Goal: Task Accomplishment & Management: Manage account settings

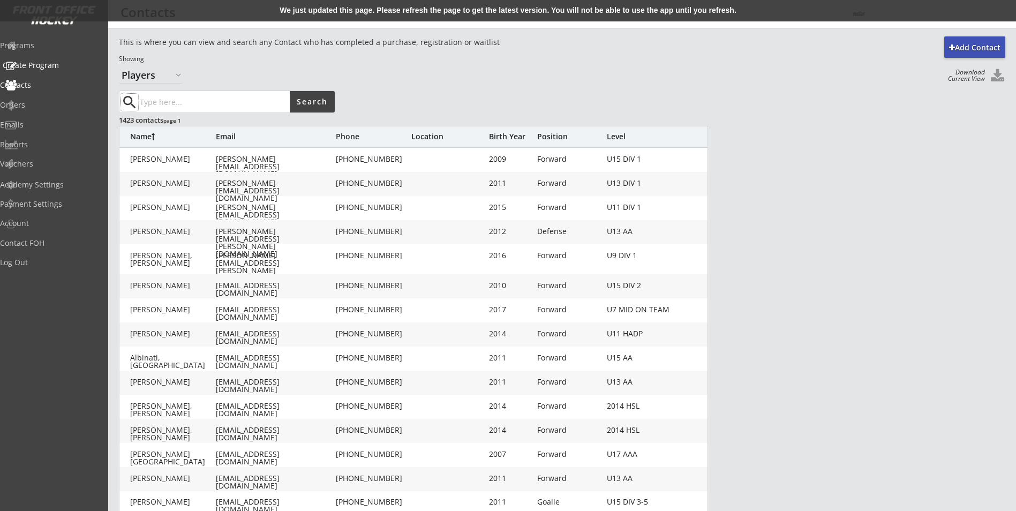
select select ""Players""
click at [33, 107] on div "Orders" at bounding box center [51, 104] width 96 height 7
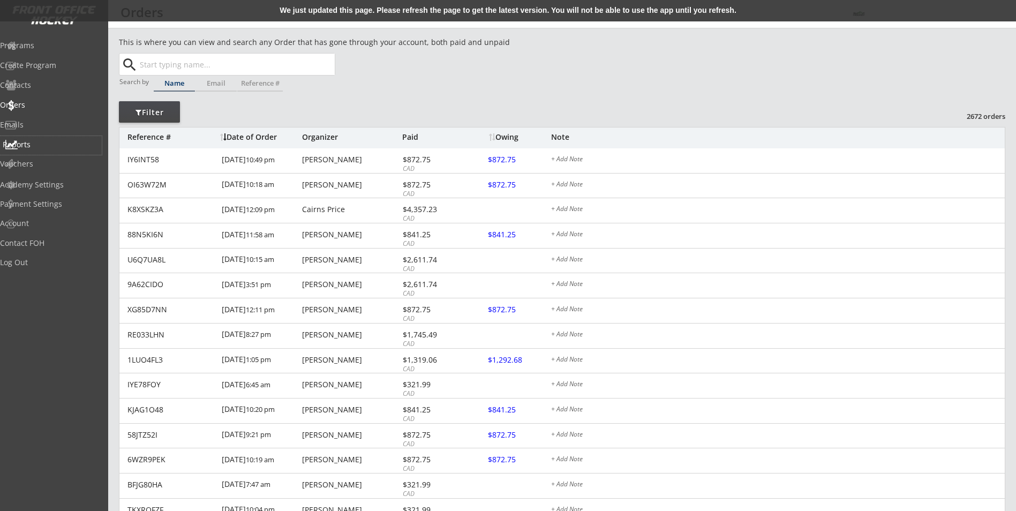
click at [41, 147] on div "Reports" at bounding box center [51, 144] width 96 height 7
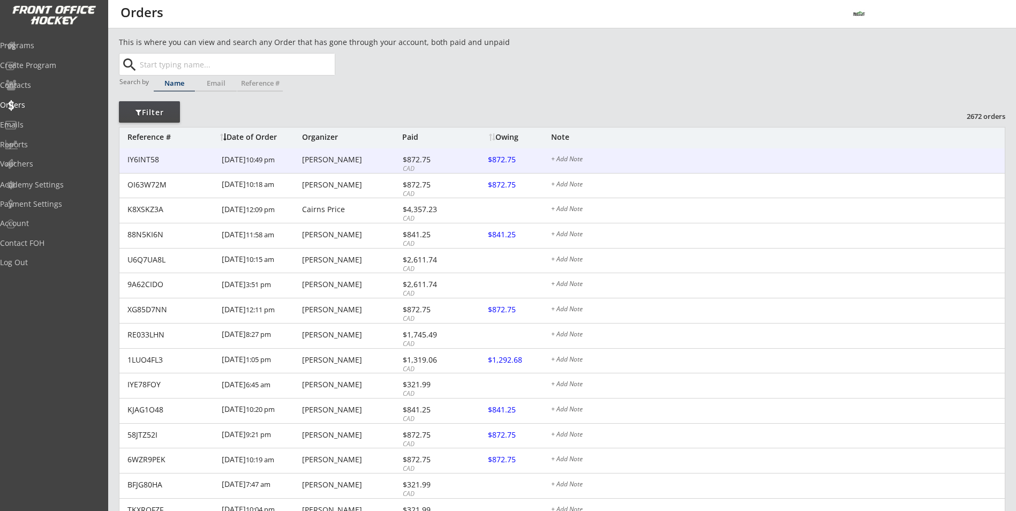
click at [364, 159] on div "Victor Bouchmakine" at bounding box center [350, 159] width 97 height 7
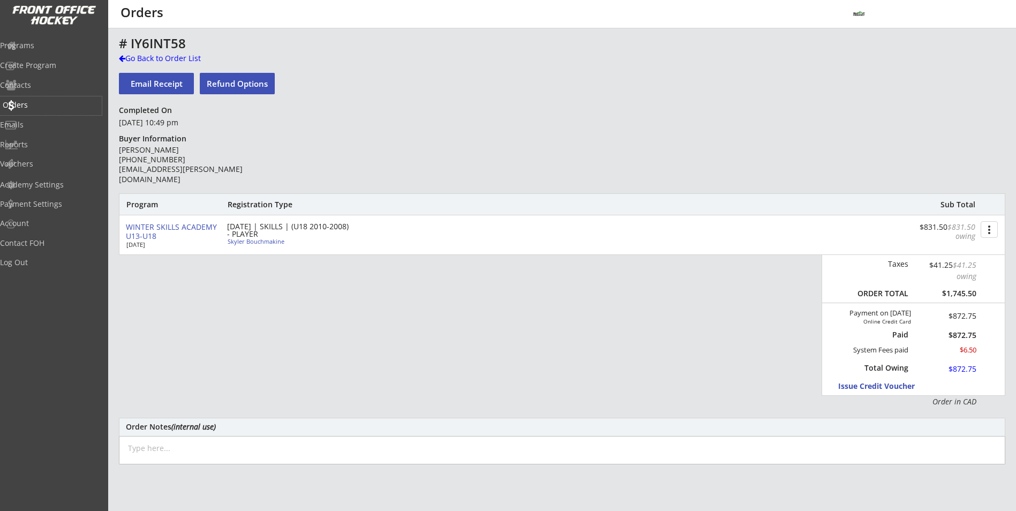
click at [37, 103] on div "Orders" at bounding box center [51, 104] width 96 height 7
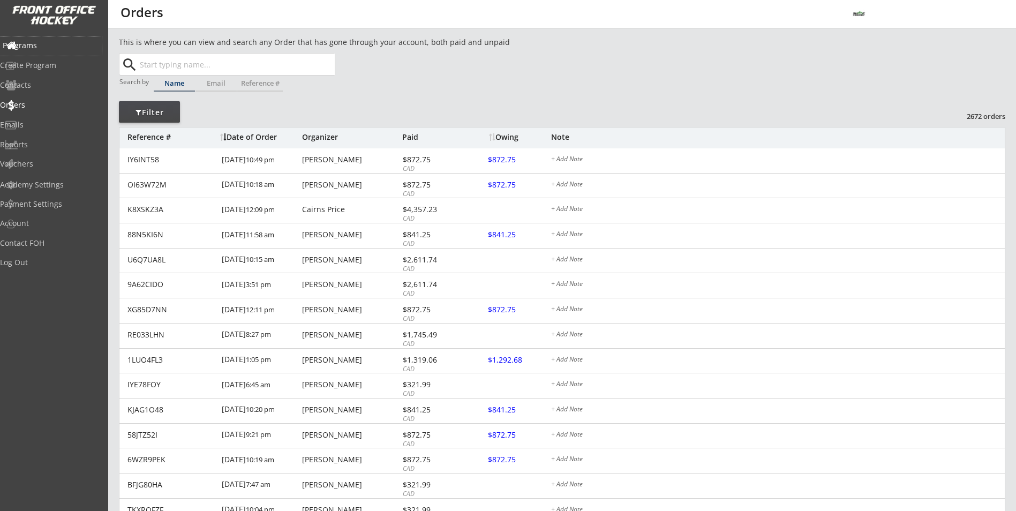
click at [41, 46] on div "Programs" at bounding box center [51, 45] width 96 height 7
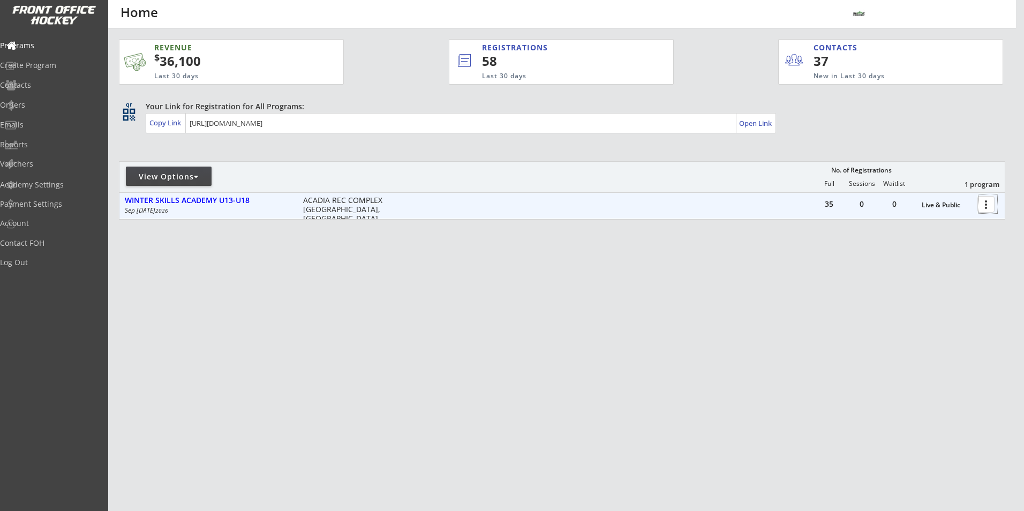
click at [991, 204] on div at bounding box center [987, 203] width 19 height 19
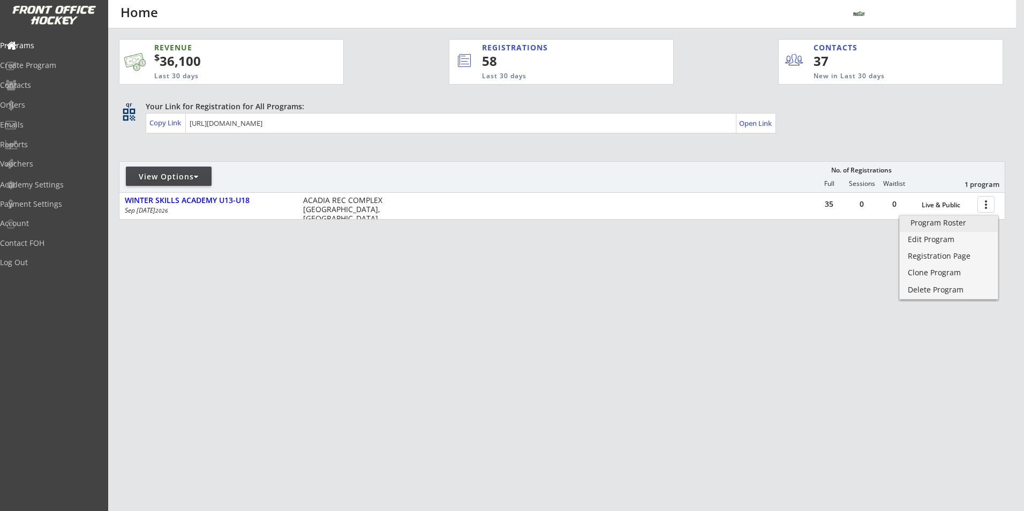
click at [929, 227] on div "Program Roster" at bounding box center [948, 222] width 77 height 7
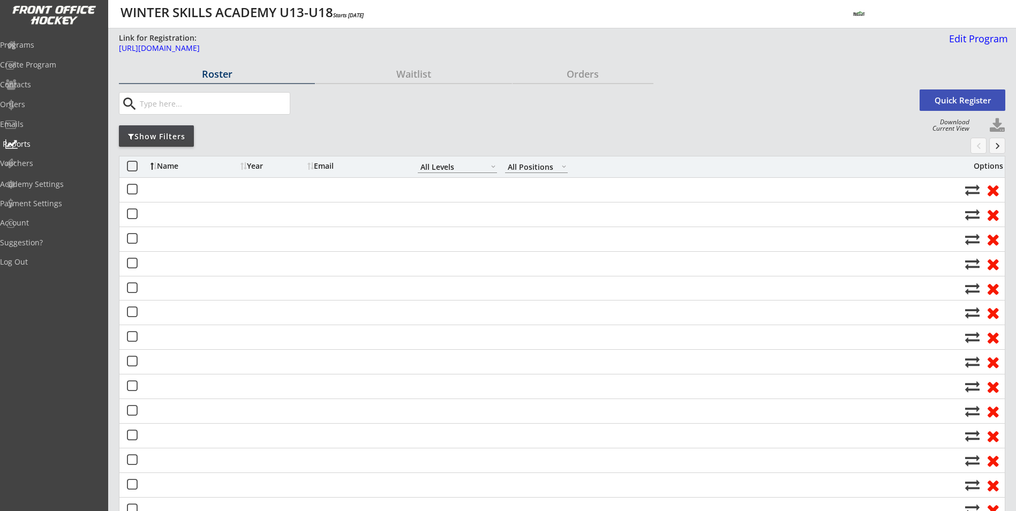
select select ""All Levels""
select select ""All Positions""
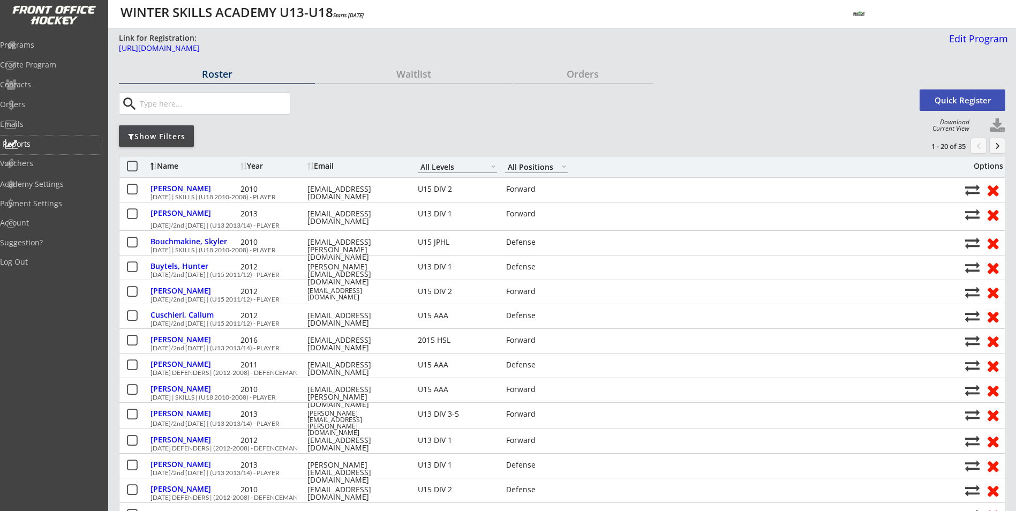
click at [33, 147] on div "Reports" at bounding box center [51, 143] width 96 height 7
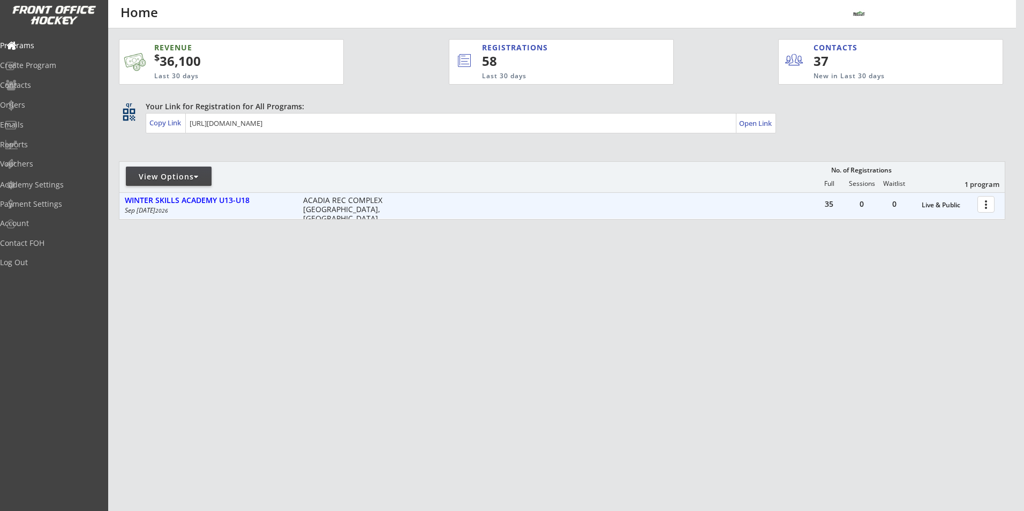
click at [980, 208] on div at bounding box center [987, 203] width 19 height 19
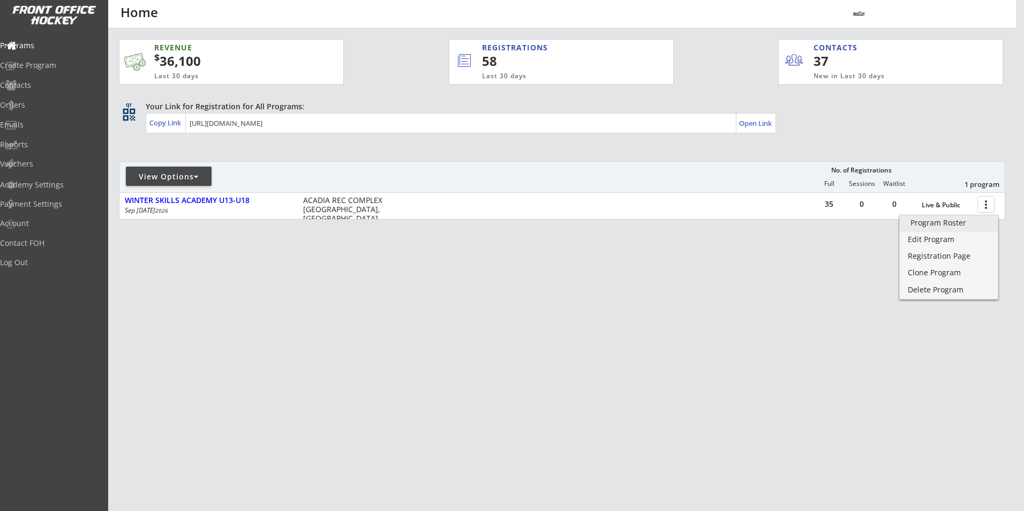
click at [930, 229] on link "Program Roster" at bounding box center [949, 224] width 98 height 16
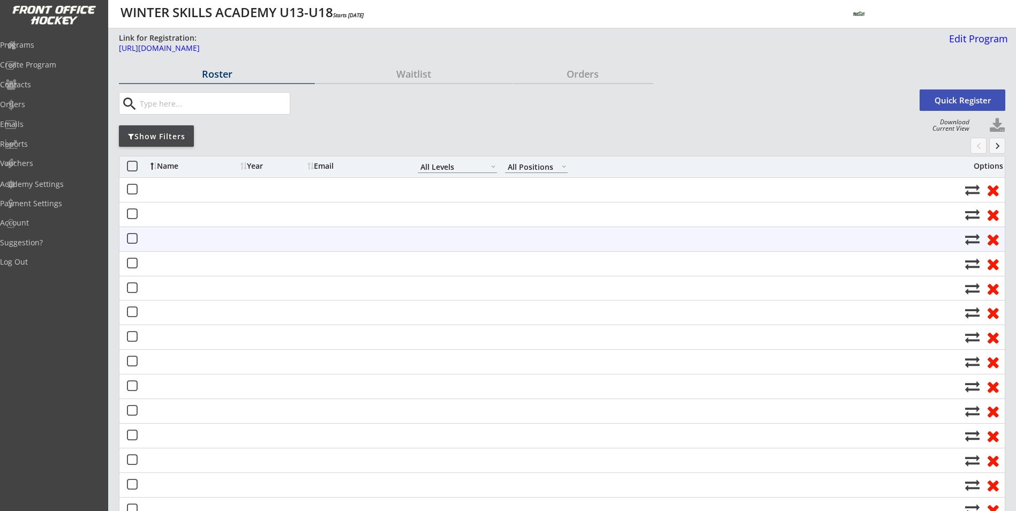
select select ""All Levels""
select select ""All Positions""
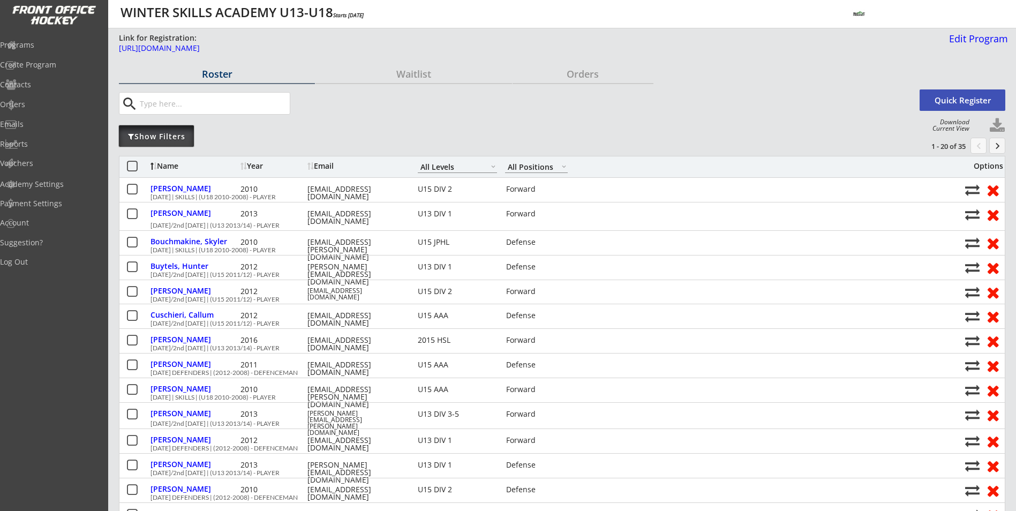
click at [169, 144] on div "Show Filters" at bounding box center [156, 135] width 75 height 21
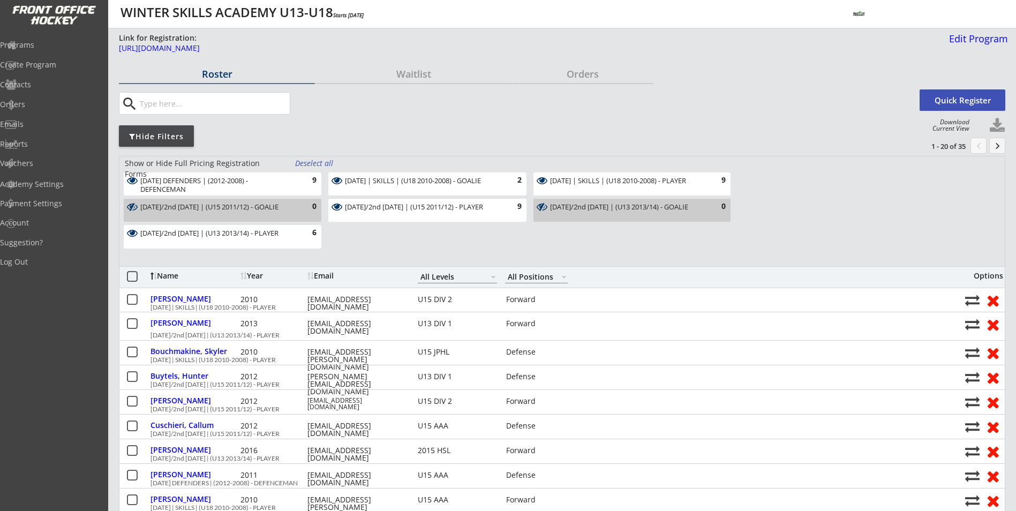
click at [321, 163] on div "Deselect all" at bounding box center [315, 163] width 40 height 11
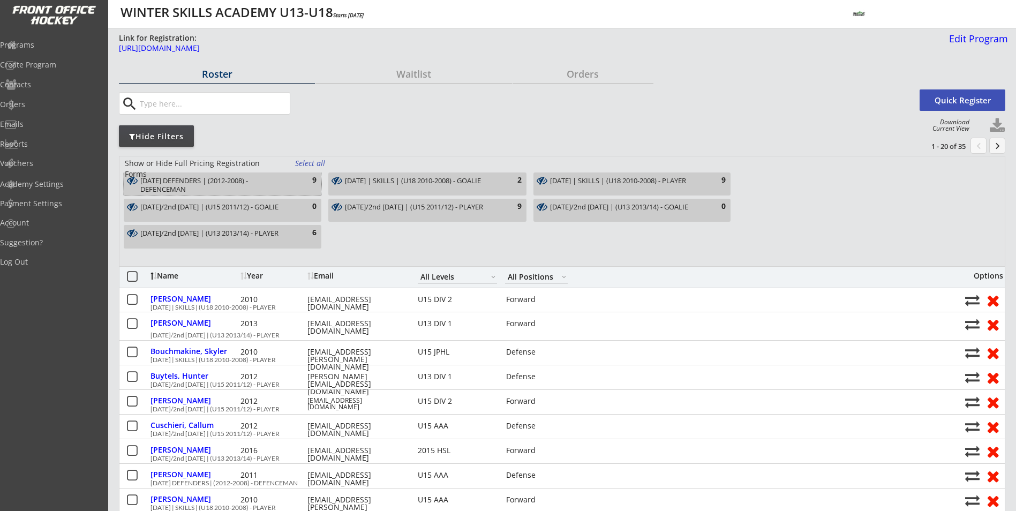
click at [245, 185] on div "[DATE] DEFENDERS | (2012-2008) - DEFENCEMAN" at bounding box center [216, 185] width 152 height 17
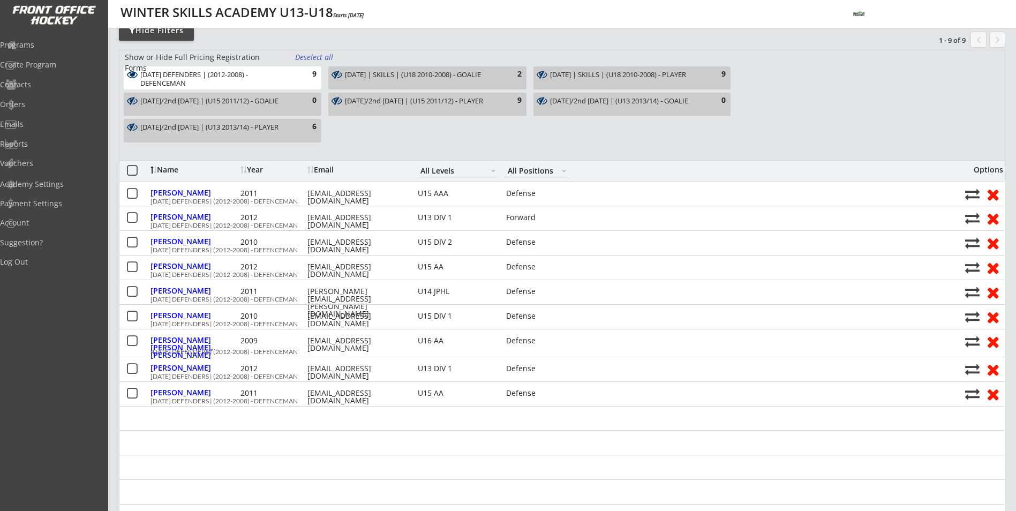
scroll to position [107, 0]
click at [230, 79] on div "[DATE] DEFENDERS | (2012-2008) - DEFENCEMAN" at bounding box center [216, 78] width 152 height 17
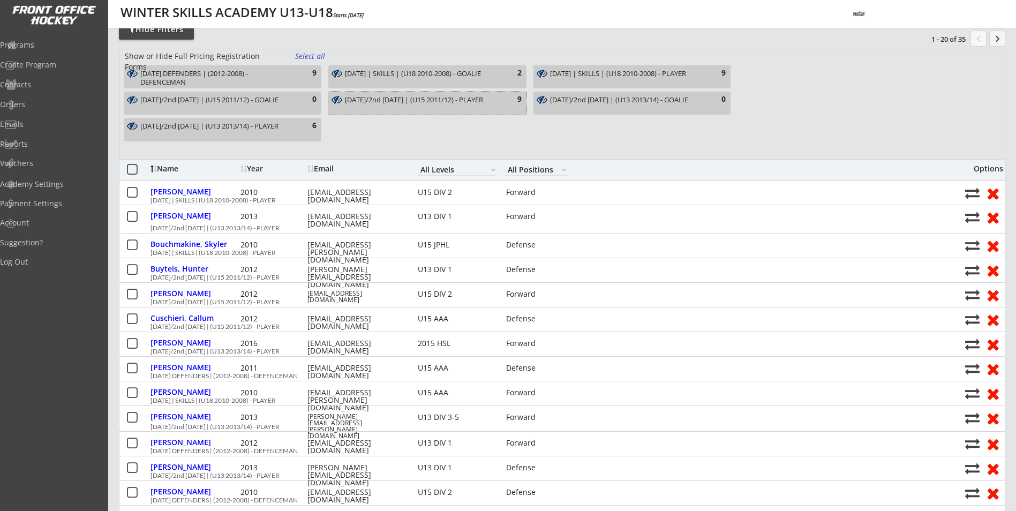
click at [359, 101] on div "[DATE]/2nd [DATE] | (U15 2011/12) - PLAYER" at bounding box center [421, 100] width 152 height 9
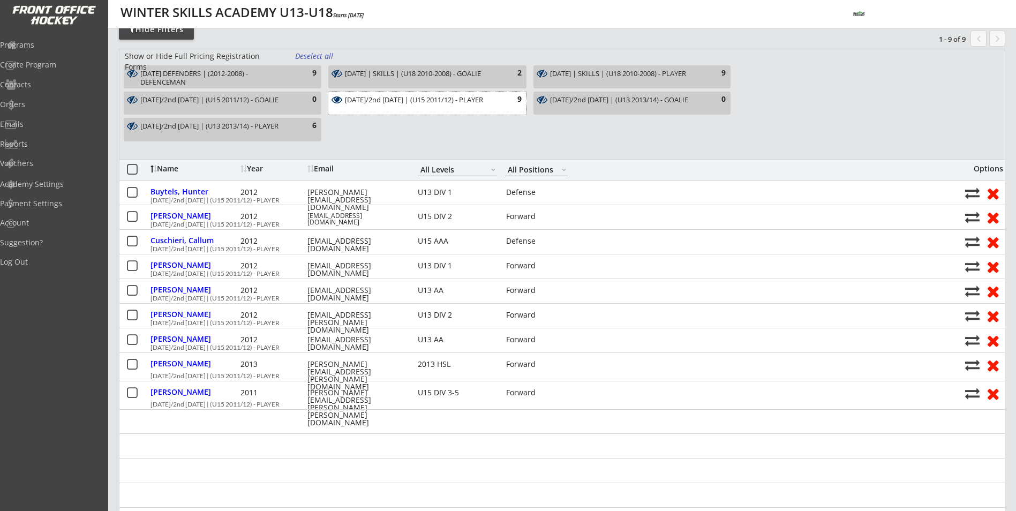
click at [348, 104] on div "[DATE]/2nd [DATE] | (U15 2011/12) - PLAYER" at bounding box center [421, 100] width 152 height 9
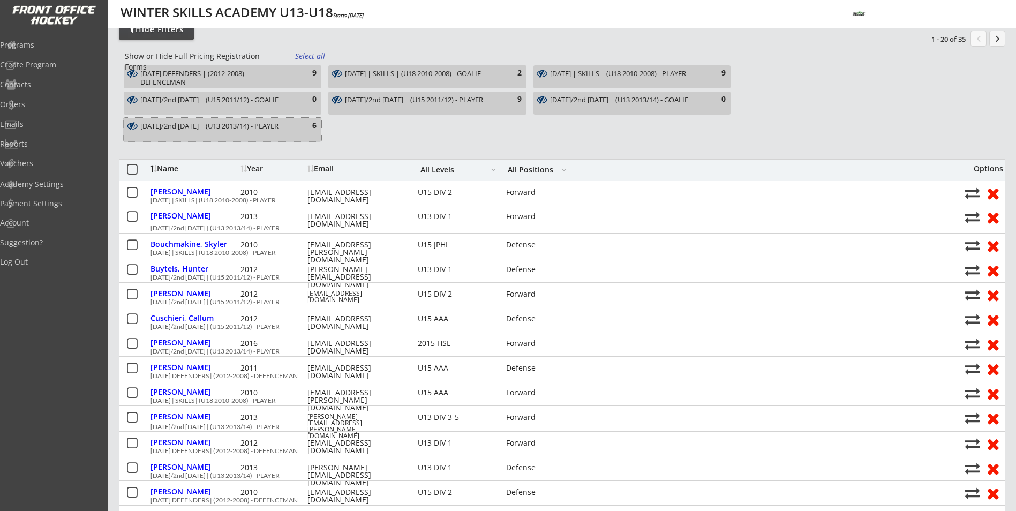
click at [281, 131] on div "[DATE]/2nd [DATE] | (U13 2013/14) - PLAYER" at bounding box center [216, 126] width 152 height 9
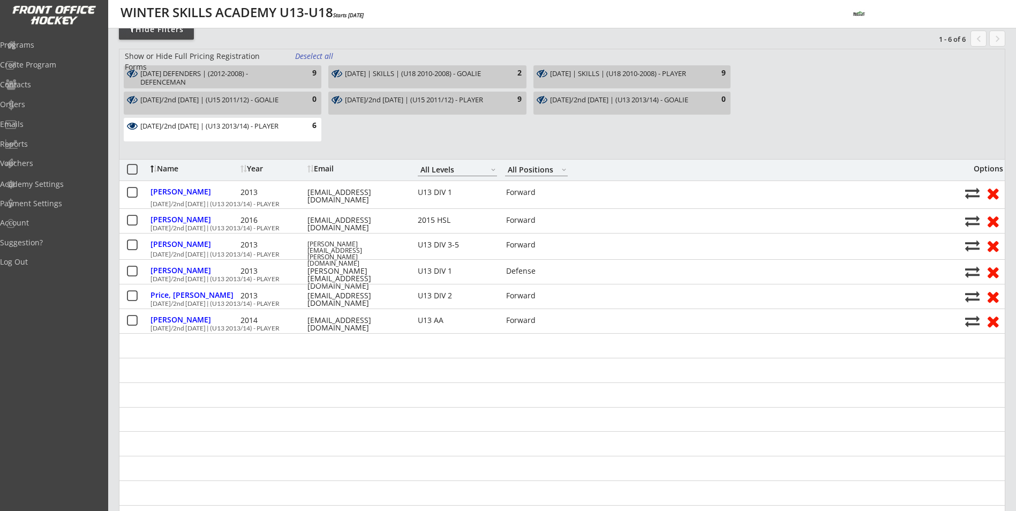
click at [258, 131] on div "[DATE]/2nd [DATE] | (U13 2013/14) - PLAYER" at bounding box center [216, 126] width 152 height 9
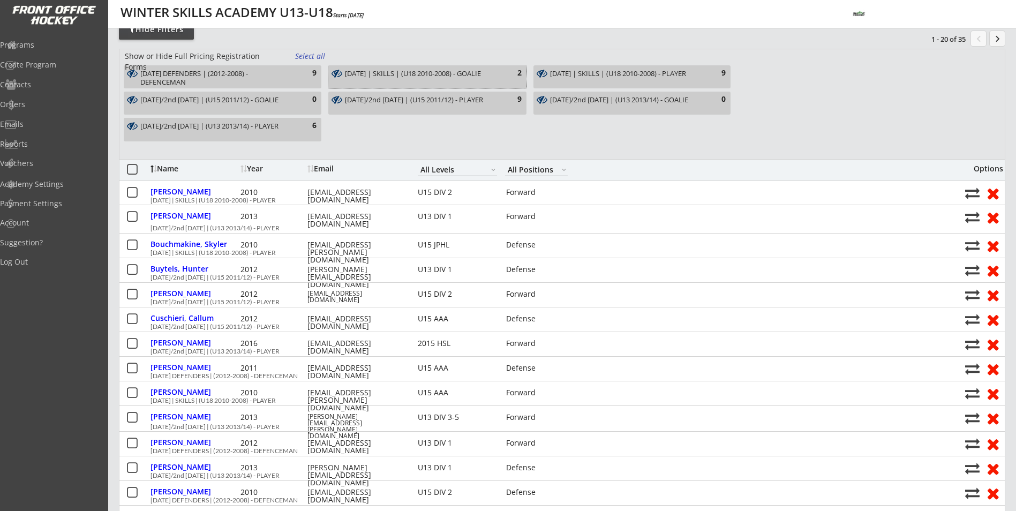
click at [393, 76] on div "[DATE] | SKILLS | (U18 2010-2008) - GOALIE" at bounding box center [421, 74] width 152 height 9
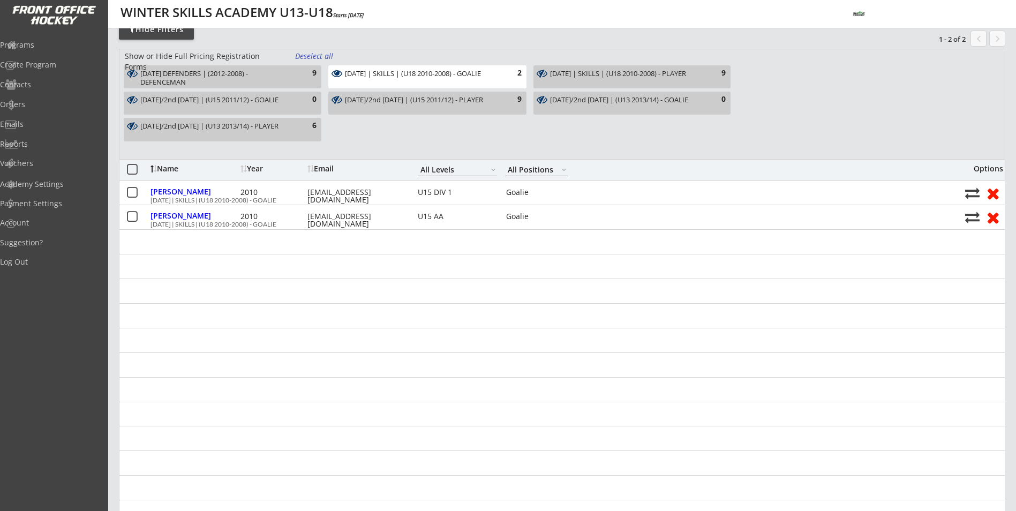
click at [393, 76] on div "[DATE] | SKILLS | (U18 2010-2008) - GOALIE" at bounding box center [421, 74] width 152 height 9
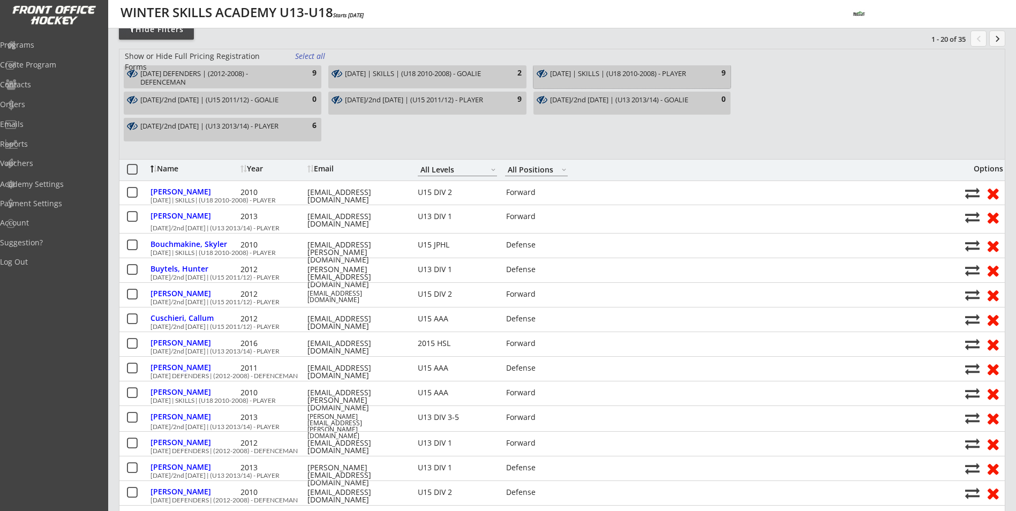
click at [619, 78] on div "[DATE] | SKILLS | (U18 2010-2008) - PLAYER" at bounding box center [626, 74] width 152 height 9
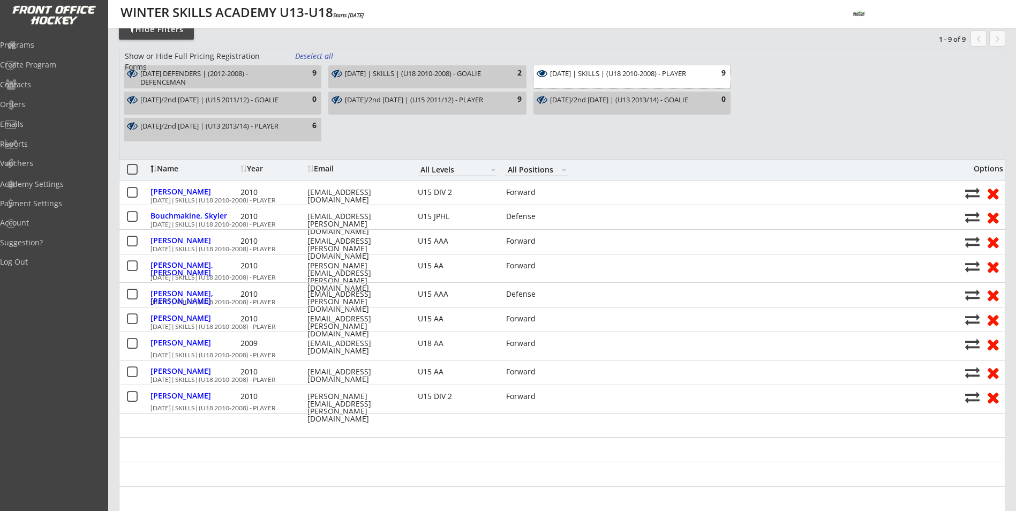
click at [625, 70] on div "[DATE] | SKILLS | (U18 2010-2008) - PLAYER" at bounding box center [626, 74] width 152 height 9
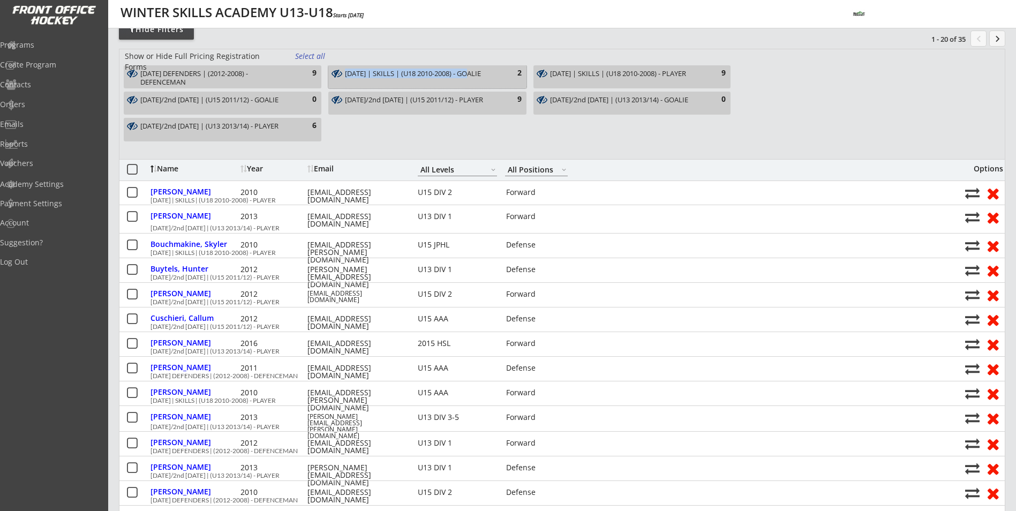
click at [477, 70] on div "THURSDAY | SKILLS | (U18 2010-2008) - GOALIE 2" at bounding box center [427, 76] width 198 height 23
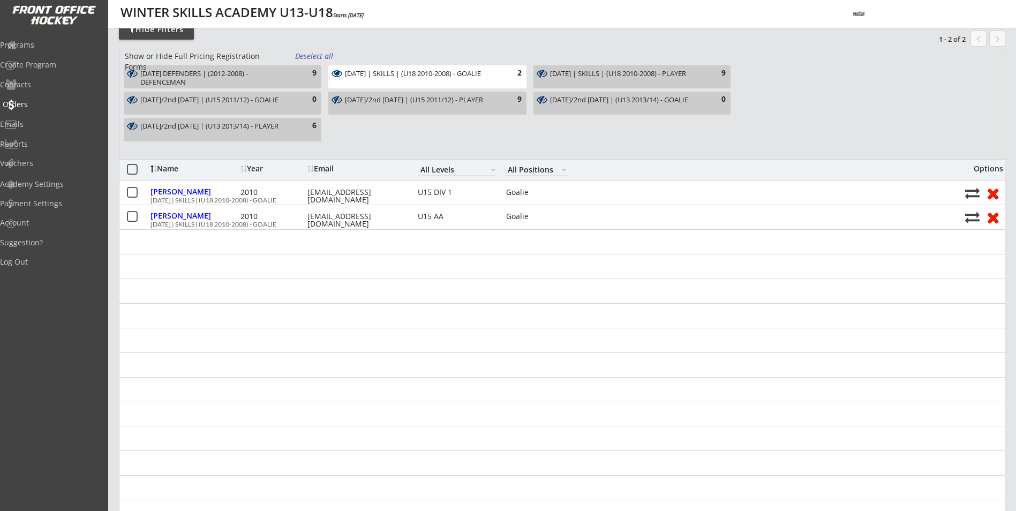
click at [32, 111] on div "Orders" at bounding box center [51, 105] width 102 height 19
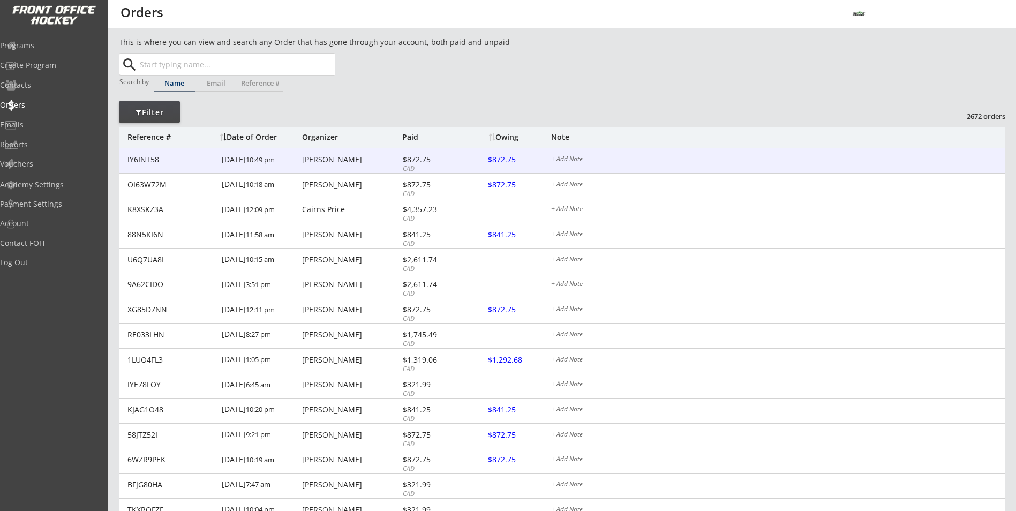
click at [342, 162] on div "[PERSON_NAME]" at bounding box center [350, 159] width 97 height 7
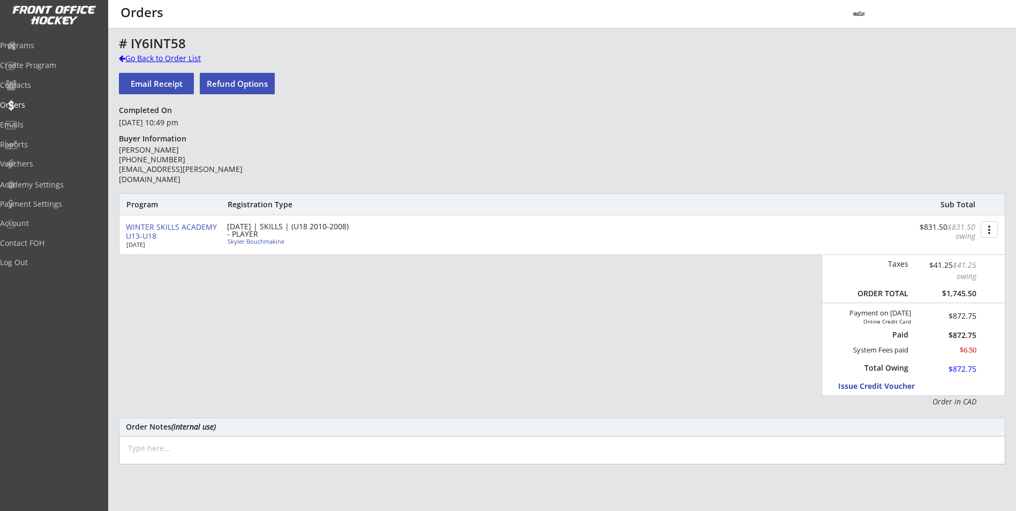
click at [154, 64] on div "Go Back to Order List" at bounding box center [174, 59] width 110 height 13
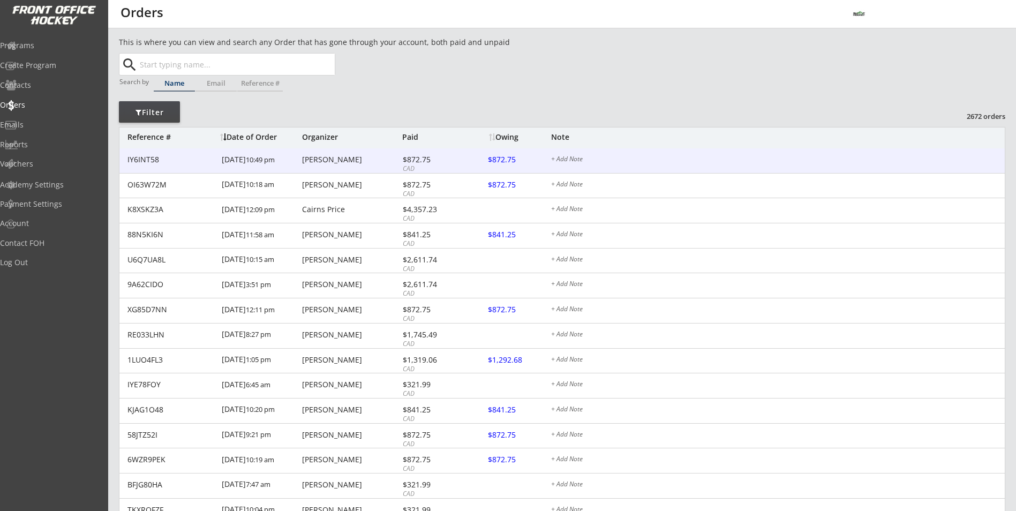
click at [363, 167] on div "IY6INT58 [DATE] 10:49 pm [PERSON_NAME] $872.75 CAD $872.75 + Add Note" at bounding box center [561, 160] width 885 height 25
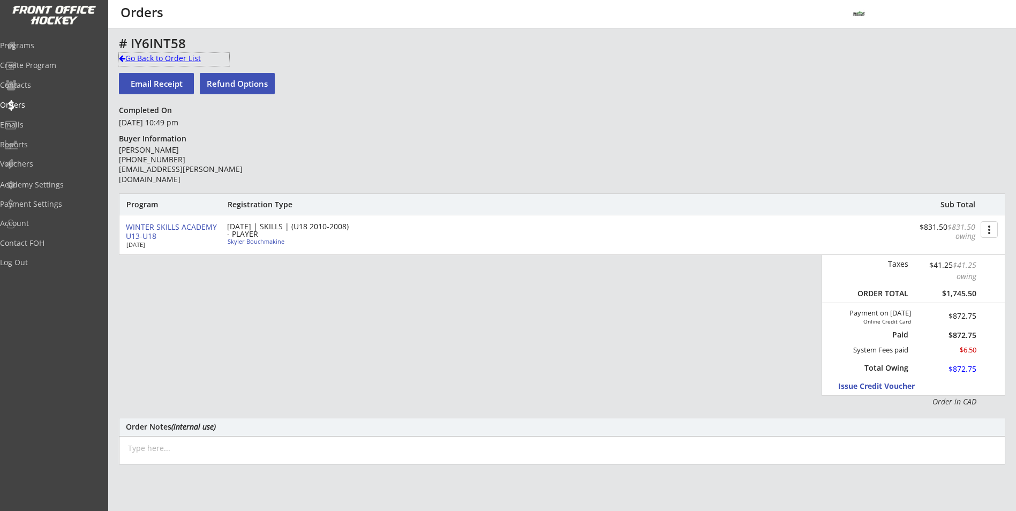
click at [178, 59] on div "Go Back to Order List" at bounding box center [174, 58] width 110 height 11
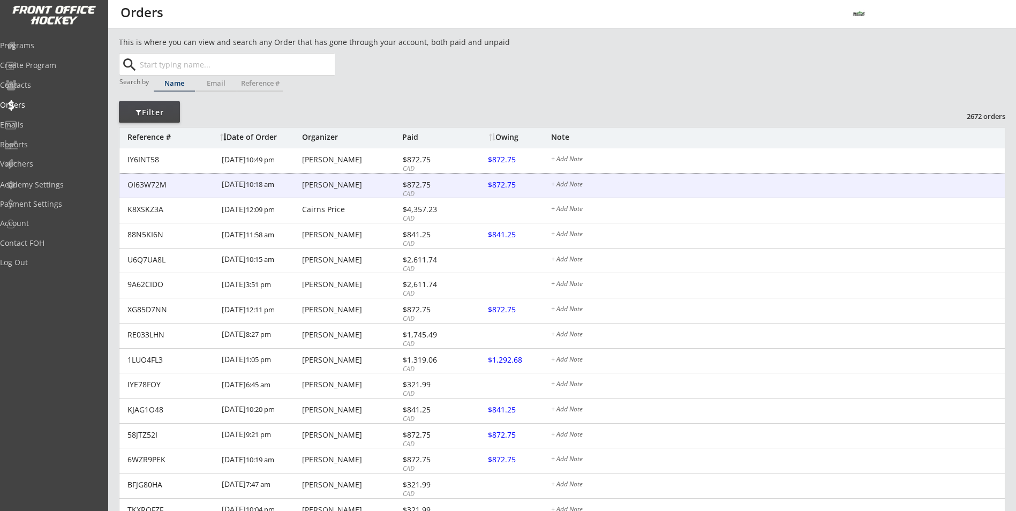
click at [282, 190] on div "[DATE] 10:18 am" at bounding box center [261, 186] width 78 height 24
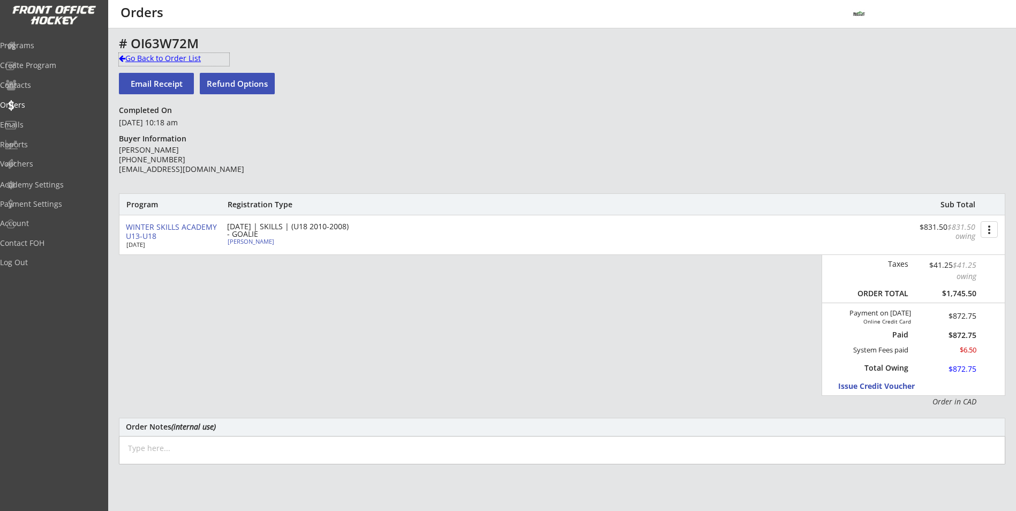
click at [155, 58] on div "Go Back to Order List" at bounding box center [174, 58] width 110 height 11
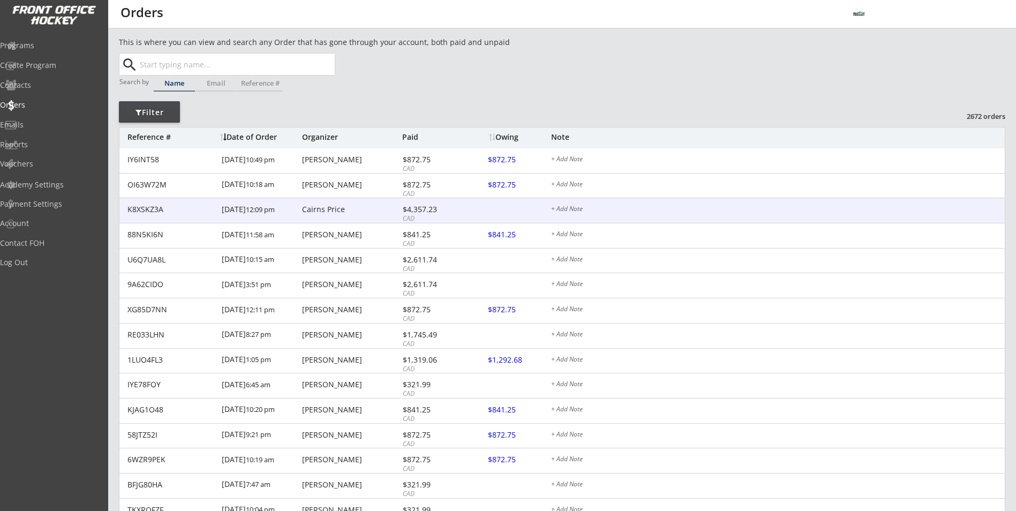
click at [278, 201] on div "[DATE] 12:09 pm" at bounding box center [261, 210] width 78 height 24
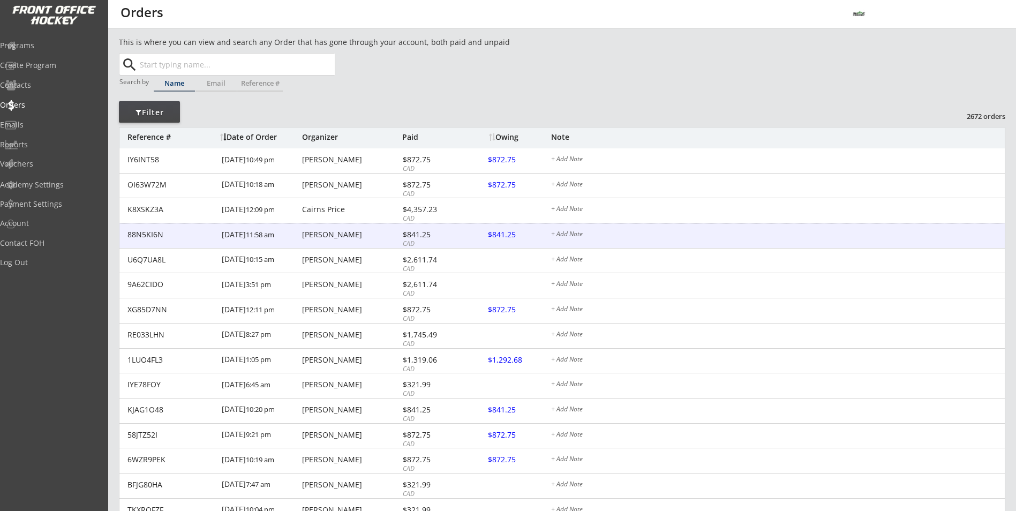
click at [359, 237] on div "[PERSON_NAME]" at bounding box center [350, 234] width 97 height 7
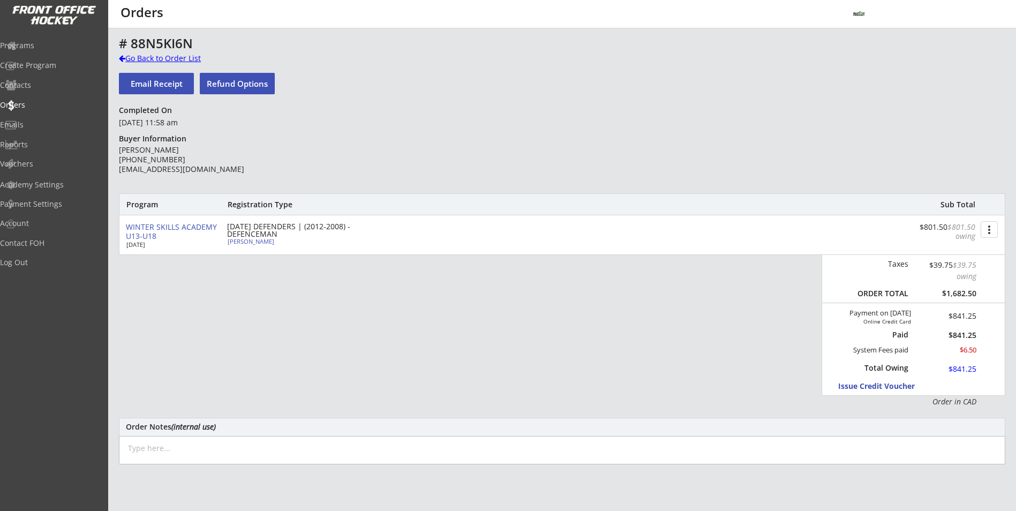
click at [187, 64] on div "Go Back to Order List" at bounding box center [174, 59] width 110 height 13
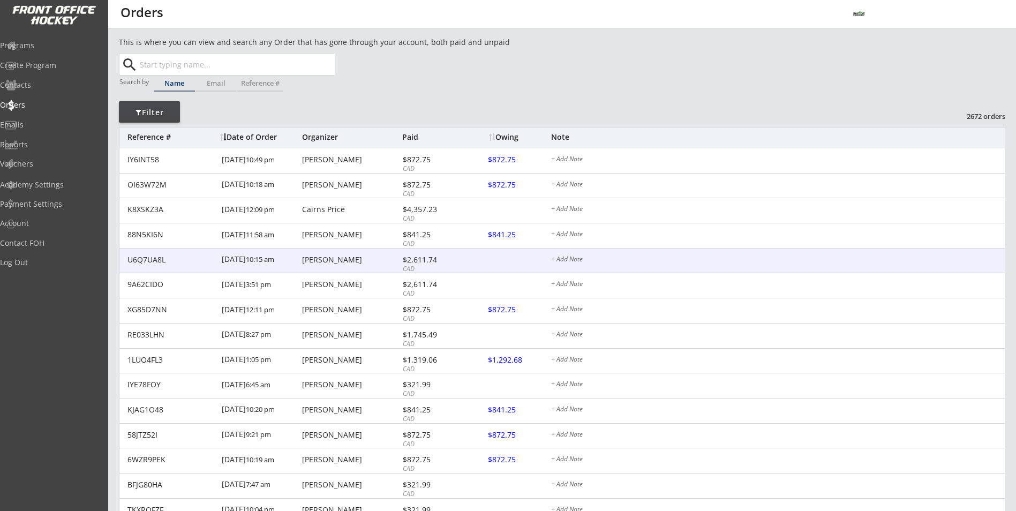
click at [373, 257] on div "[PERSON_NAME]" at bounding box center [350, 259] width 97 height 7
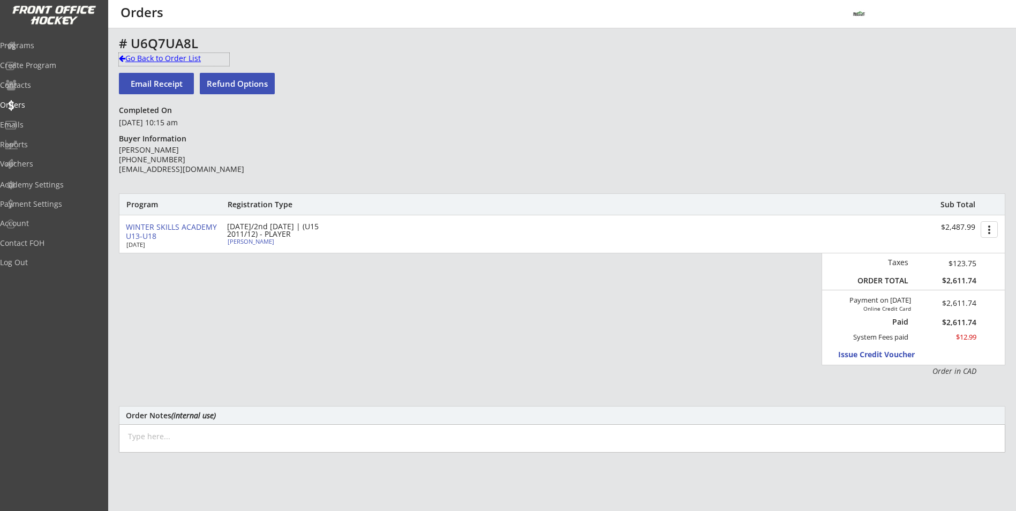
click at [161, 57] on div "Go Back to Order List" at bounding box center [174, 58] width 110 height 11
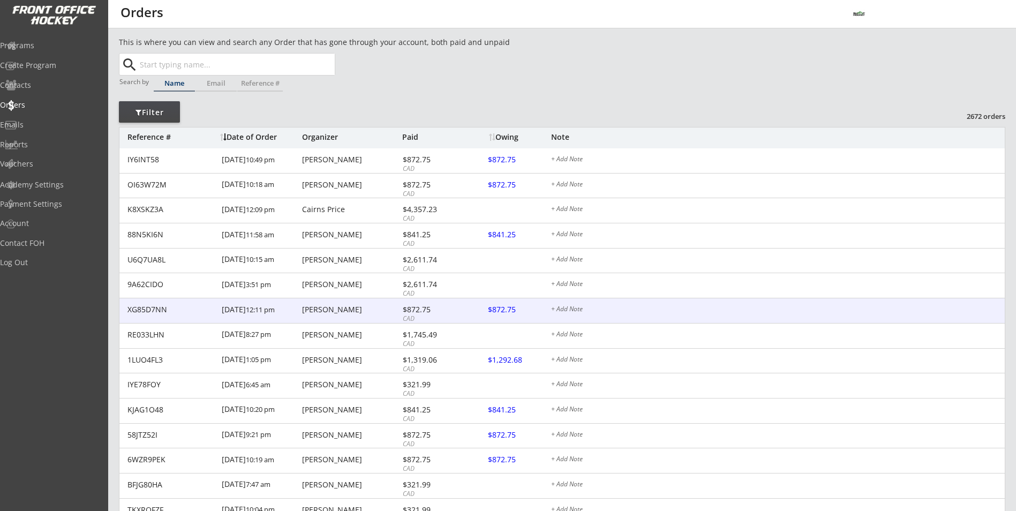
click at [350, 307] on div "[PERSON_NAME]" at bounding box center [350, 309] width 97 height 7
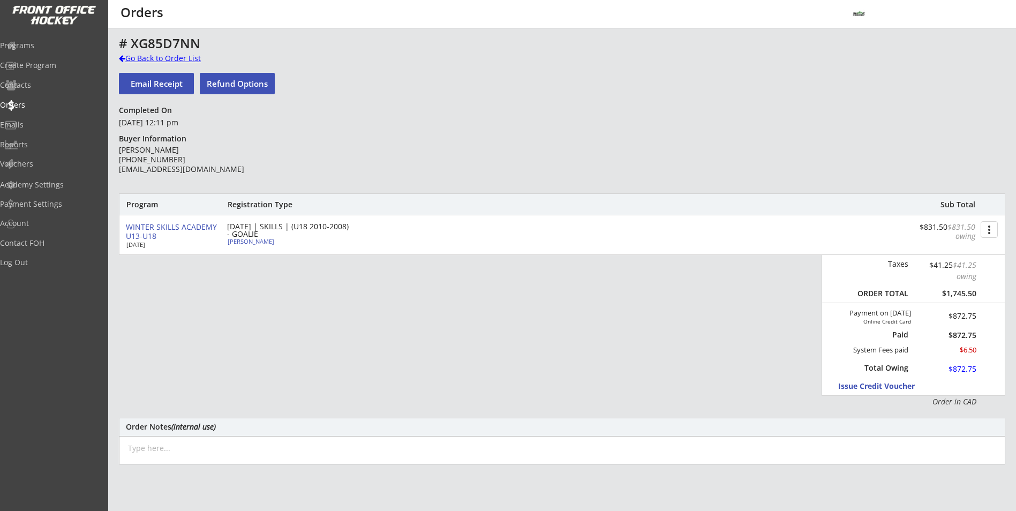
click at [165, 64] on div "Go Back to Order List" at bounding box center [174, 59] width 110 height 13
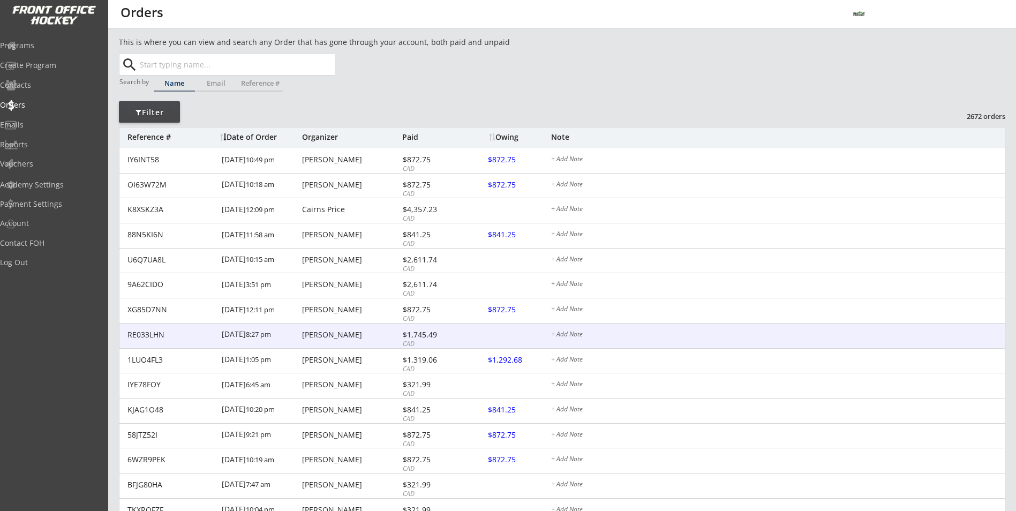
click at [366, 343] on div "RE033LHN [DATE] 8:27 pm [PERSON_NAME] $1,745.49 CAD + Add Note" at bounding box center [561, 335] width 885 height 25
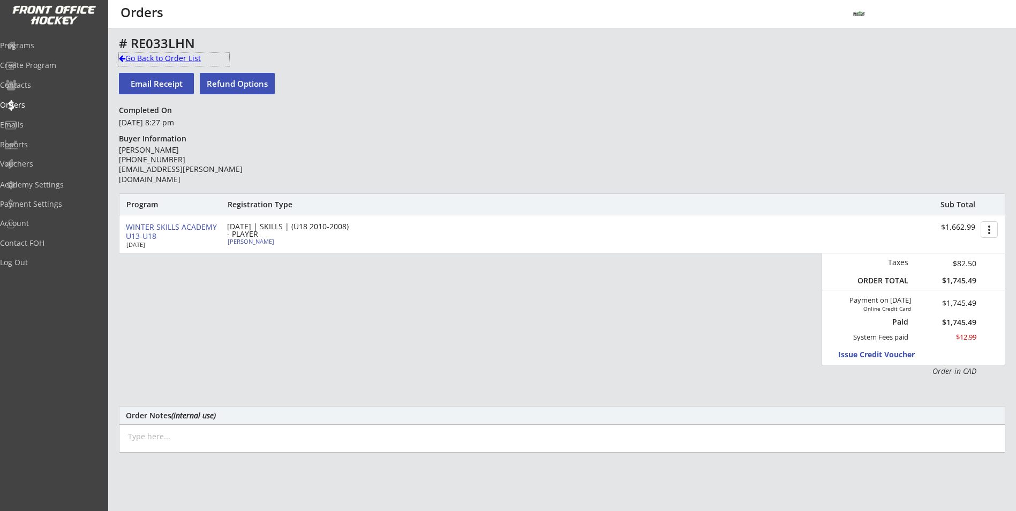
click at [157, 58] on div "Go Back to Order List" at bounding box center [174, 58] width 110 height 11
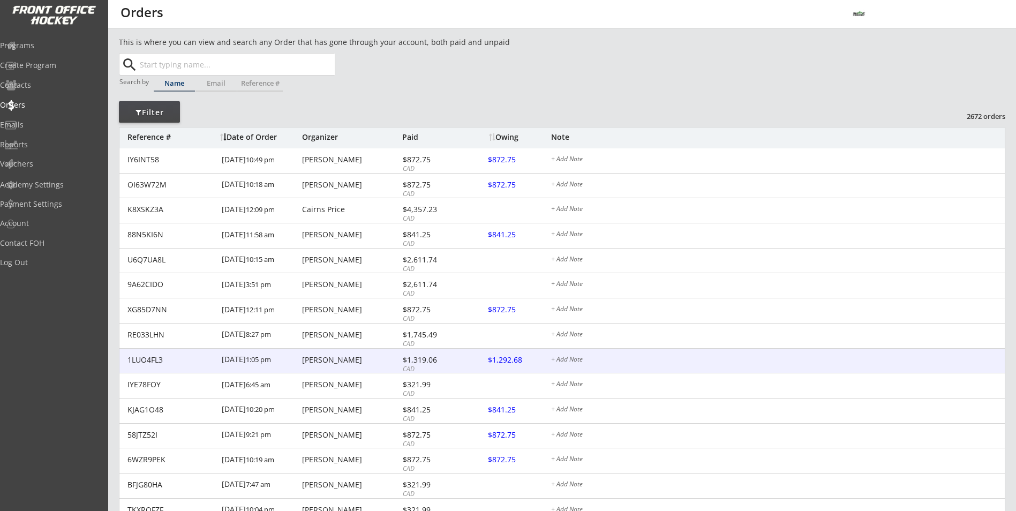
click at [338, 358] on div "[PERSON_NAME]" at bounding box center [350, 359] width 97 height 7
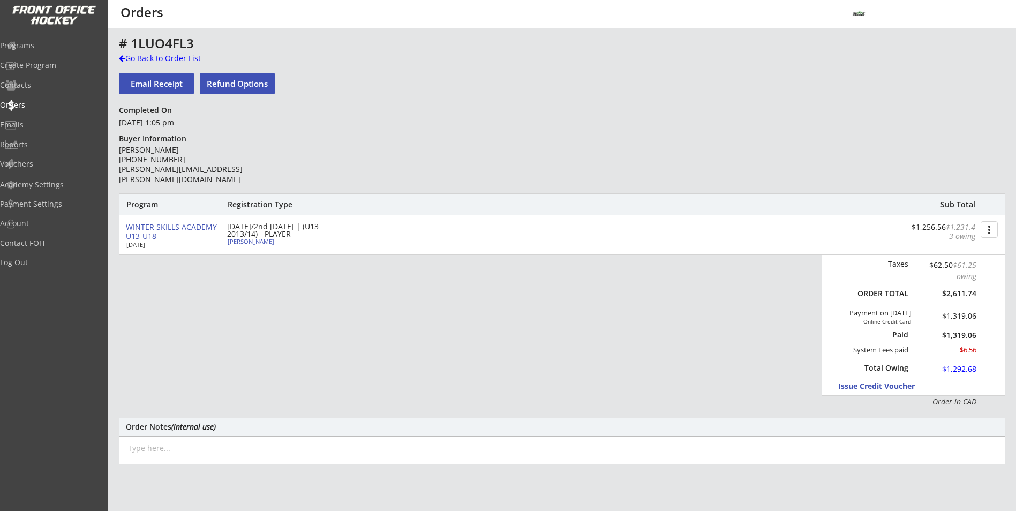
click at [183, 60] on div "Go Back to Order List" at bounding box center [174, 58] width 110 height 11
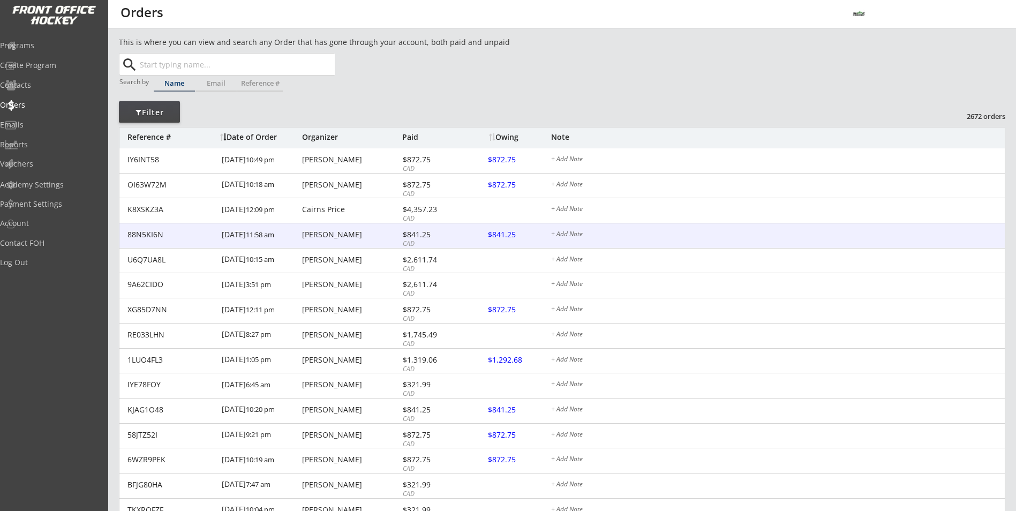
click at [372, 245] on div "88N5KI6N [DATE] 11:58 am [PERSON_NAME] $841.25 CAD $841.25 + Add Note" at bounding box center [561, 235] width 885 height 25
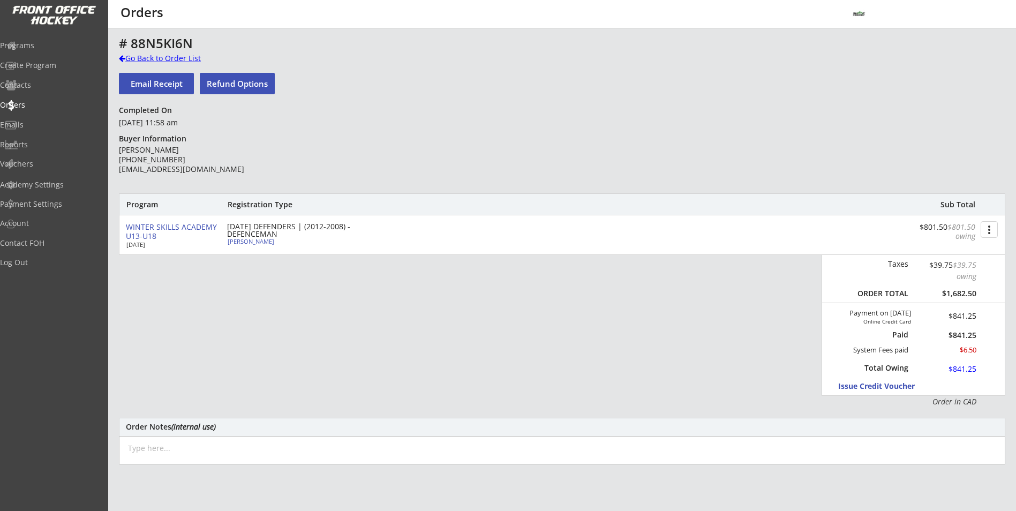
click at [178, 56] on div "Go Back to Order List" at bounding box center [174, 58] width 110 height 11
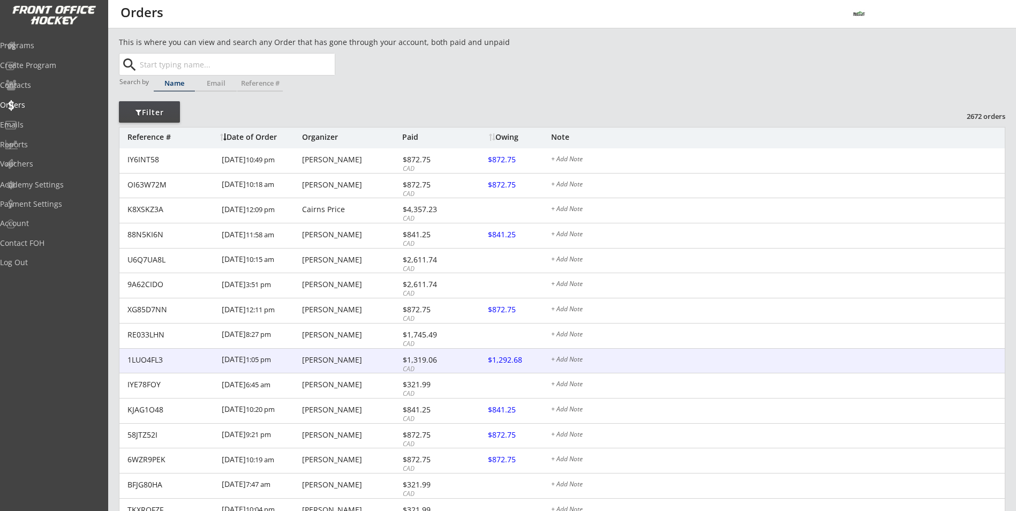
click at [347, 359] on div "[PERSON_NAME]" at bounding box center [350, 359] width 97 height 7
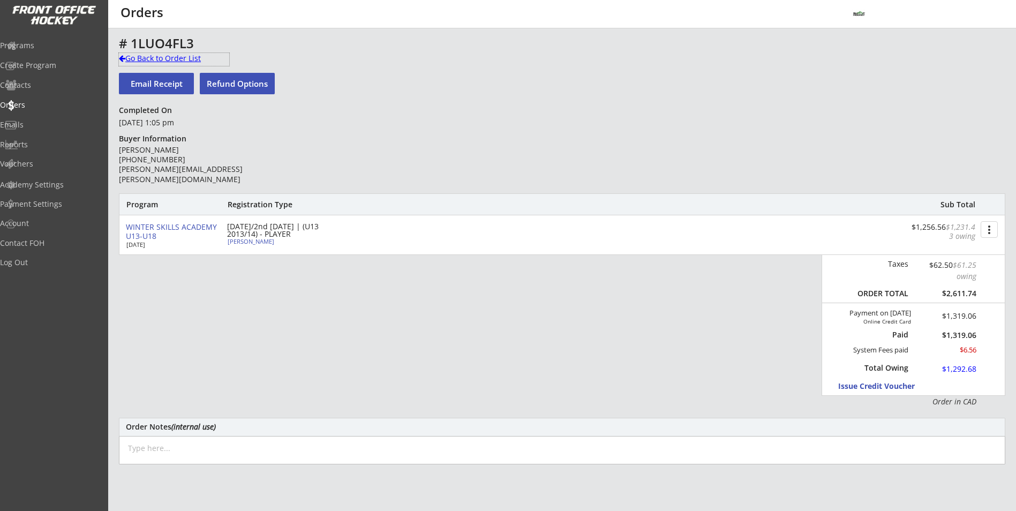
click at [182, 60] on div "Go Back to Order List" at bounding box center [174, 58] width 110 height 11
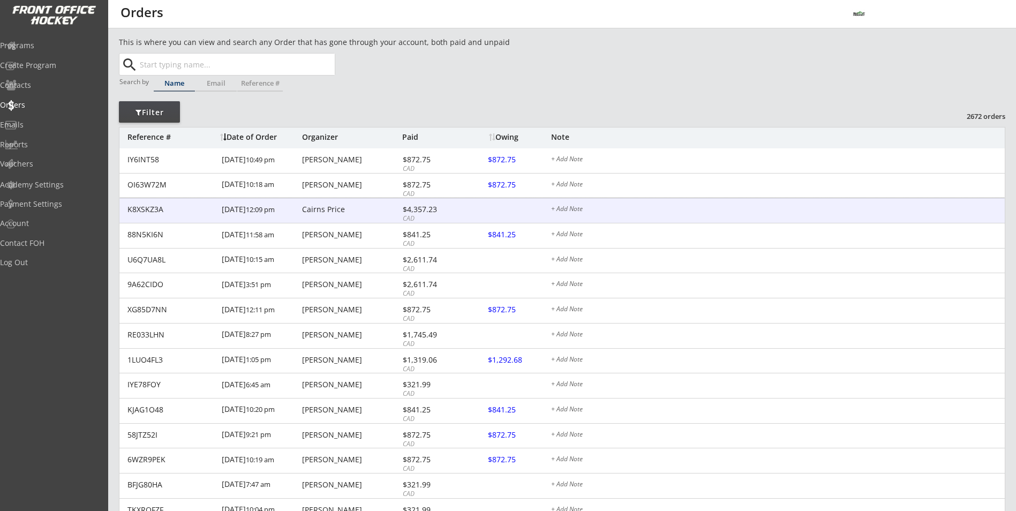
click at [342, 220] on div "K8XSKZ3A [DATE] 12:09 pm Cairns Price $4,357.23 CAD + Add Note" at bounding box center [561, 210] width 885 height 25
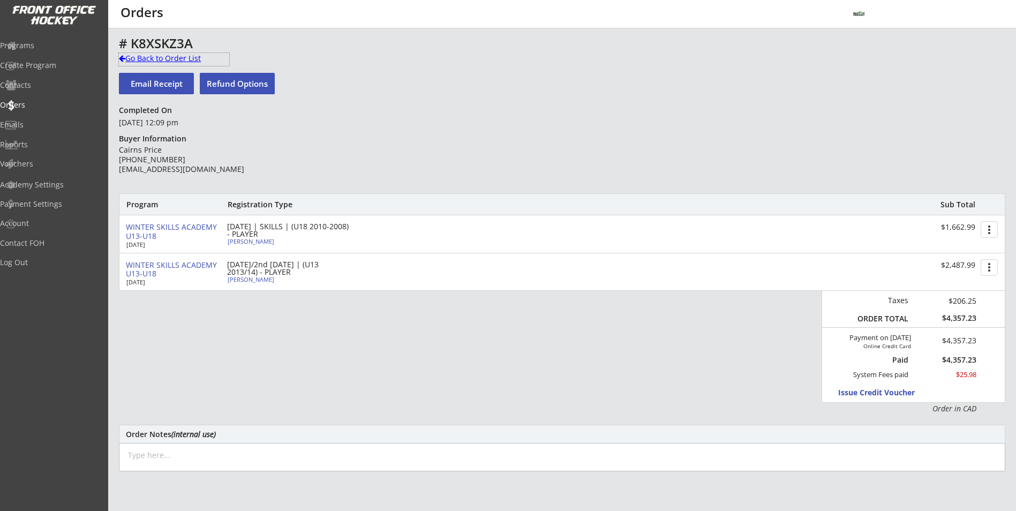
click at [142, 59] on div "Go Back to Order List" at bounding box center [174, 58] width 110 height 11
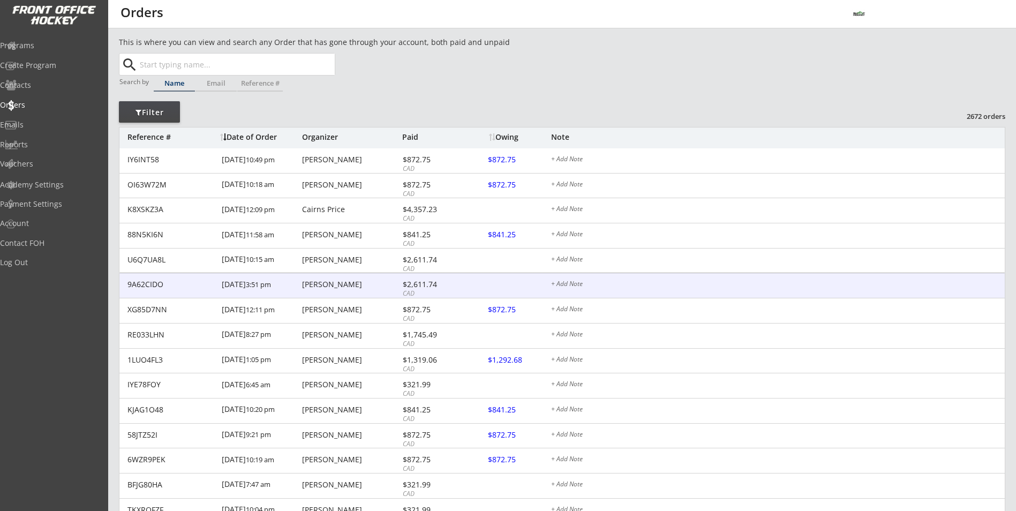
click at [314, 278] on div "9A62CIDO [DATE] 3:51 pm [PERSON_NAME] $2,611.74 CAD + Add Note" at bounding box center [561, 285] width 885 height 25
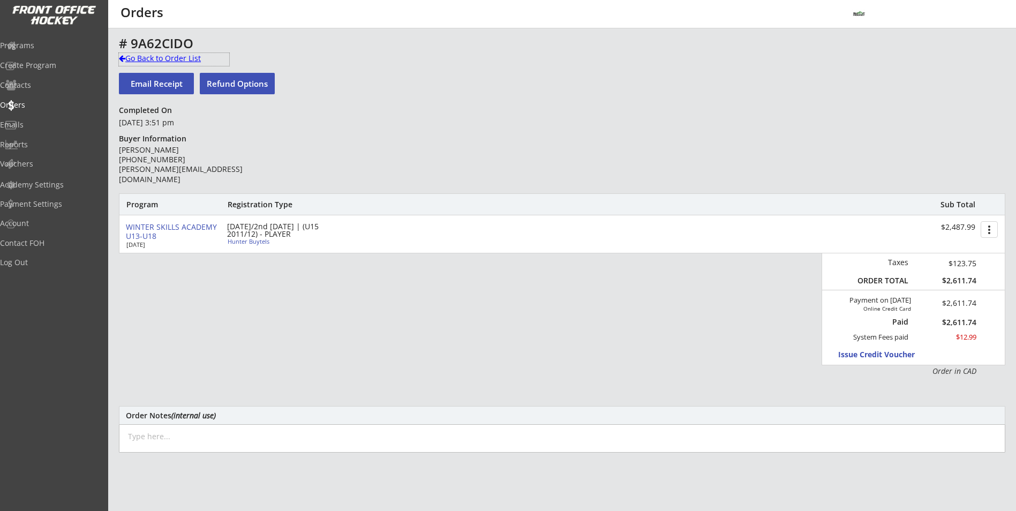
click at [169, 55] on div "Go Back to Order List" at bounding box center [174, 58] width 110 height 11
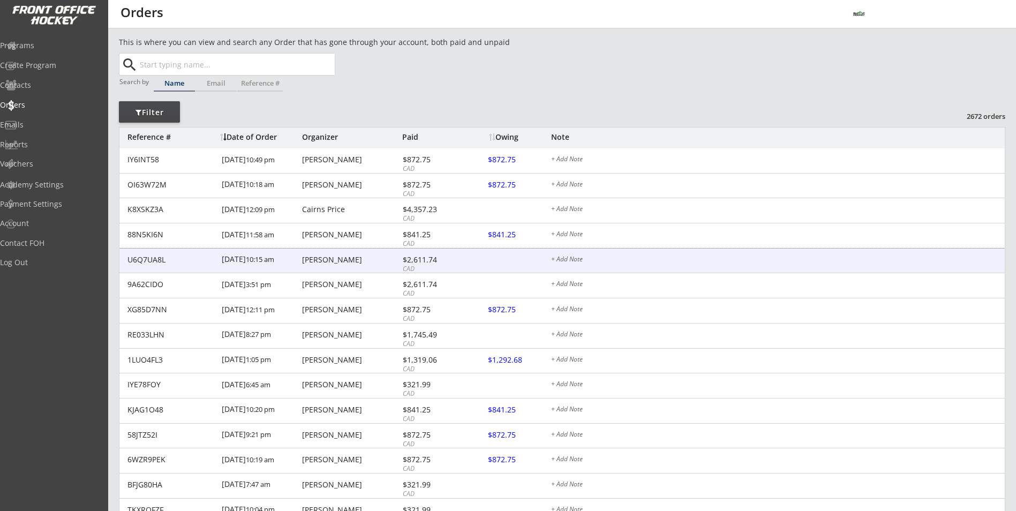
click at [328, 269] on div "U6Q7UA8L [DATE] 10:15 am [PERSON_NAME] $2,611.74 CAD + Add Note" at bounding box center [561, 260] width 885 height 25
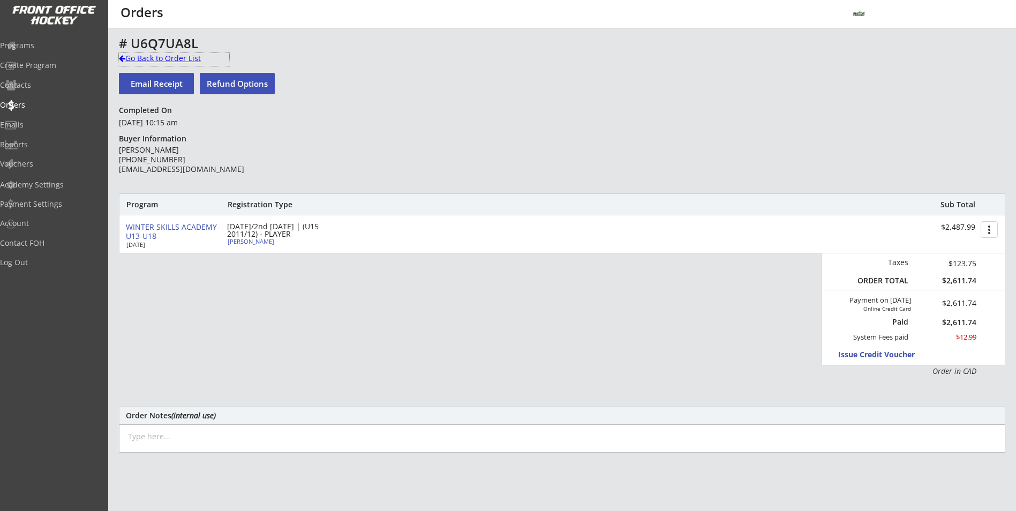
click at [141, 64] on div "Go Back to Order List" at bounding box center [174, 59] width 110 height 13
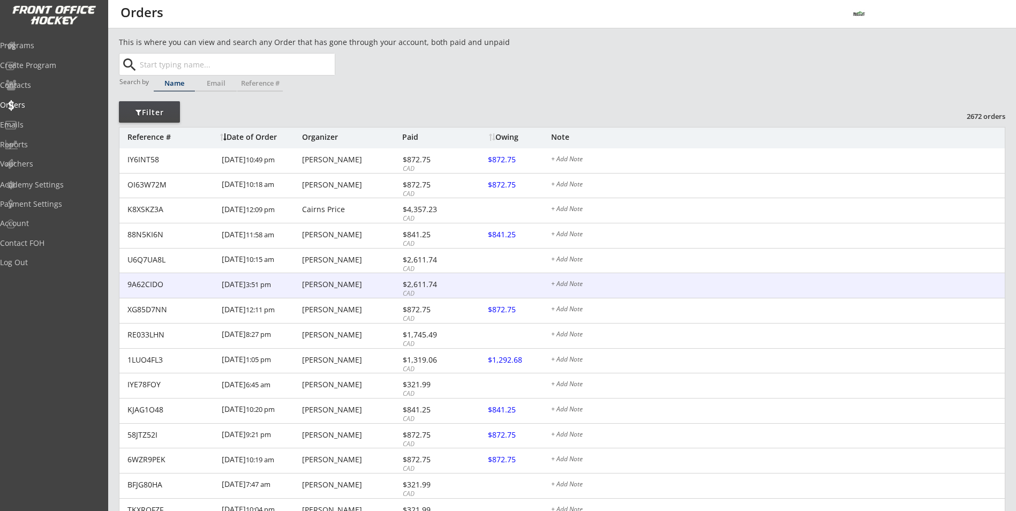
click at [339, 277] on div "9A62CIDO [DATE] 3:51 pm [PERSON_NAME] $2,611.74 CAD + Add Note" at bounding box center [561, 285] width 885 height 25
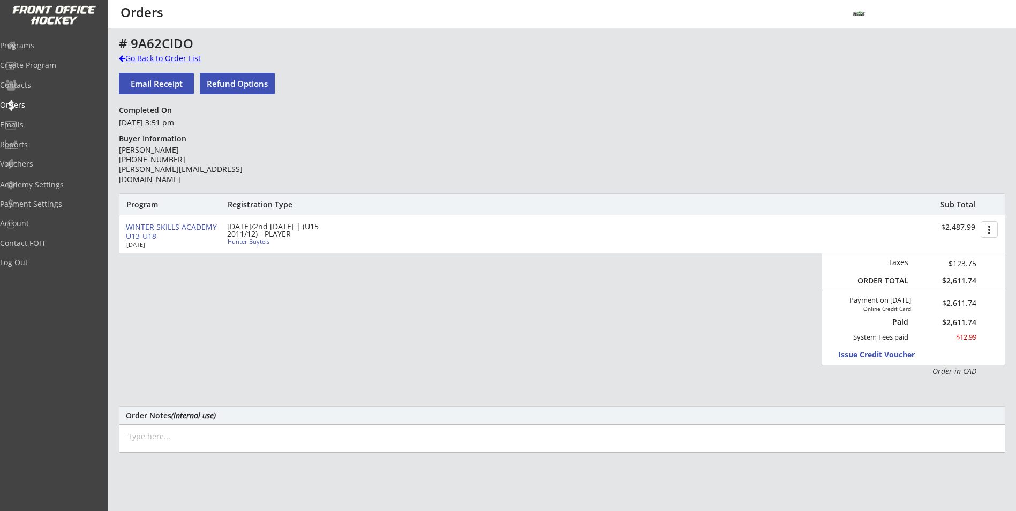
click at [165, 57] on div "Go Back to Order List" at bounding box center [174, 58] width 110 height 11
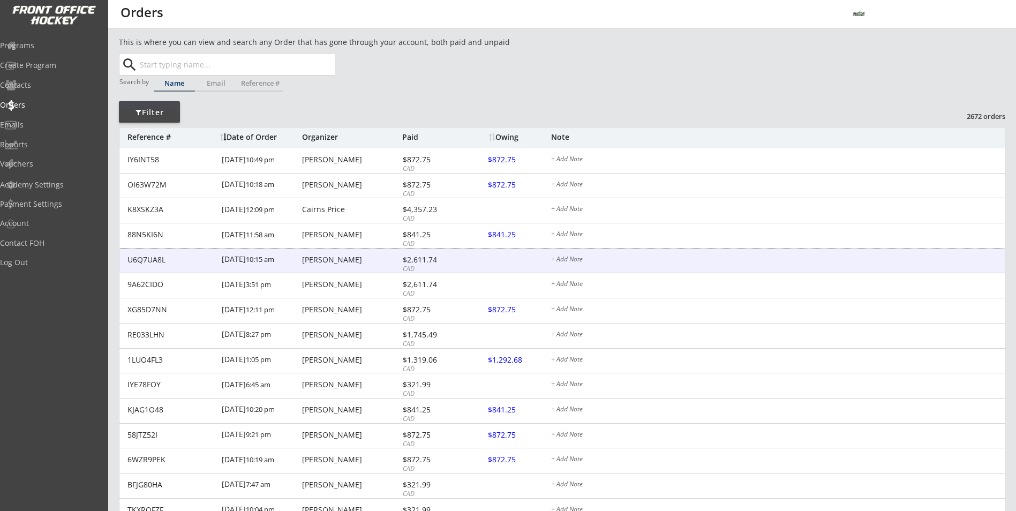
click at [344, 258] on div "[PERSON_NAME]" at bounding box center [350, 259] width 97 height 7
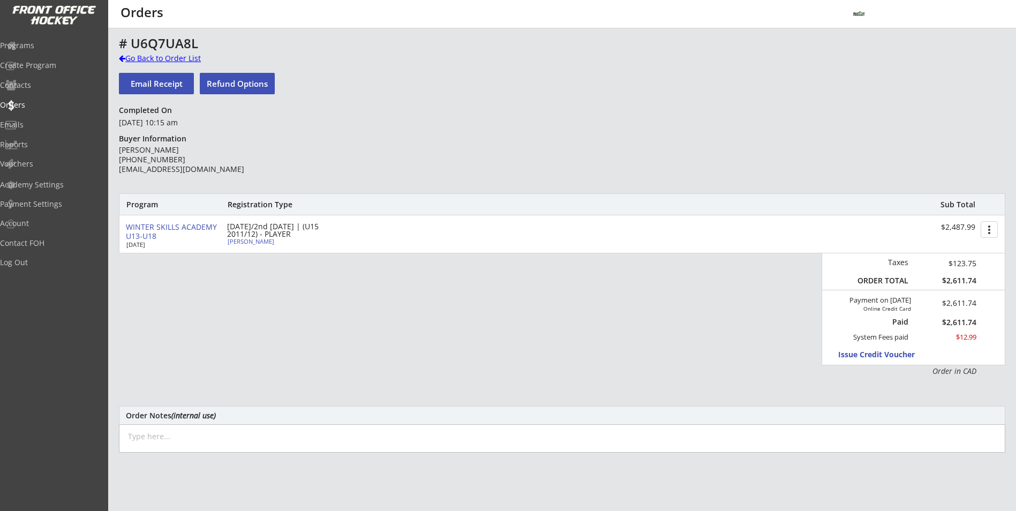
click at [153, 57] on div "Go Back to Order List" at bounding box center [174, 58] width 110 height 11
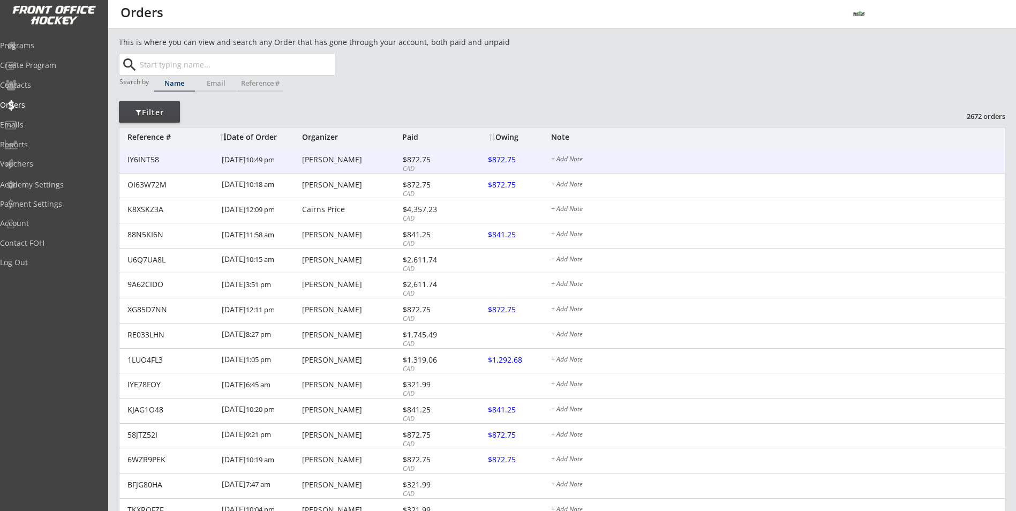
click at [308, 167] on div "IY6INT58 [DATE] 10:49 pm [PERSON_NAME] $872.75 CAD $872.75 + Add Note" at bounding box center [561, 160] width 885 height 25
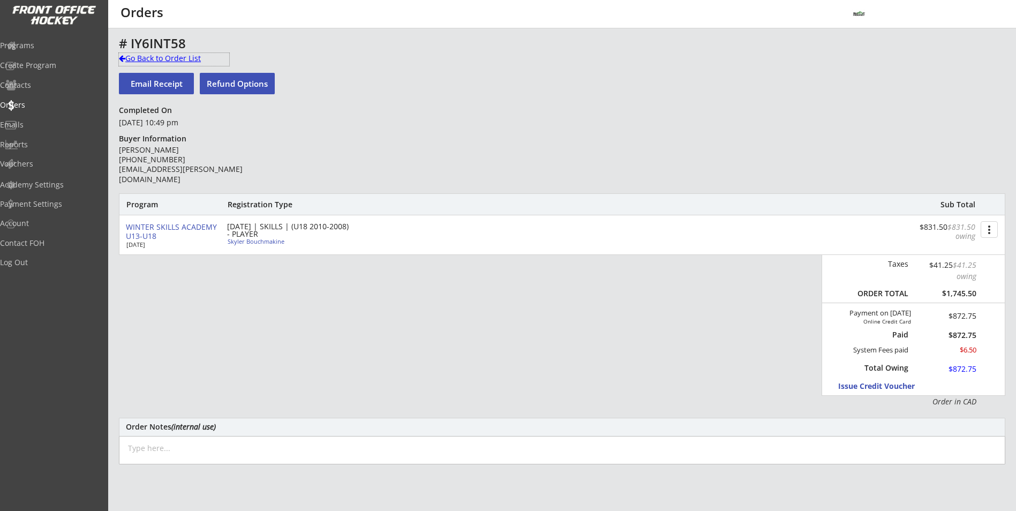
click at [191, 63] on div "Go Back to Order List" at bounding box center [174, 58] width 110 height 11
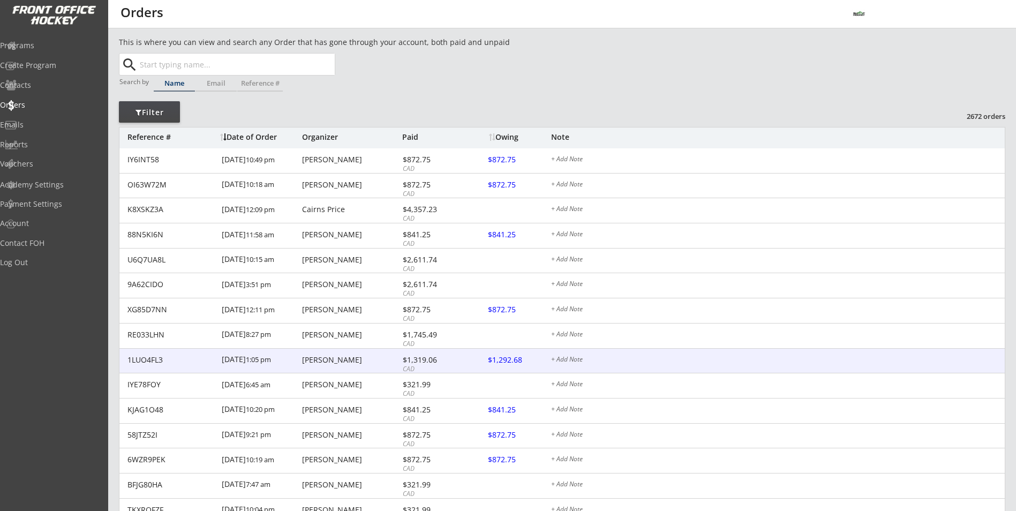
click at [361, 357] on div "[PERSON_NAME]" at bounding box center [350, 359] width 97 height 7
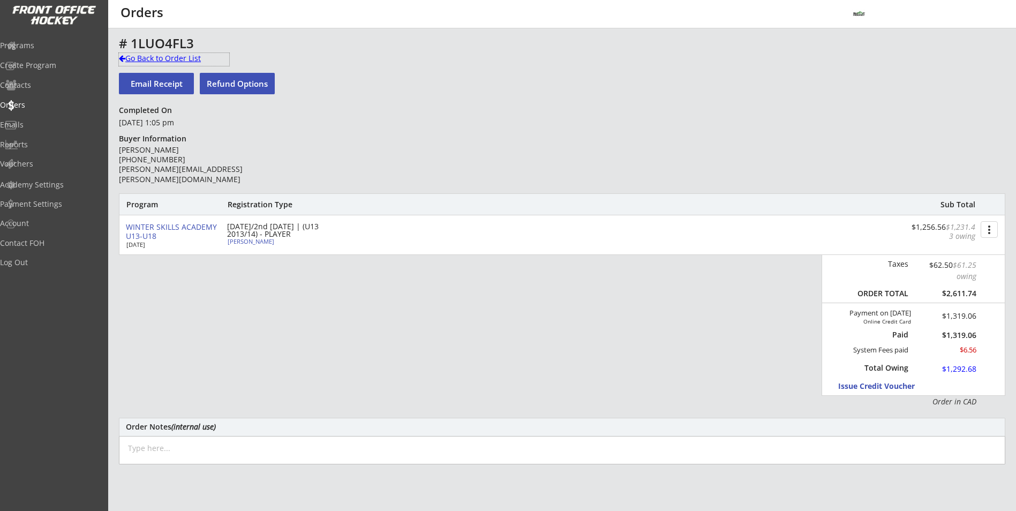
click at [150, 63] on div "Go Back to Order List" at bounding box center [174, 58] width 110 height 11
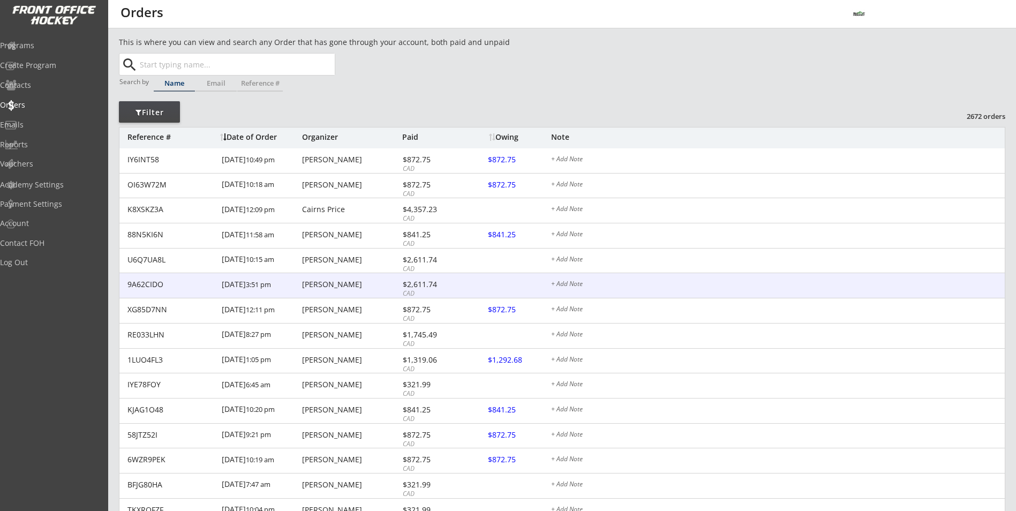
click at [325, 283] on div "[PERSON_NAME]" at bounding box center [350, 284] width 97 height 7
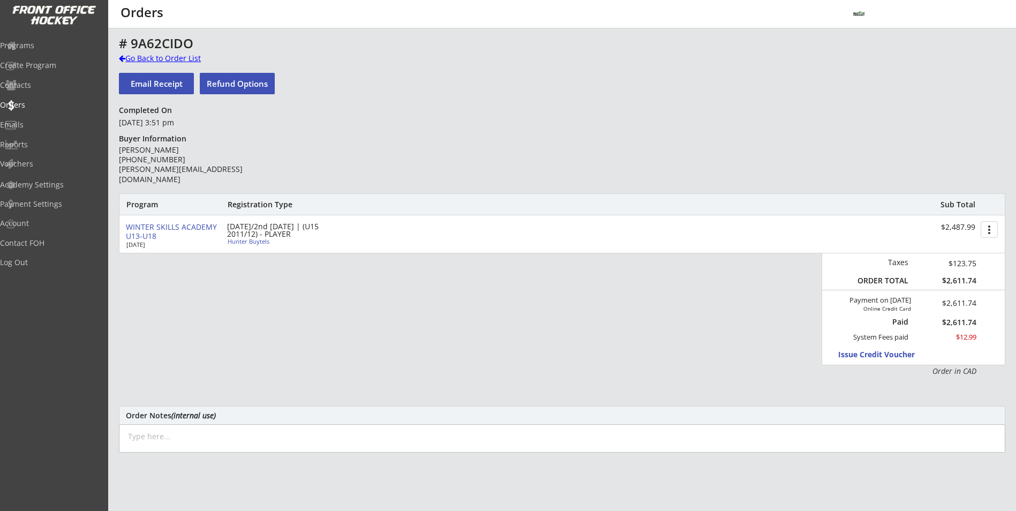
click at [179, 60] on div "Go Back to Order List" at bounding box center [174, 58] width 110 height 11
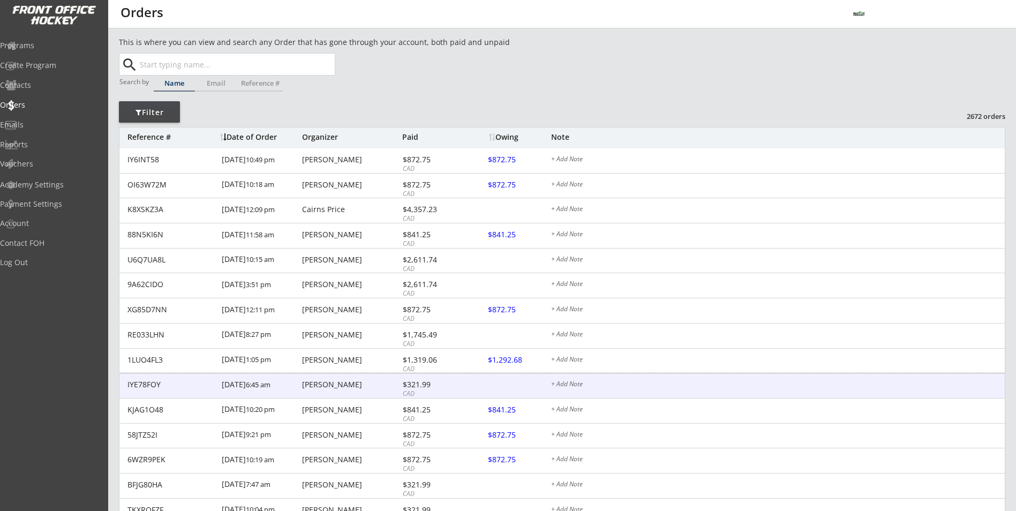
click at [382, 390] on div "IYE78FOY [DATE] 6:45 am [PERSON_NAME] $321.99 CAD + Add Note" at bounding box center [561, 385] width 885 height 25
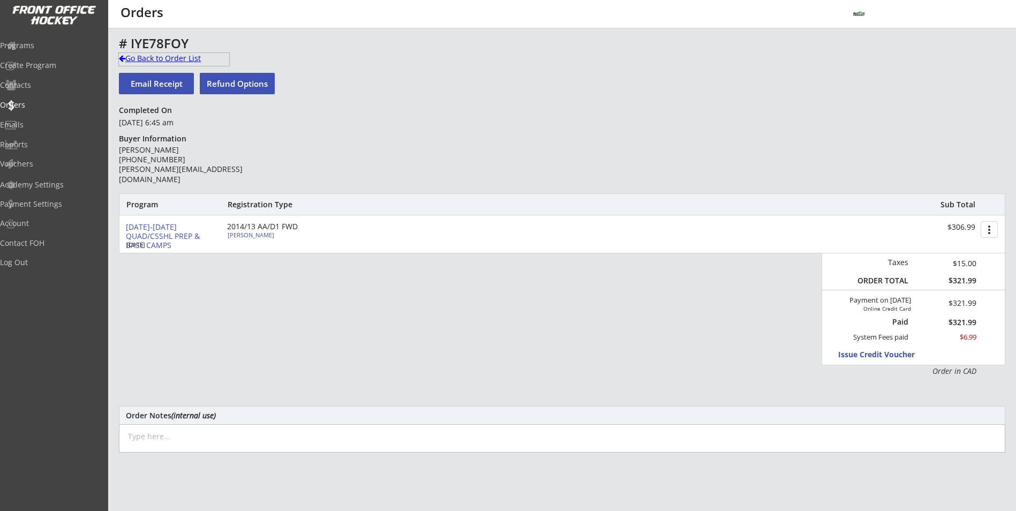
click at [156, 64] on div "Go Back to Order List" at bounding box center [174, 59] width 110 height 13
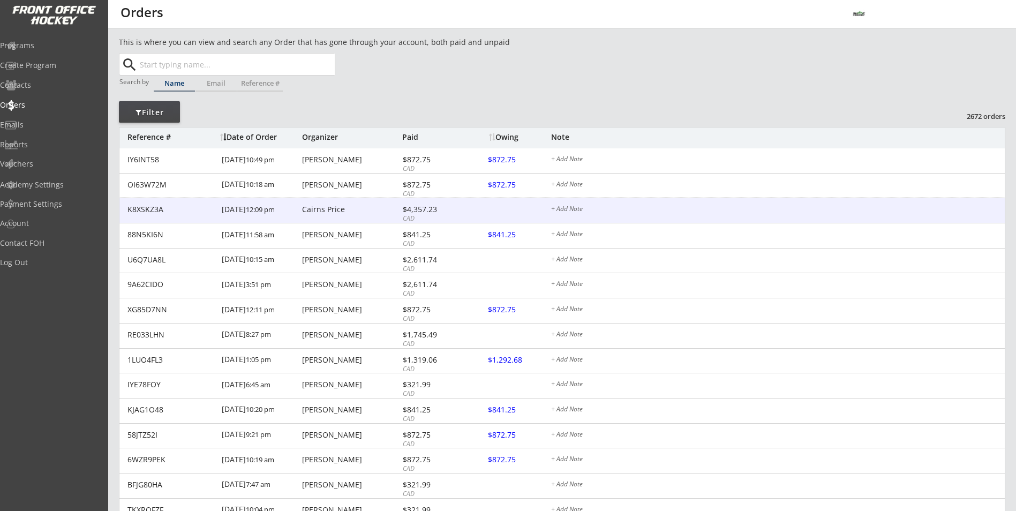
click at [266, 208] on div "[DATE] 12:09 pm" at bounding box center [261, 210] width 78 height 24
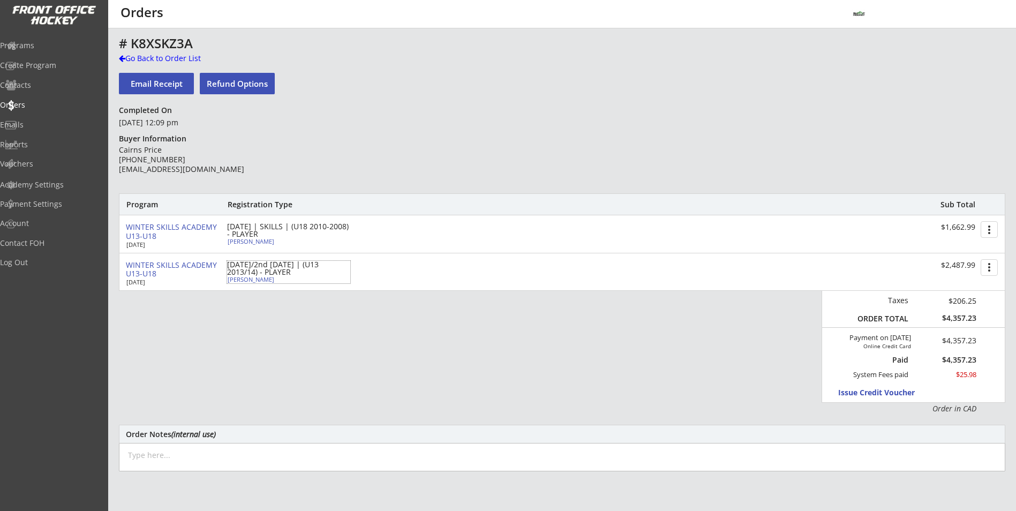
click at [235, 280] on div "[PERSON_NAME]" at bounding box center [287, 279] width 119 height 6
select select ""Forward""
select select ""U13 DIV 2""
select select ""AS""
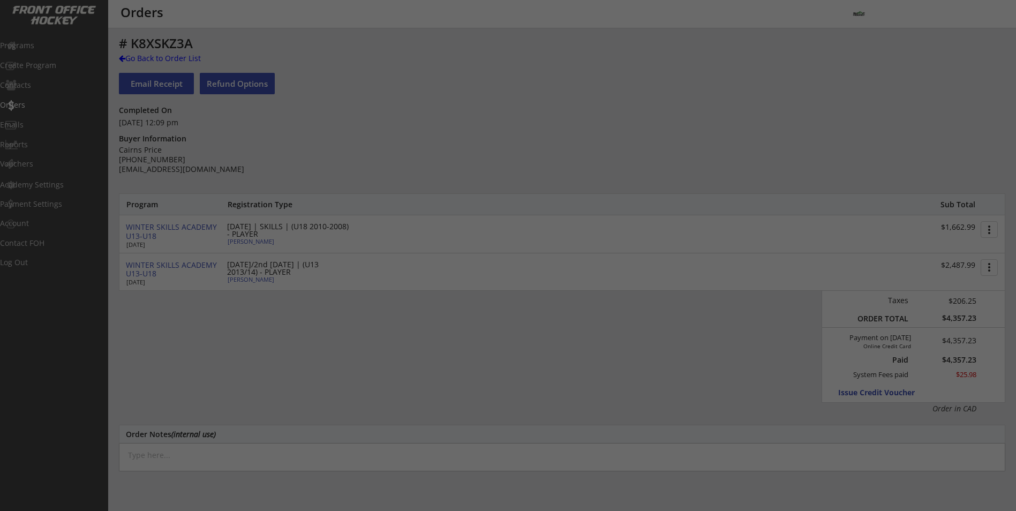
type input "[DEMOGRAPHIC_DATA]"
type input "Royals"
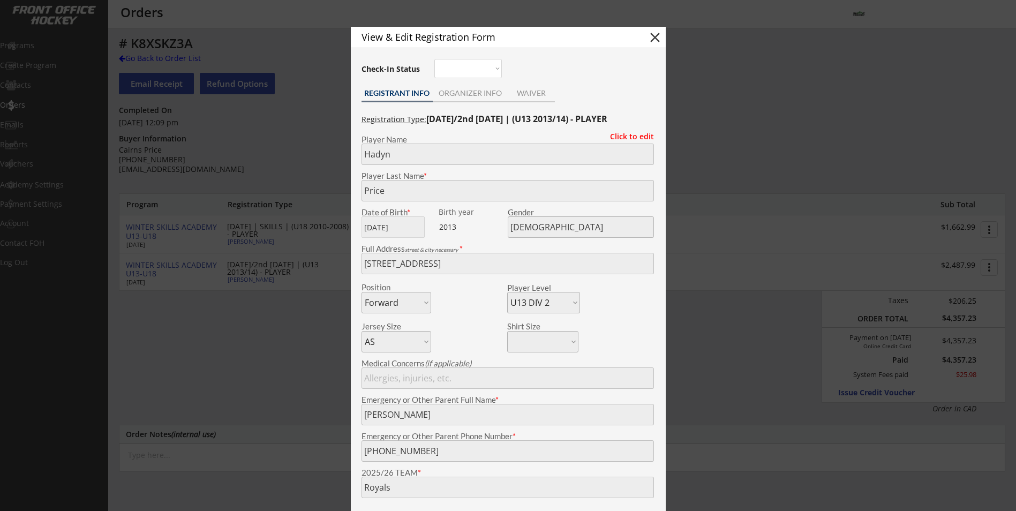
click at [231, 327] on div at bounding box center [508, 255] width 1016 height 511
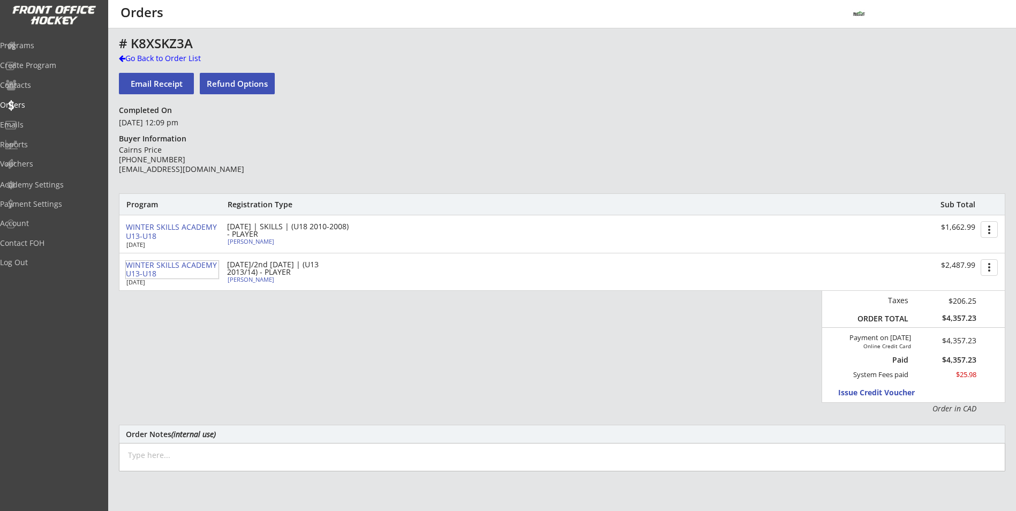
click at [163, 261] on div "WINTER SKILLS ACADEMY U13-U18" at bounding box center [172, 270] width 93 height 18
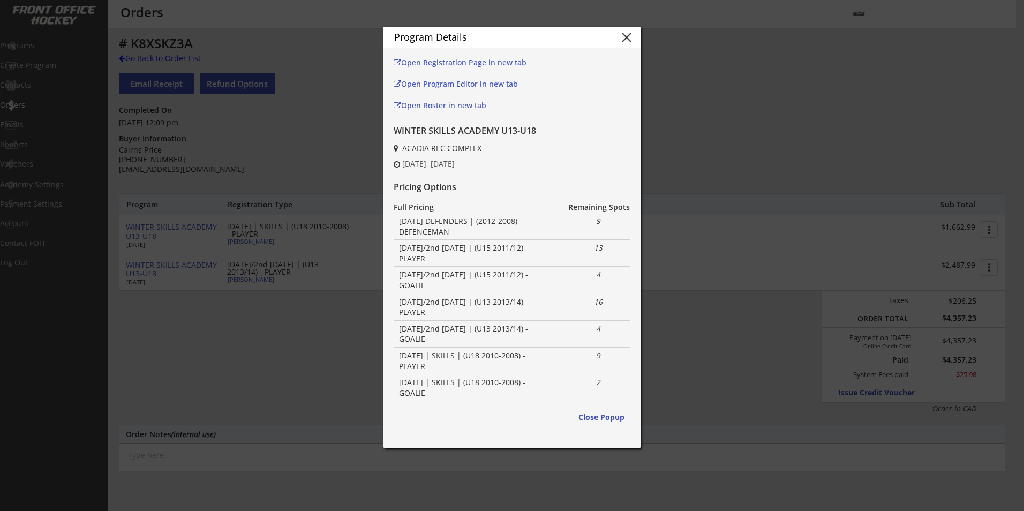
click at [182, 340] on div at bounding box center [512, 255] width 1024 height 511
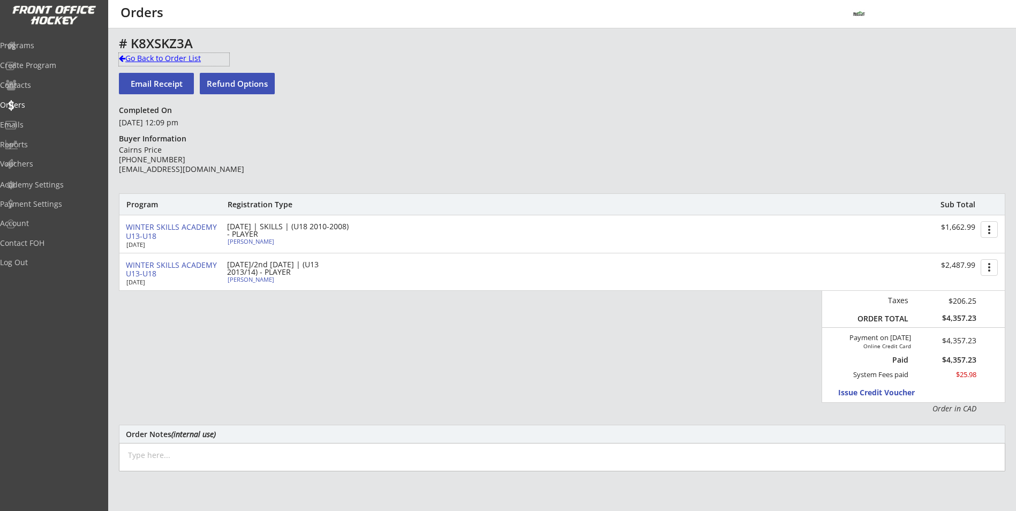
click at [144, 61] on div "Go Back to Order List" at bounding box center [174, 58] width 110 height 11
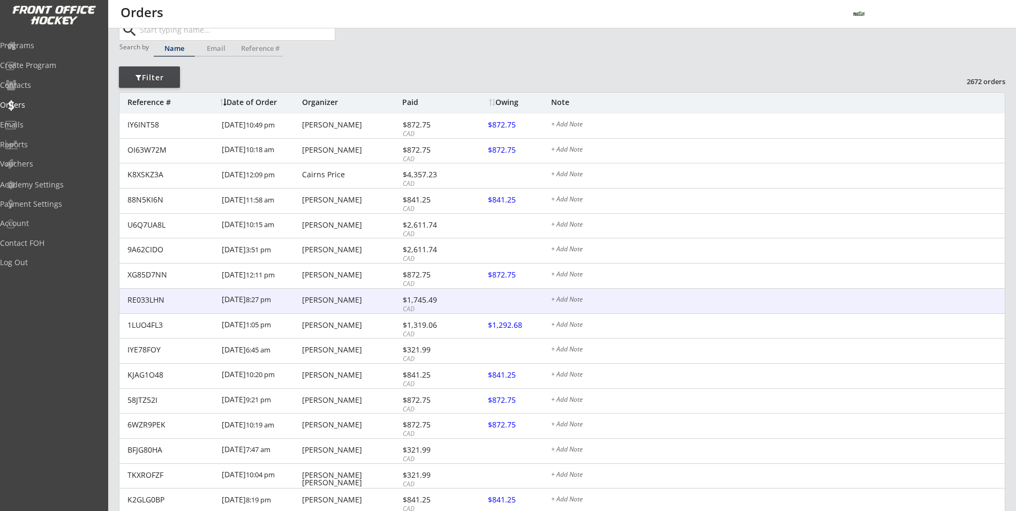
scroll to position [54, 0]
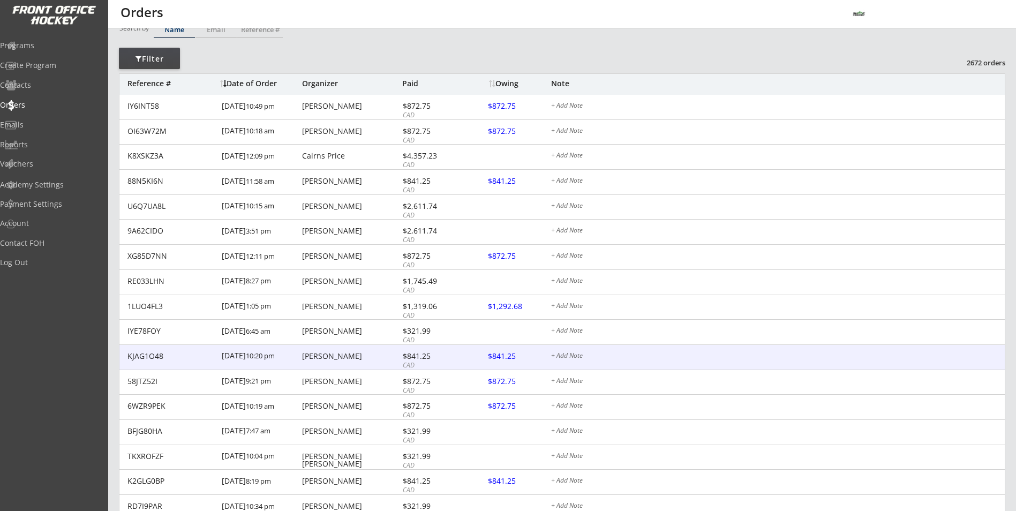
click at [319, 355] on div "[PERSON_NAME]" at bounding box center [350, 355] width 97 height 7
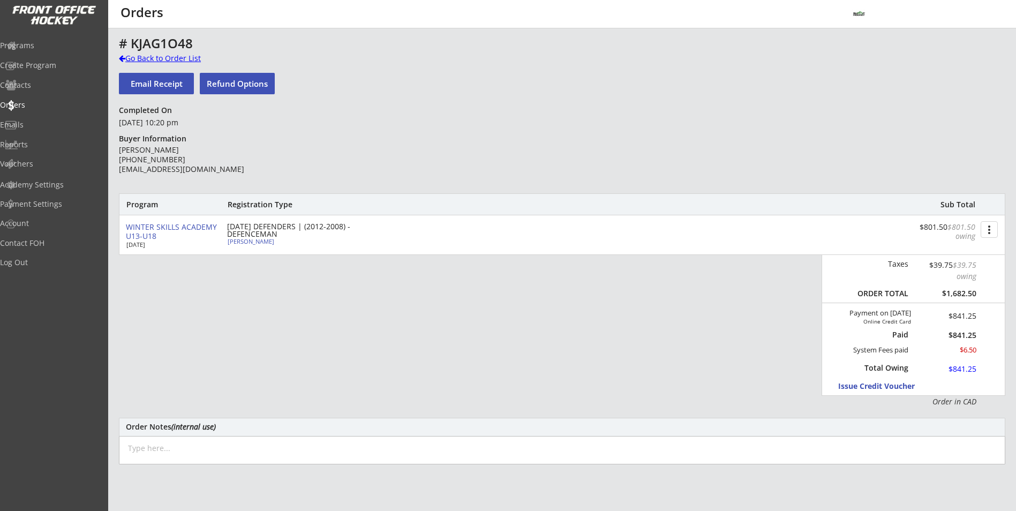
click at [178, 63] on div "Go Back to Order List" at bounding box center [174, 58] width 110 height 11
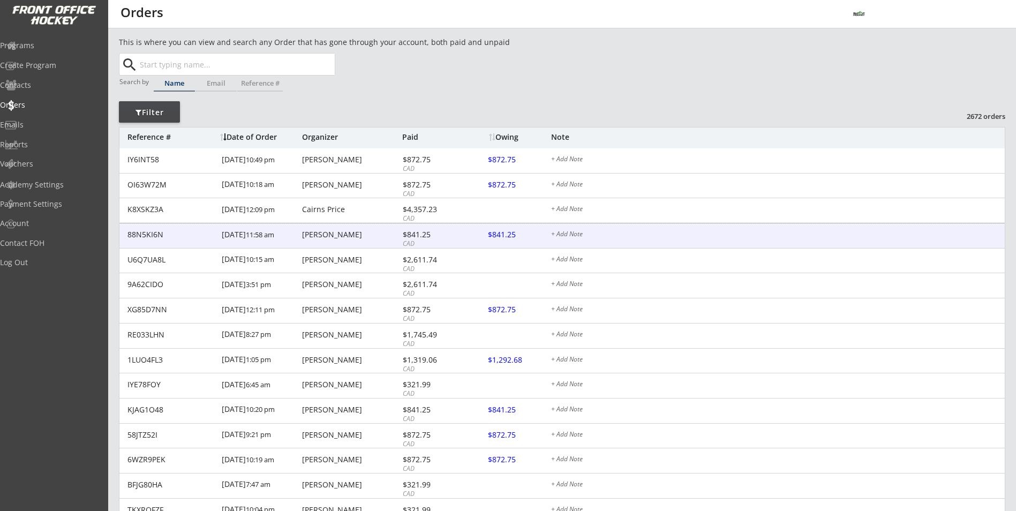
click at [288, 227] on div "[DATE] 11:58 am" at bounding box center [261, 235] width 78 height 24
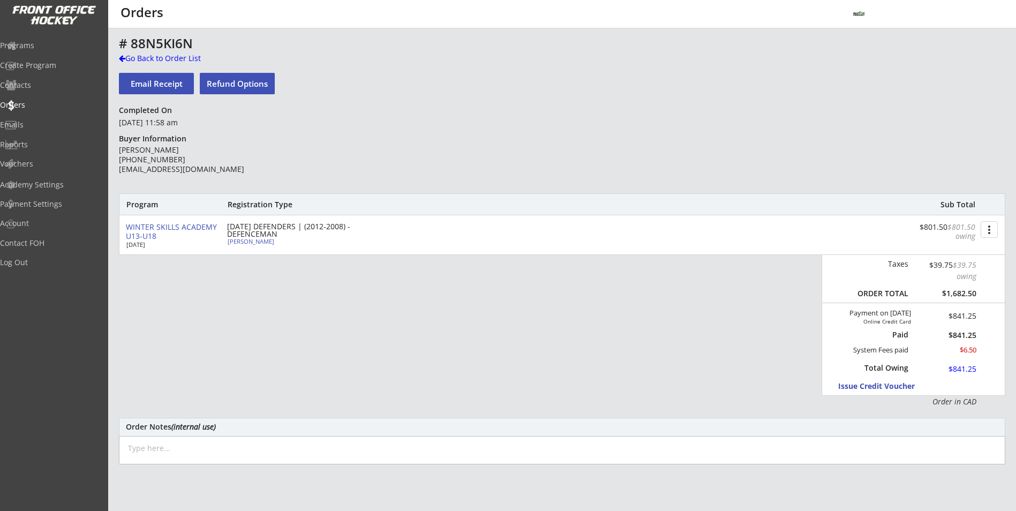
click at [302, 175] on div "# 88N5KI6N Go Back to Order List Email Receipt Refund Options Completed On [DAT…" at bounding box center [562, 355] width 886 height 638
click at [160, 59] on div "Go Back to Order List" at bounding box center [174, 58] width 110 height 11
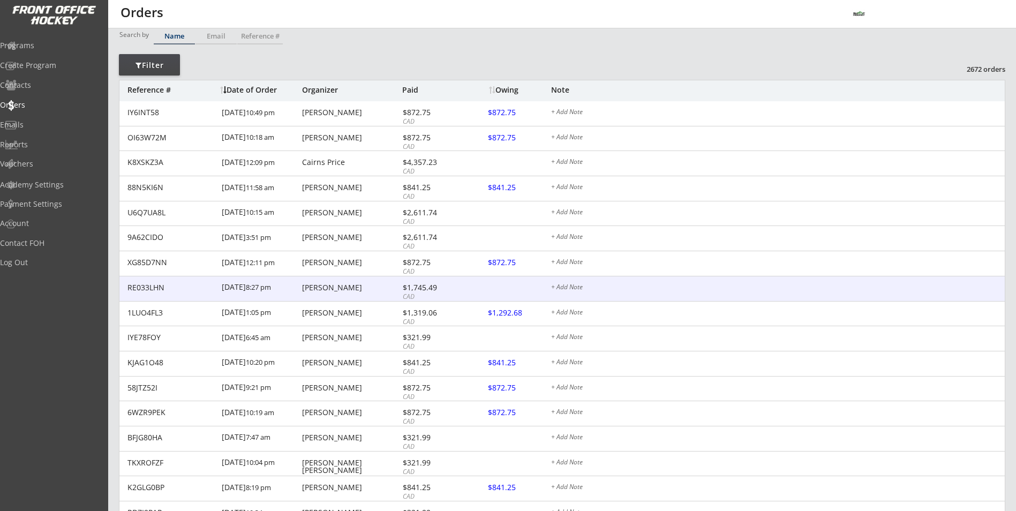
scroll to position [54, 0]
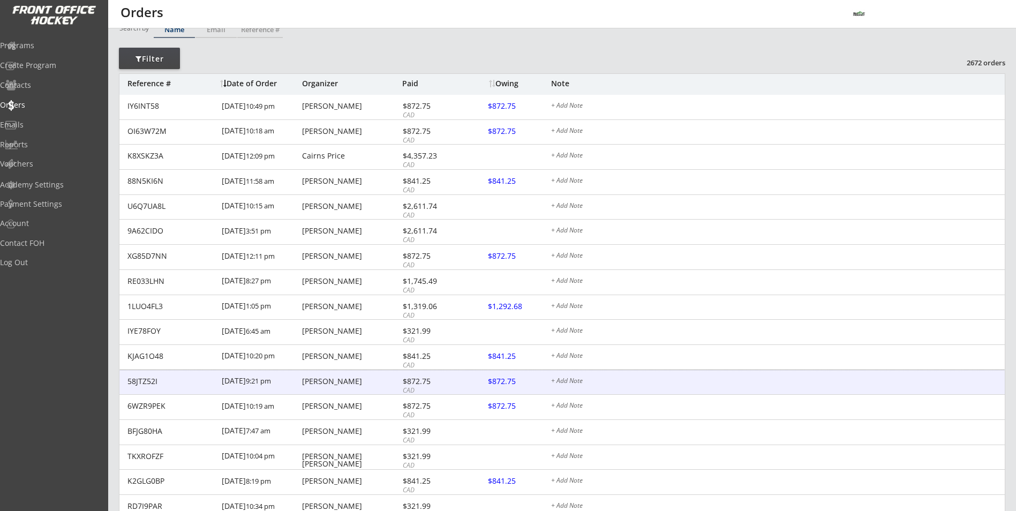
click at [348, 385] on div "[PERSON_NAME]" at bounding box center [350, 381] width 97 height 7
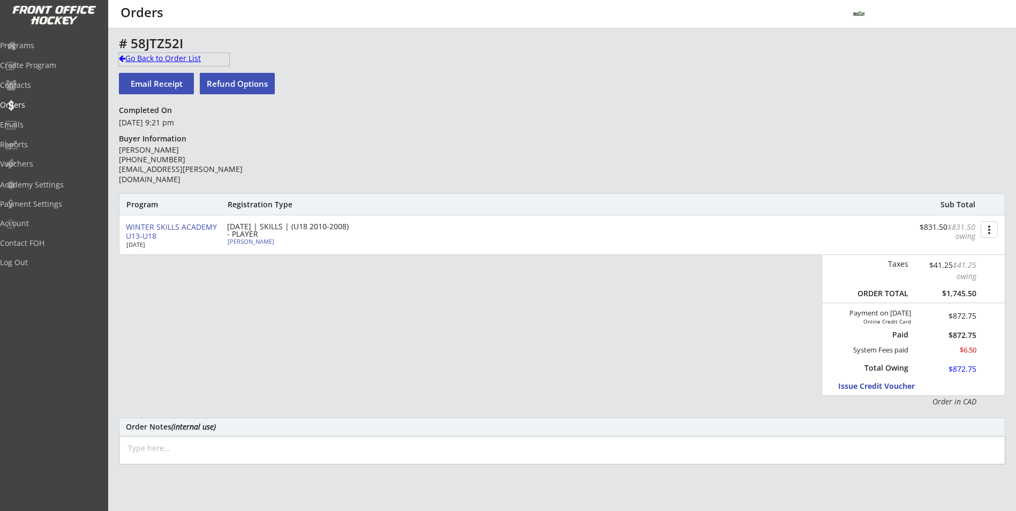
click at [175, 61] on div "Go Back to Order List" at bounding box center [174, 58] width 110 height 11
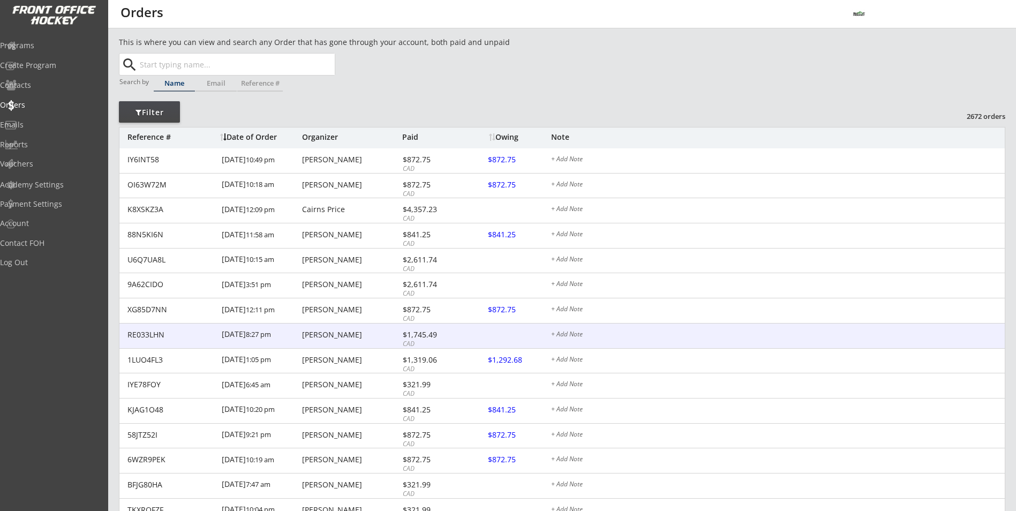
click at [357, 331] on div "[PERSON_NAME]" at bounding box center [350, 334] width 97 height 7
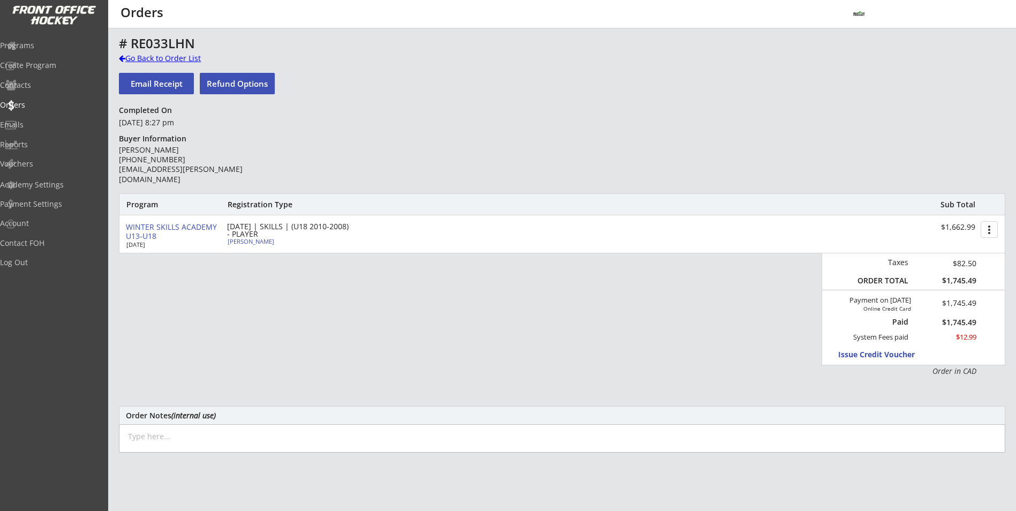
click at [185, 56] on div "Go Back to Order List" at bounding box center [174, 58] width 110 height 11
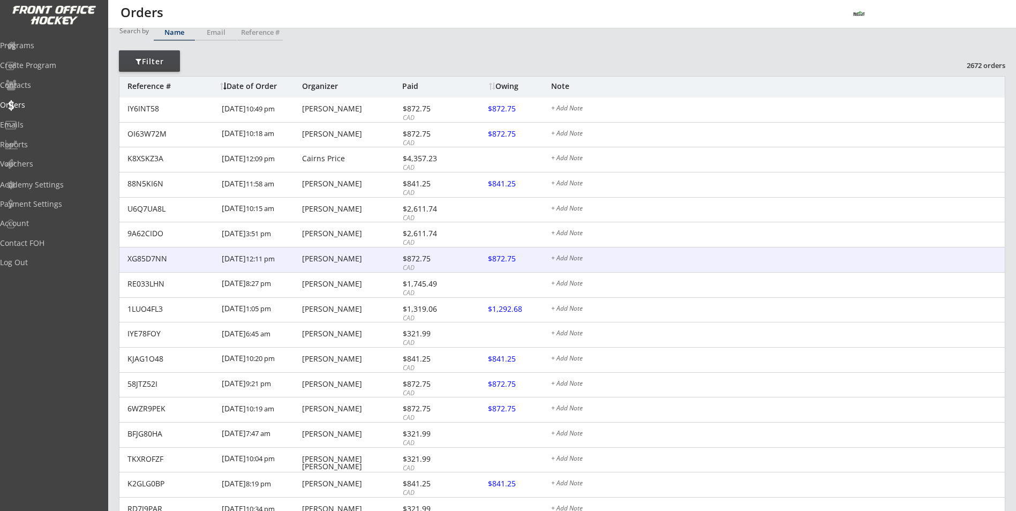
scroll to position [54, 0]
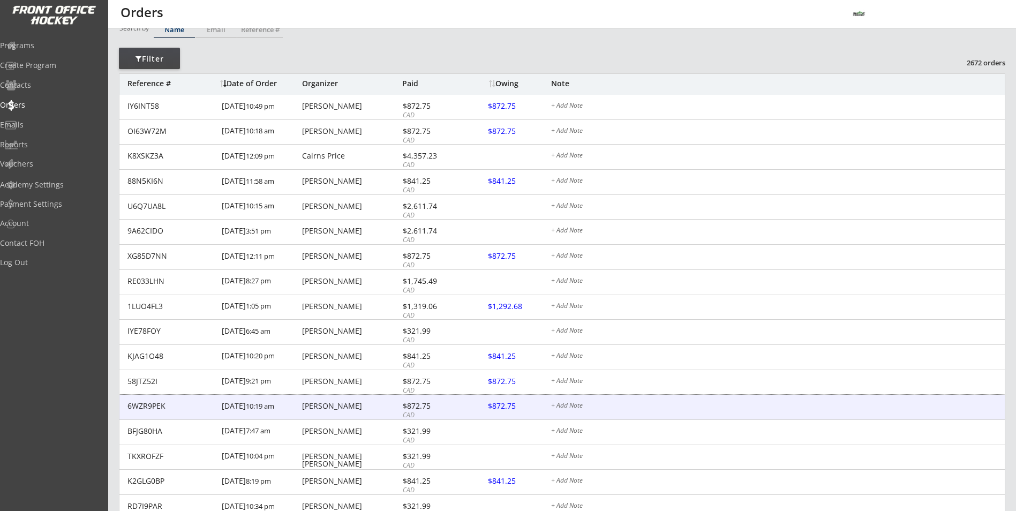
click at [370, 405] on div "[PERSON_NAME]" at bounding box center [350, 405] width 97 height 7
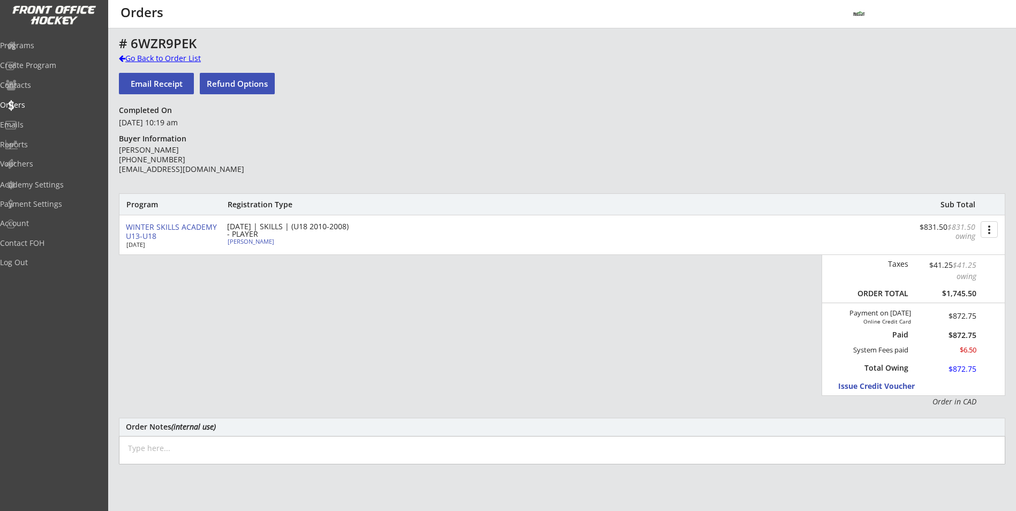
click at [193, 59] on div "Go Back to Order List" at bounding box center [174, 58] width 110 height 11
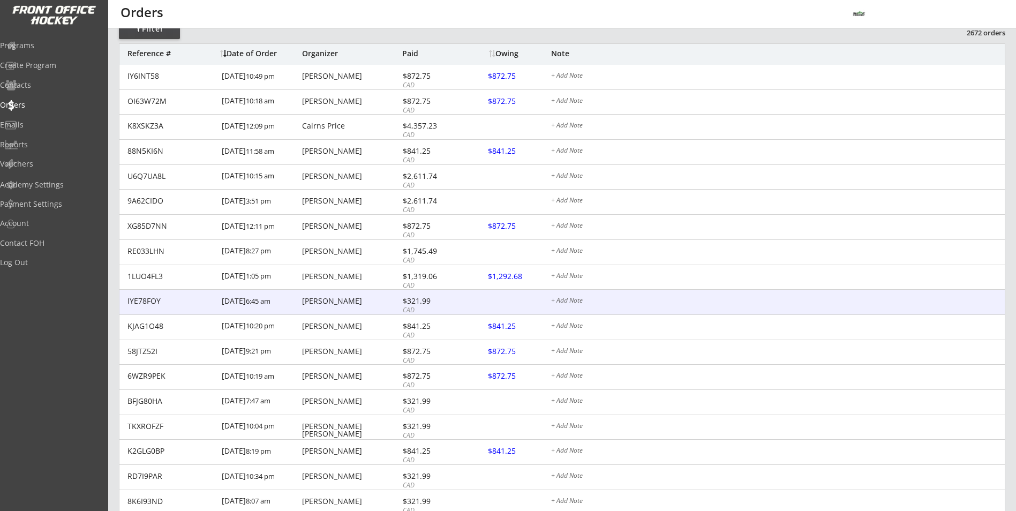
scroll to position [107, 0]
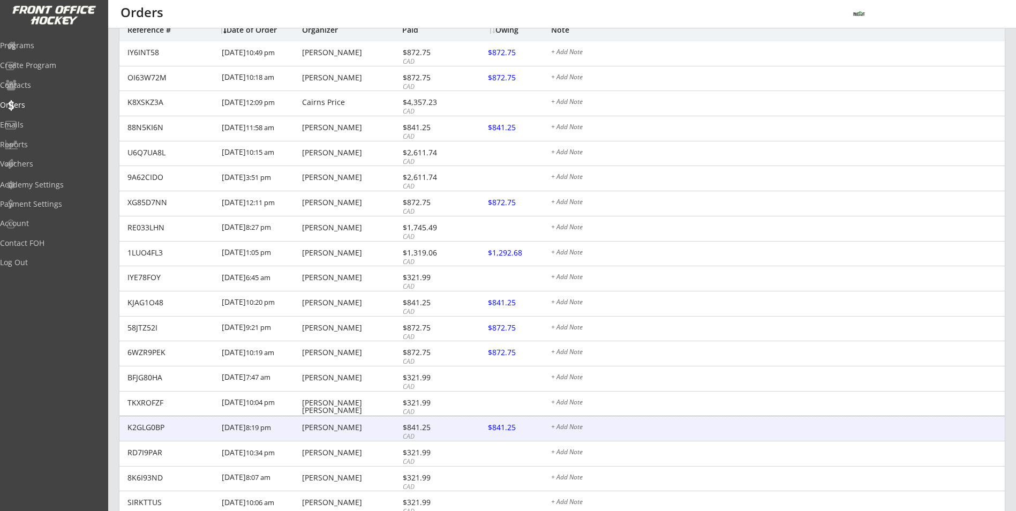
click at [396, 419] on div "K2GLG0BP [DATE] 8:19 pm [PERSON_NAME] $841.25 CAD $841.25 + Add Note" at bounding box center [561, 428] width 885 height 25
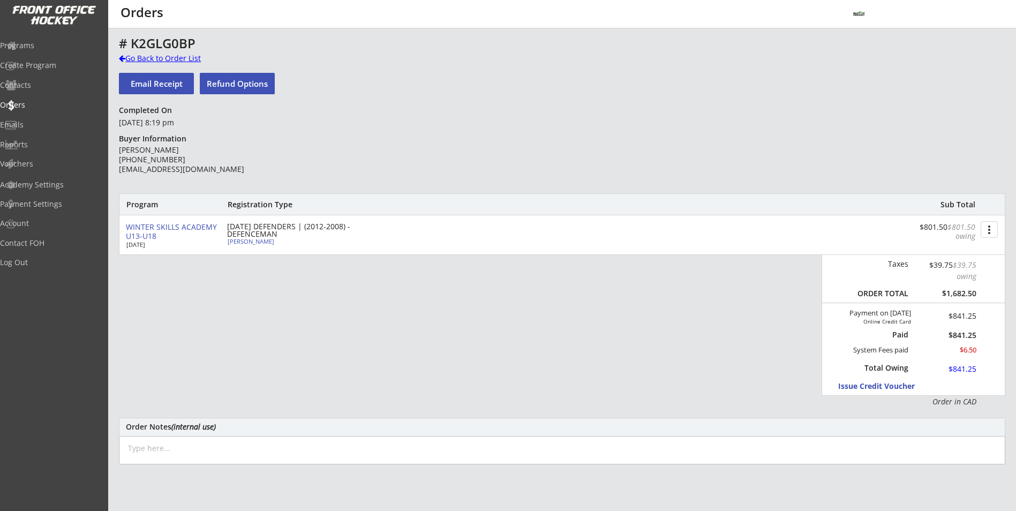
click at [160, 59] on div "Go Back to Order List" at bounding box center [174, 58] width 110 height 11
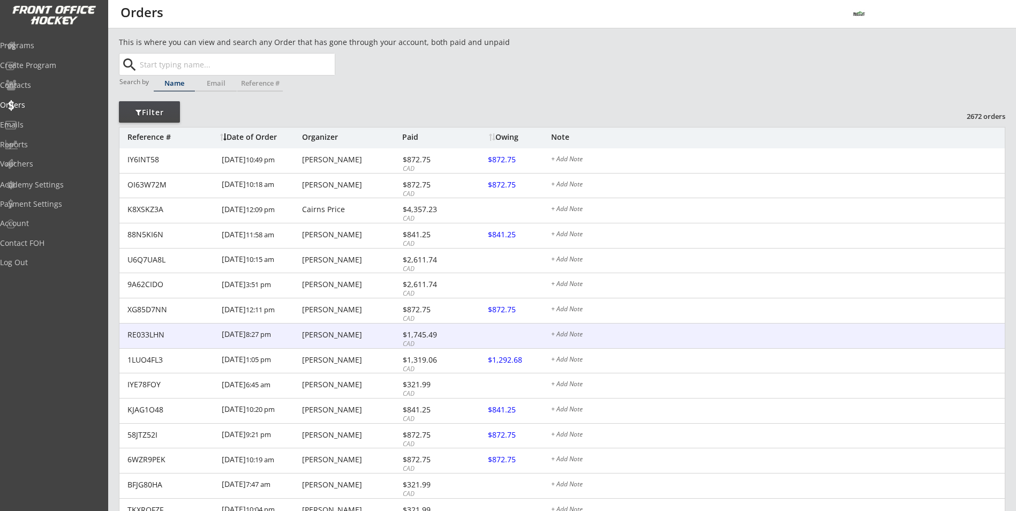
click at [350, 338] on div "RE033LHN [DATE] 8:27 pm [PERSON_NAME] $1,745.49 CAD + Add Note" at bounding box center [561, 335] width 885 height 25
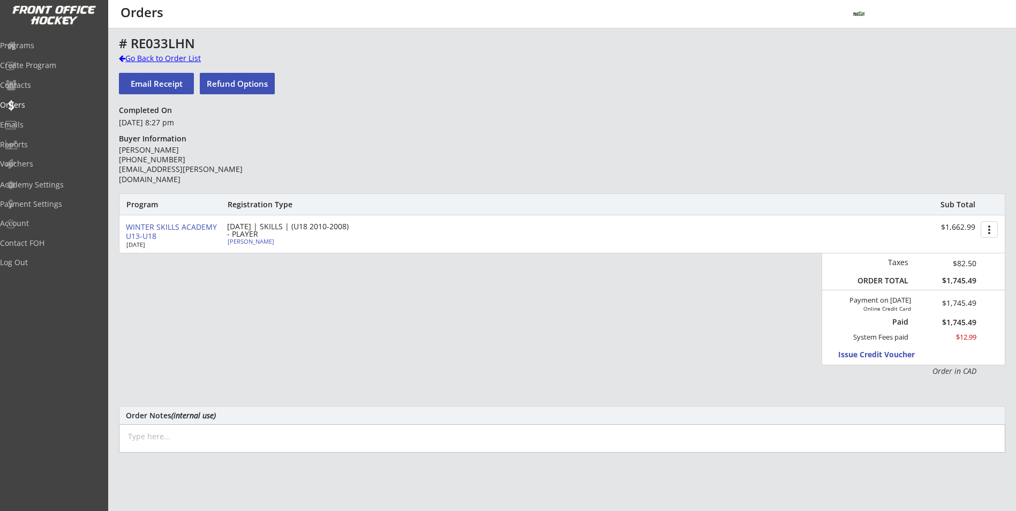
click at [148, 56] on div "Go Back to Order List" at bounding box center [174, 58] width 110 height 11
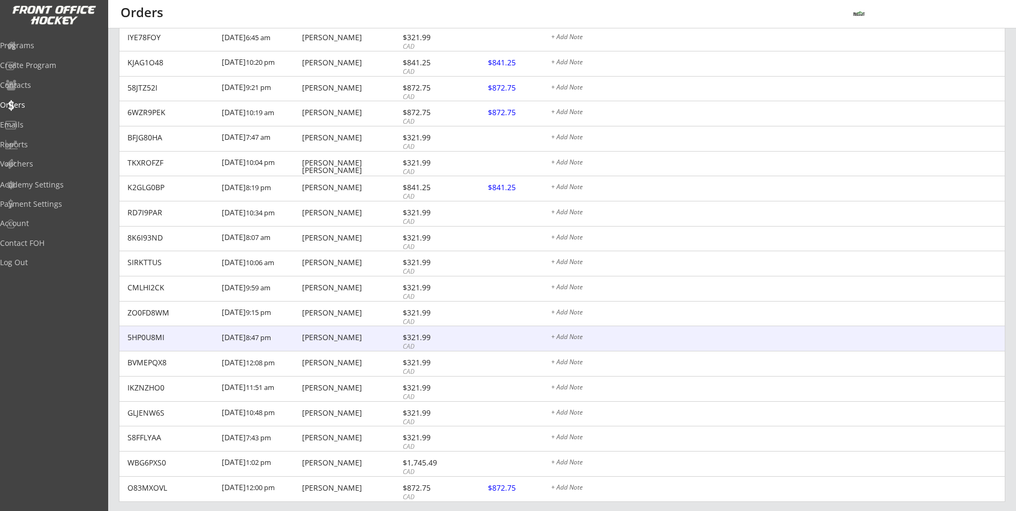
scroll to position [375, 0]
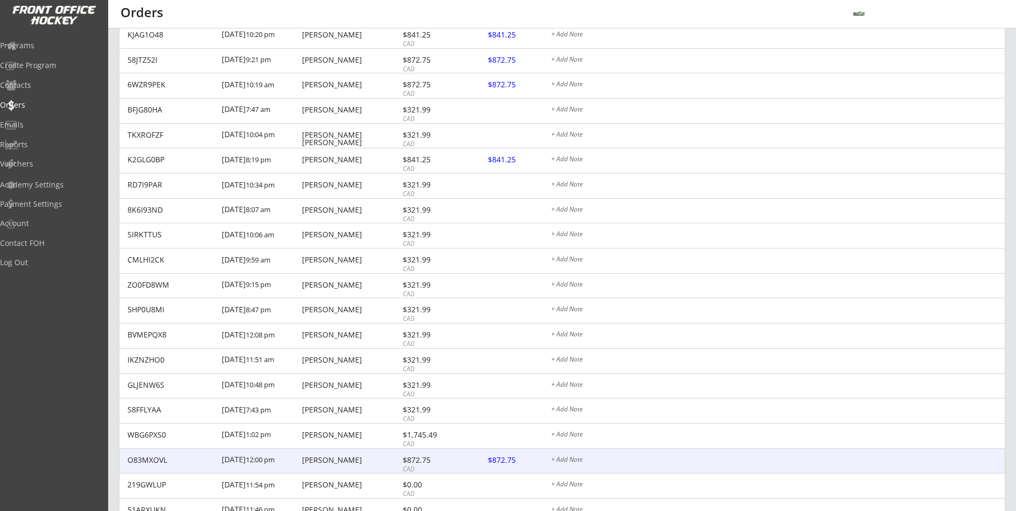
click at [382, 469] on div "O83MXOVL [DATE] 12:00 pm [PERSON_NAME] $872.75 CAD $872.75 + Add Note" at bounding box center [561, 461] width 885 height 25
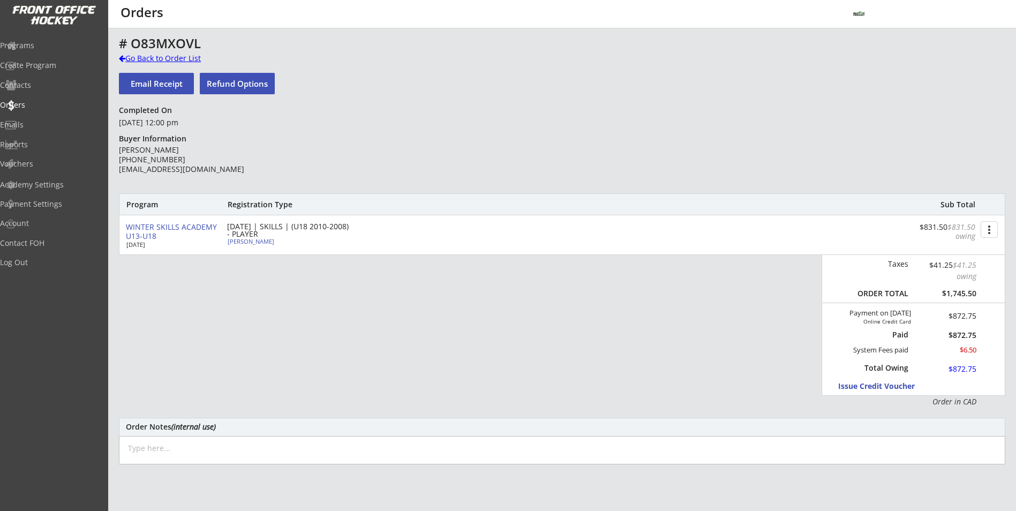
click at [183, 55] on div "Go Back to Order List" at bounding box center [174, 58] width 110 height 11
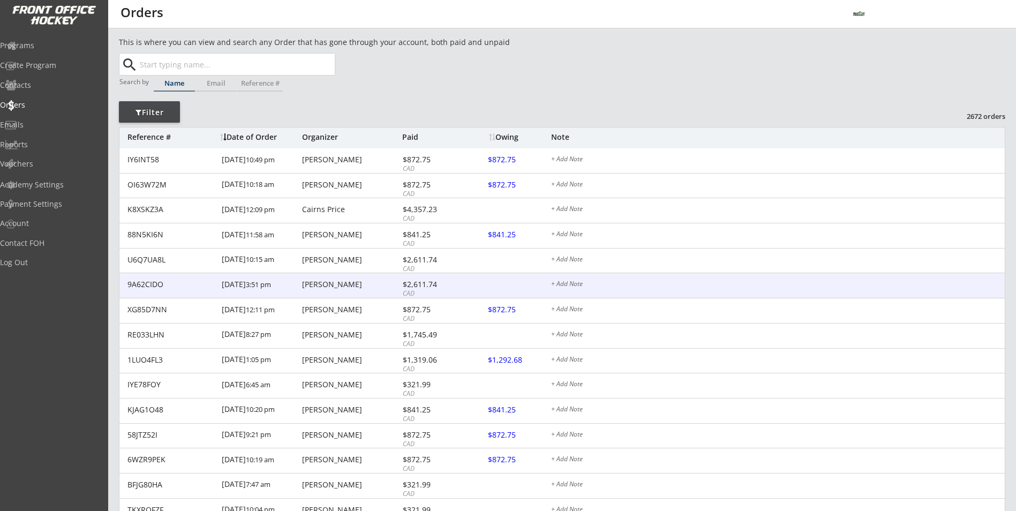
click at [333, 283] on div "[PERSON_NAME]" at bounding box center [350, 284] width 97 height 7
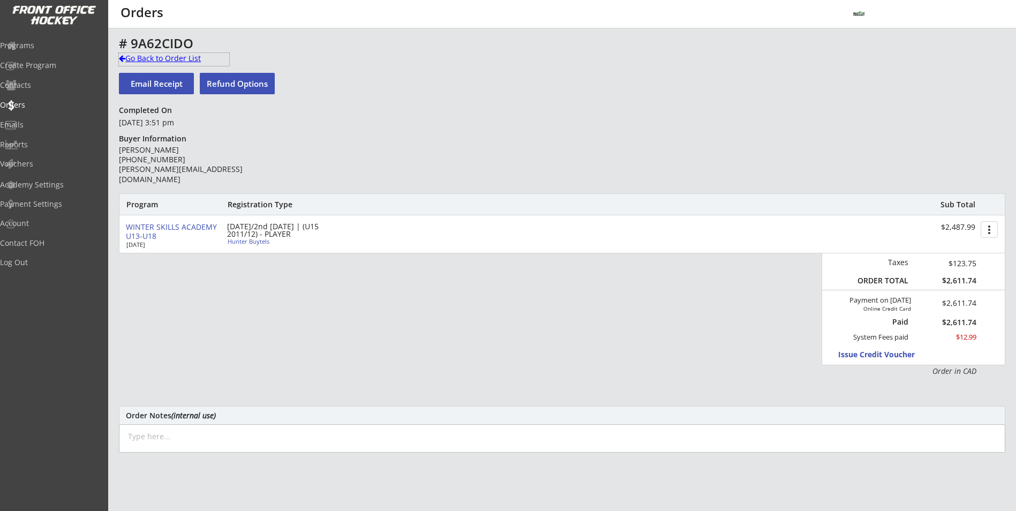
click at [147, 62] on div "Go Back to Order List" at bounding box center [174, 58] width 110 height 11
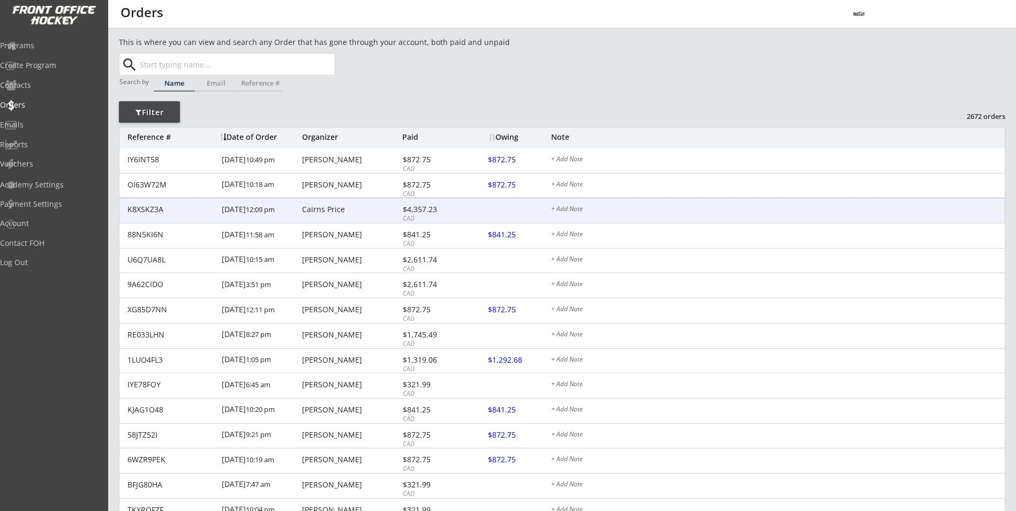
click at [311, 213] on div "Cairns Price" at bounding box center [350, 209] width 97 height 7
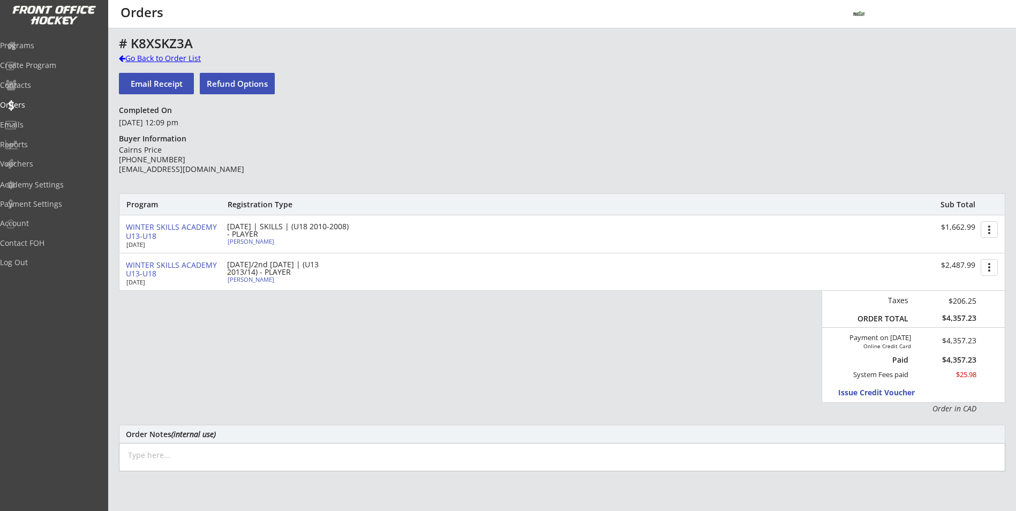
click at [166, 55] on div "Go Back to Order List" at bounding box center [174, 58] width 110 height 11
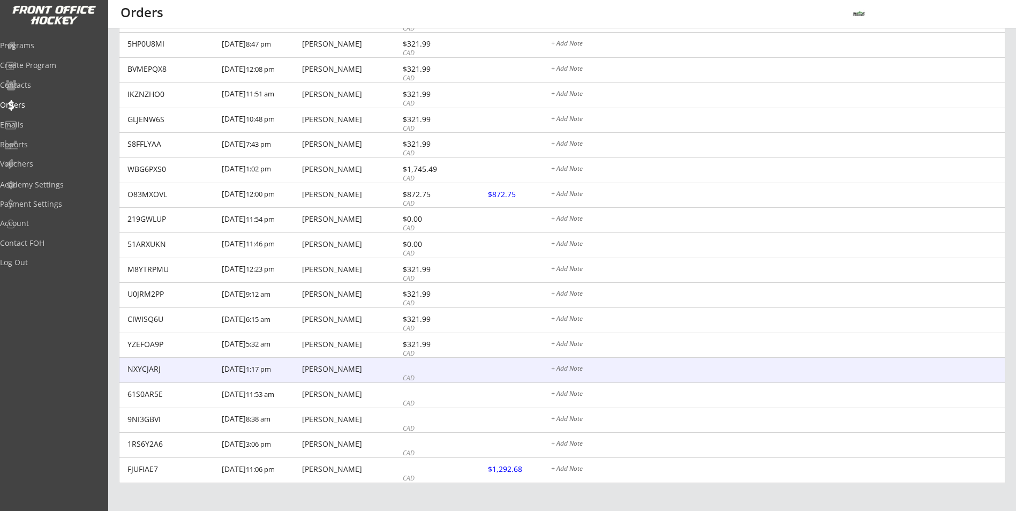
scroll to position [646, 0]
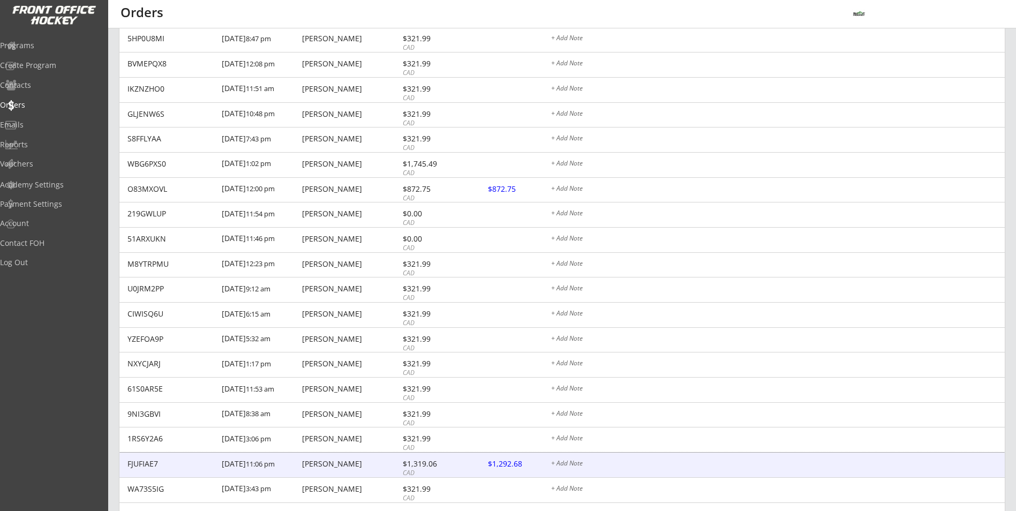
click at [338, 465] on div "[PERSON_NAME]" at bounding box center [350, 463] width 97 height 7
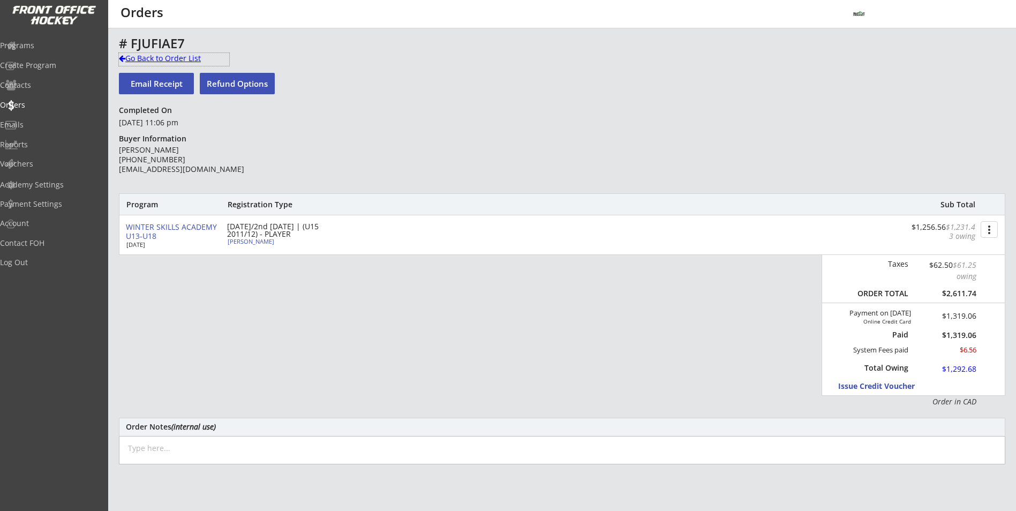
click at [194, 61] on div "Go Back to Order List" at bounding box center [174, 58] width 110 height 11
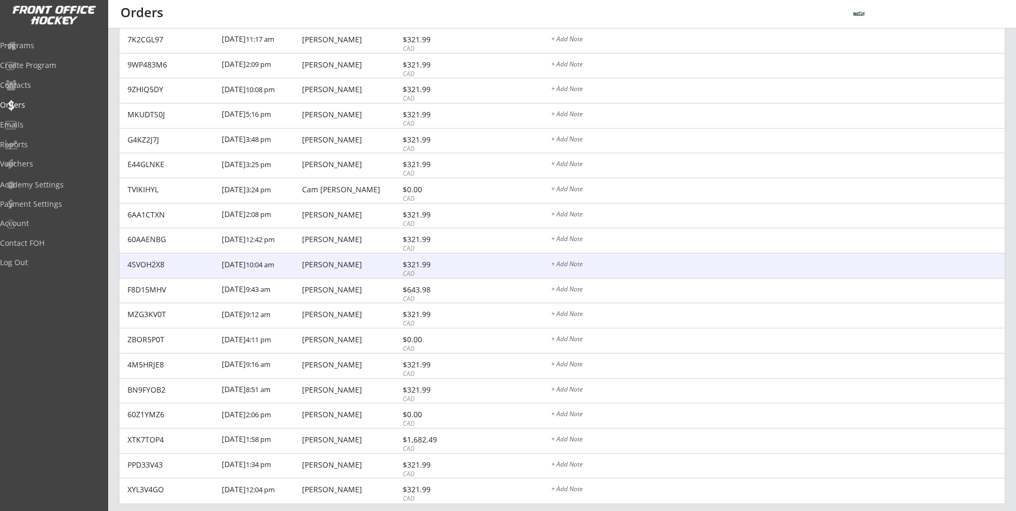
scroll to position [1196, 0]
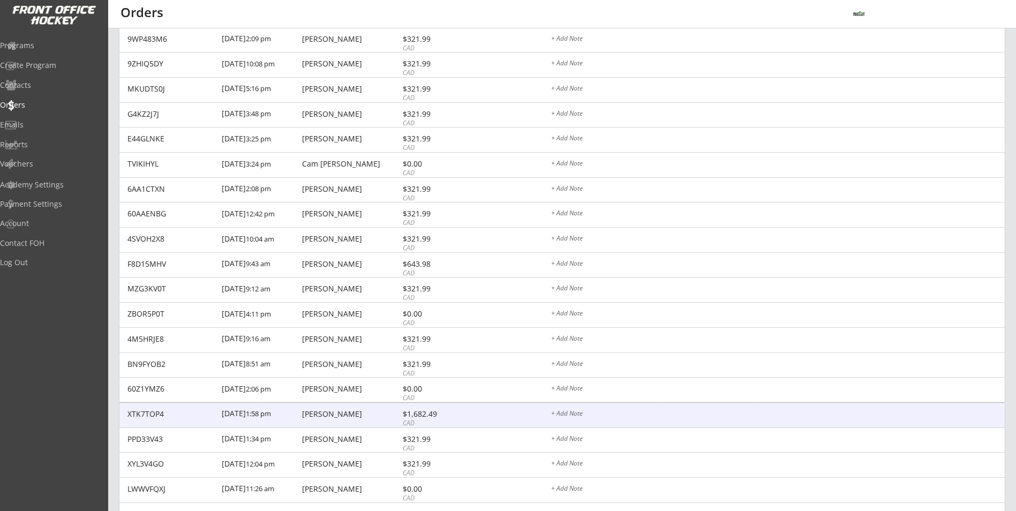
click at [371, 419] on div "XTK7TOP4 [DATE] 1:58 pm [PERSON_NAME] $1,682.49 CAD + Add Note" at bounding box center [561, 415] width 885 height 25
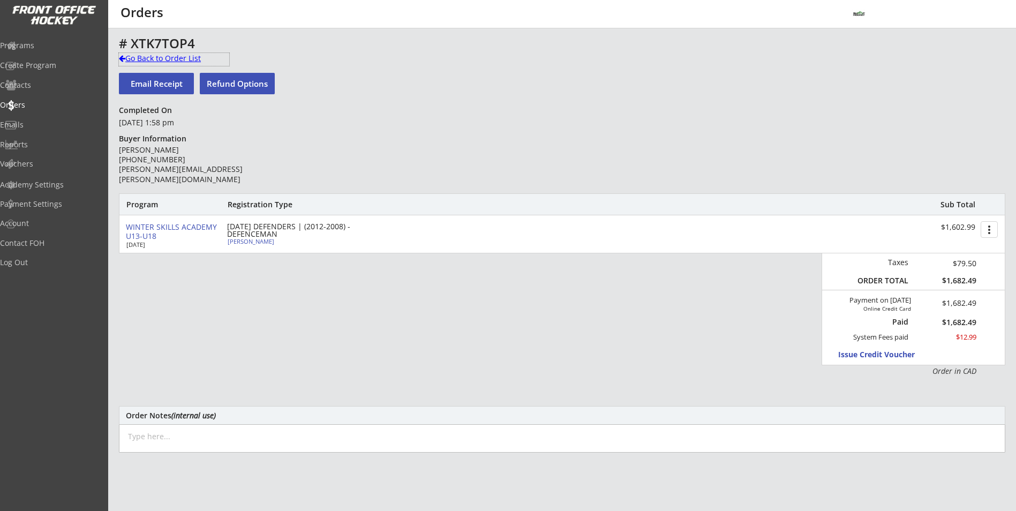
click at [172, 57] on div "Go Back to Order List" at bounding box center [174, 58] width 110 height 11
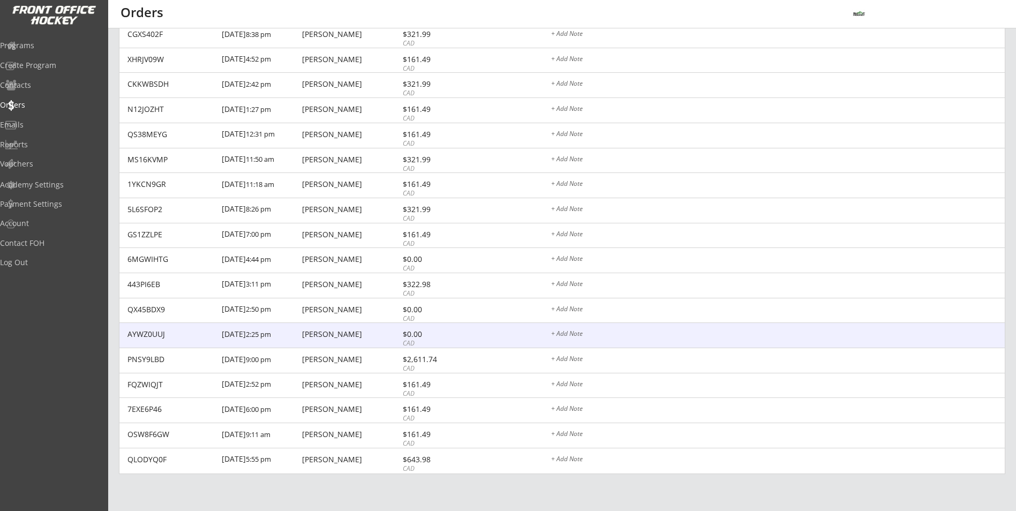
scroll to position [3415, 0]
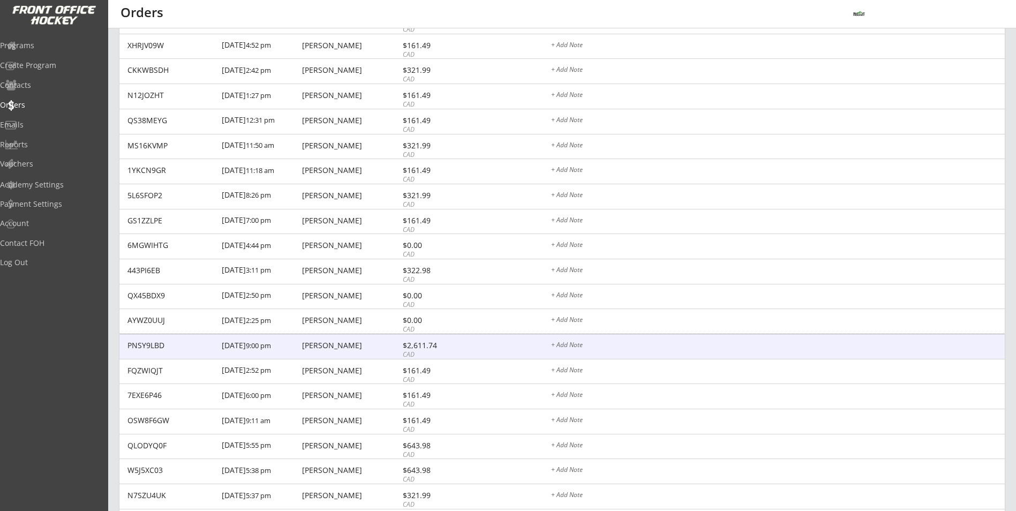
click at [368, 354] on div "PNSY9LBD [DATE] 9:00 pm [PERSON_NAME] $2,611.74 CAD + Add Note" at bounding box center [561, 346] width 885 height 25
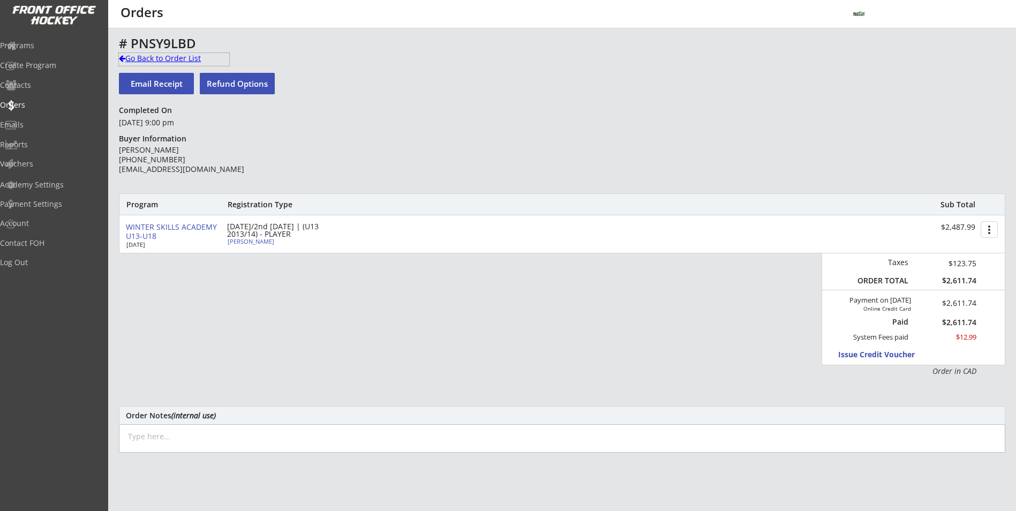
click at [146, 57] on div "Go Back to Order List" at bounding box center [174, 58] width 110 height 11
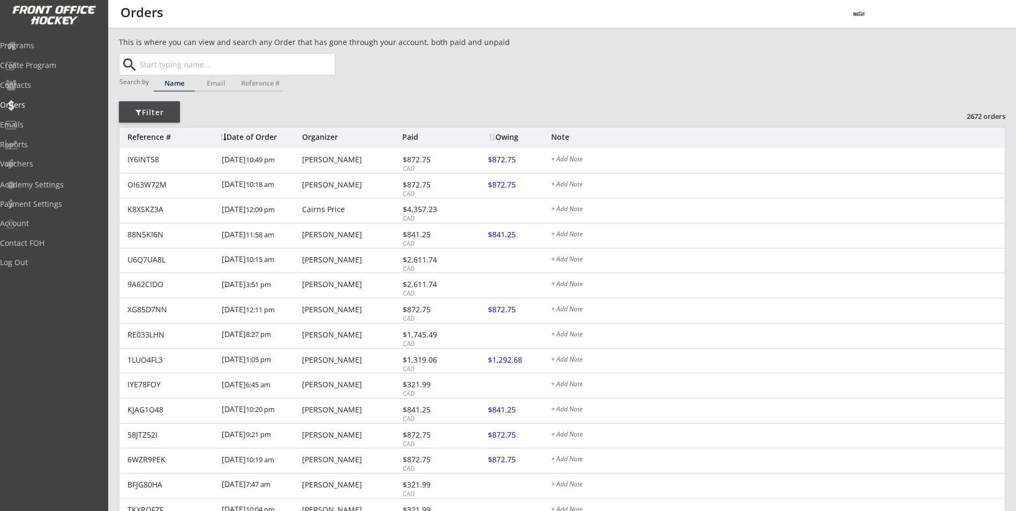
click at [186, 62] on input "text" at bounding box center [236, 64] width 197 height 21
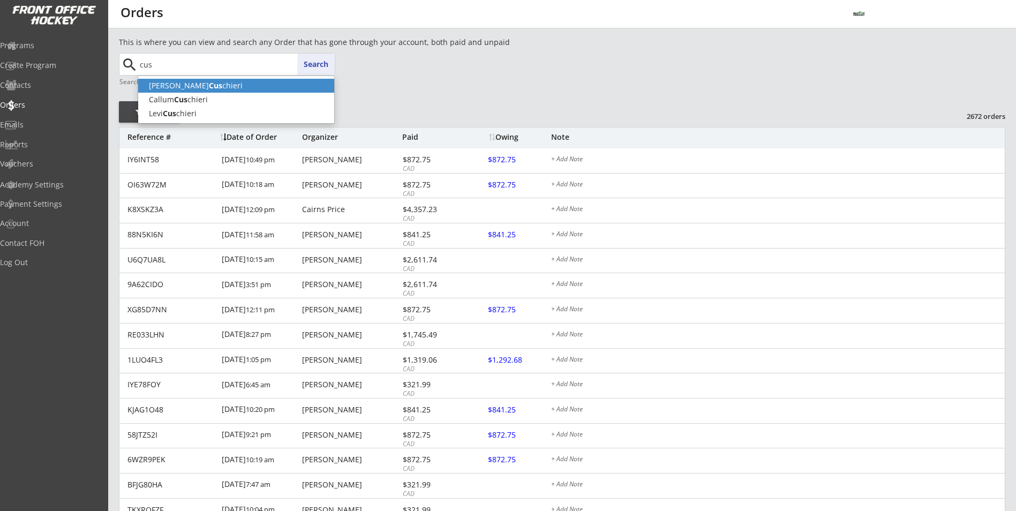
click at [205, 87] on p "[PERSON_NAME] chieri" at bounding box center [236, 86] width 196 height 14
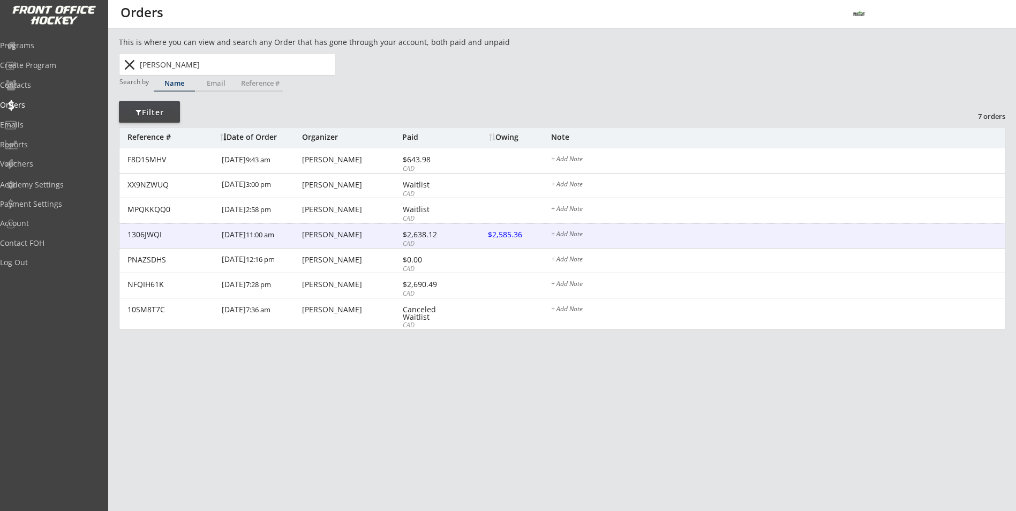
click at [364, 238] on div "[PERSON_NAME]" at bounding box center [350, 234] width 97 height 7
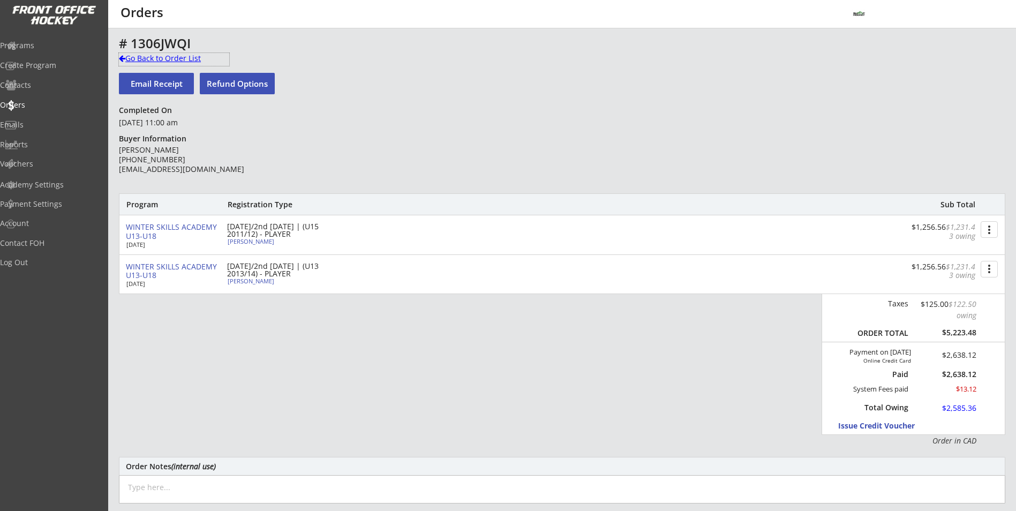
click at [192, 62] on div "Go Back to Order List" at bounding box center [174, 58] width 110 height 11
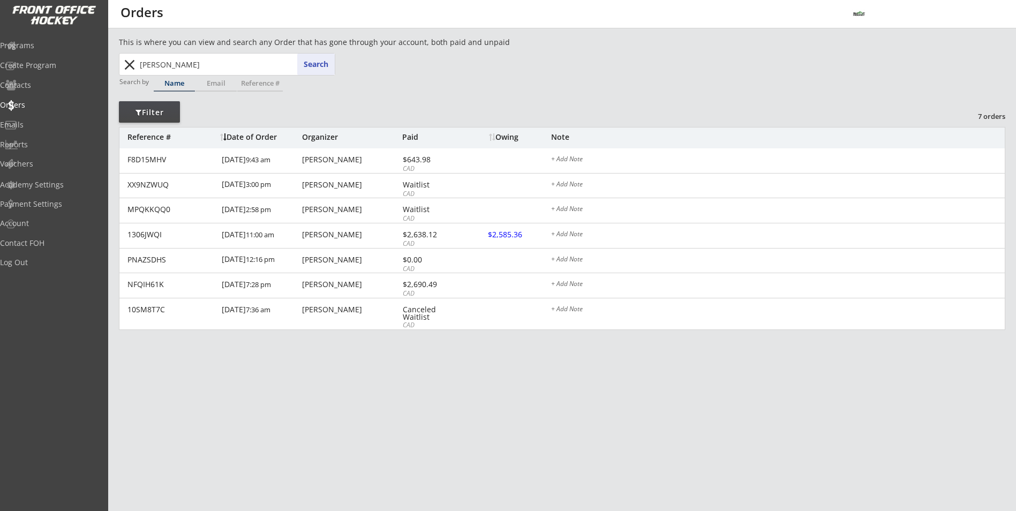
drag, startPoint x: 200, startPoint y: 64, endPoint x: 138, endPoint y: 69, distance: 61.8
click at [138, 69] on input "[PERSON_NAME]" at bounding box center [236, 64] width 197 height 21
type input "ma"
type input "[PERSON_NAME]"
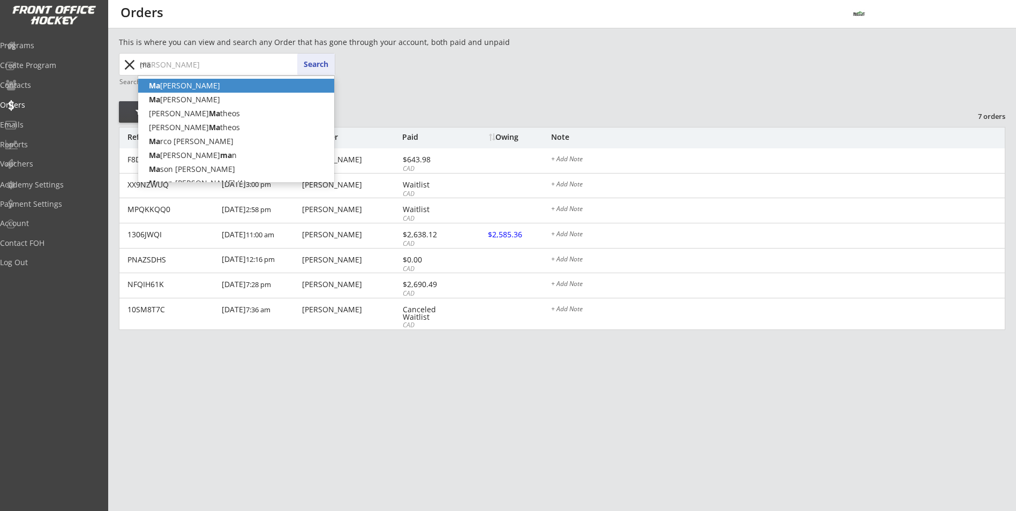
type input "mal"
type input "[PERSON_NAME] [PERSON_NAME]"
type input "malc"
type input "[PERSON_NAME]"
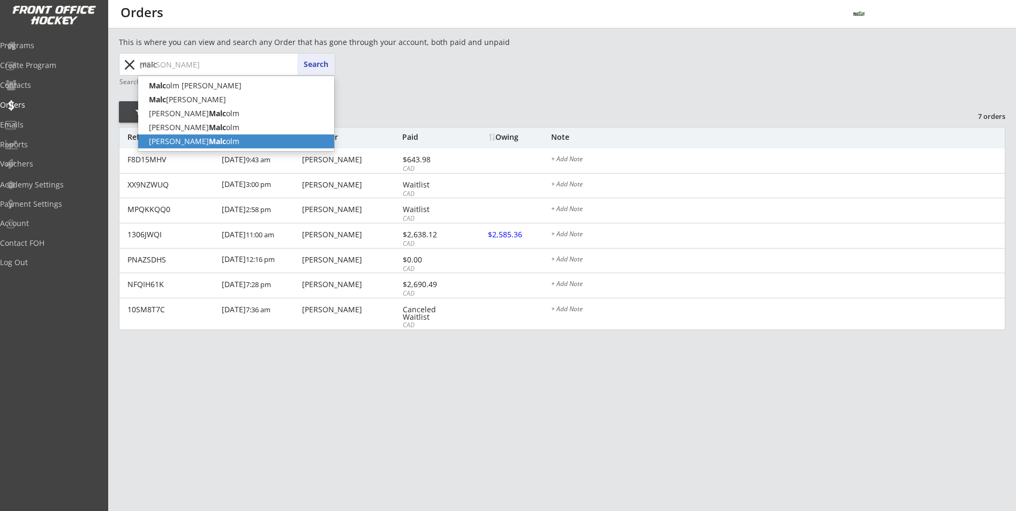
click at [196, 139] on p "[PERSON_NAME] [PERSON_NAME]" at bounding box center [236, 141] width 196 height 14
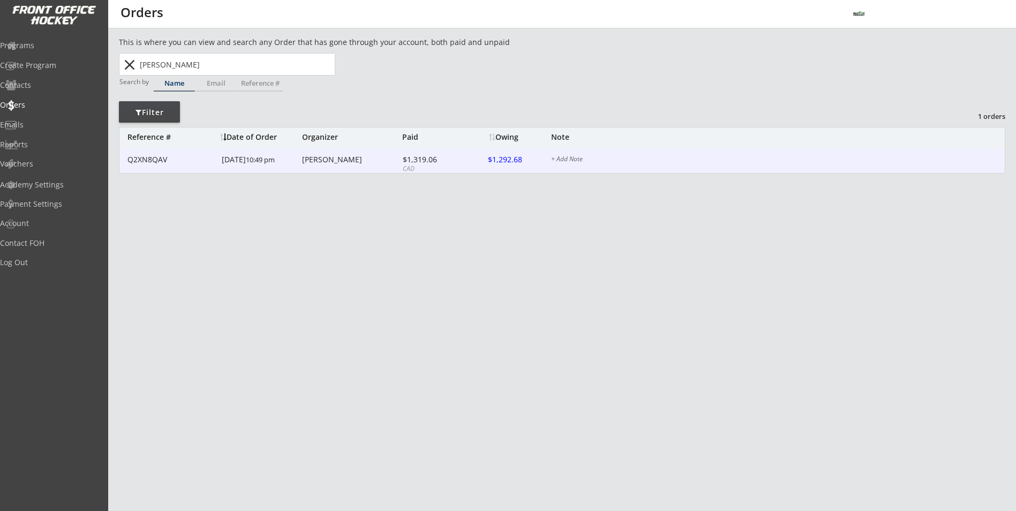
type input "[PERSON_NAME]"
click at [308, 170] on div "Q2XN8QAV [DATE] 10:49 pm [PERSON_NAME] $1,319.06 CAD $1,292.68 + Add Note" at bounding box center [561, 160] width 885 height 25
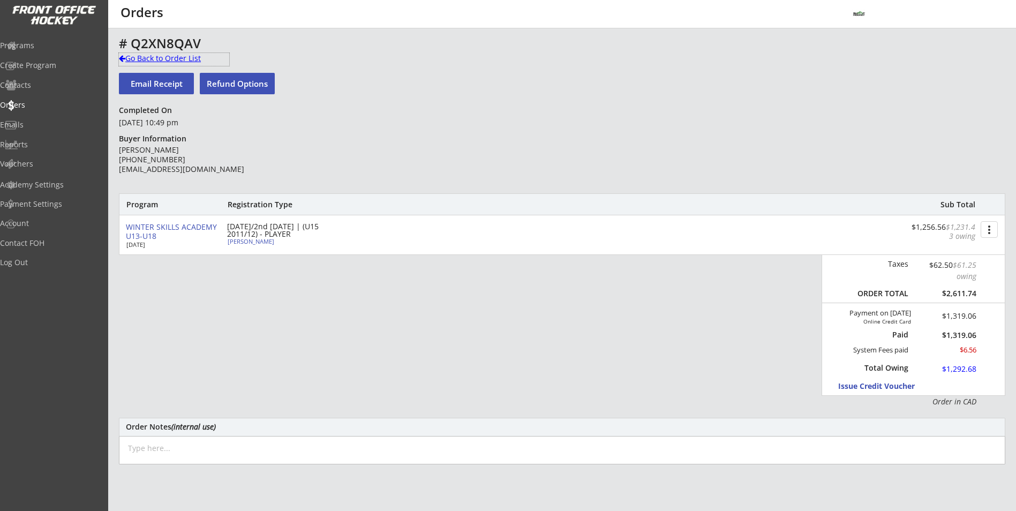
click at [192, 56] on div "Go Back to Order List" at bounding box center [174, 58] width 110 height 11
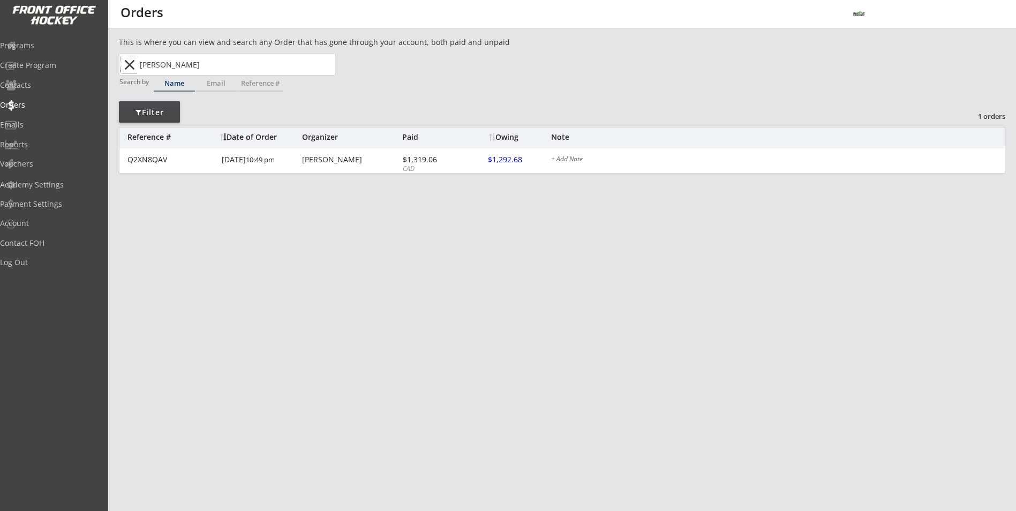
click at [130, 72] on button "close" at bounding box center [130, 64] width 18 height 17
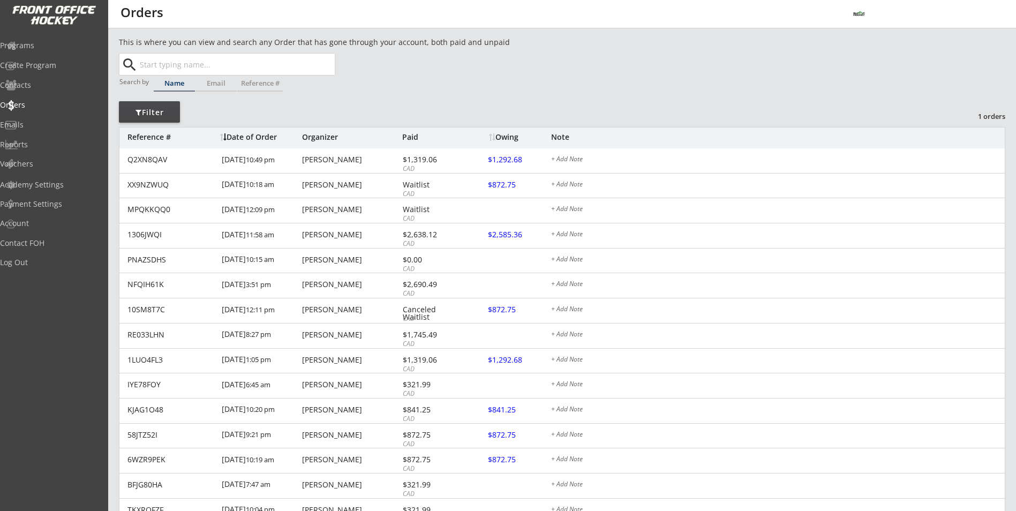
click at [129, 65] on button "search" at bounding box center [130, 64] width 18 height 17
click at [145, 63] on input "text" at bounding box center [236, 64] width 197 height 21
type input "[PERSON_NAME]"
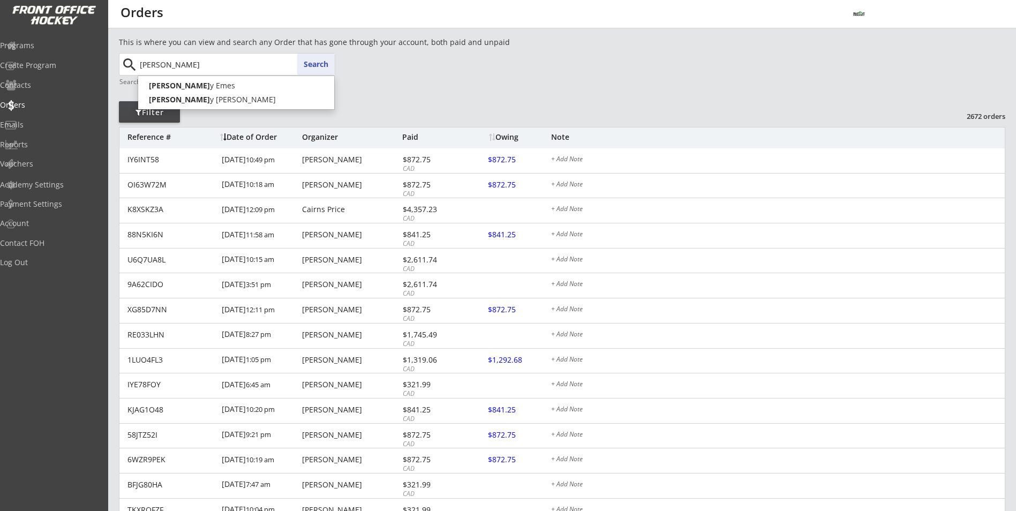
type input "teddy"
click at [150, 100] on strong "Teddy" at bounding box center [160, 99] width 22 height 10
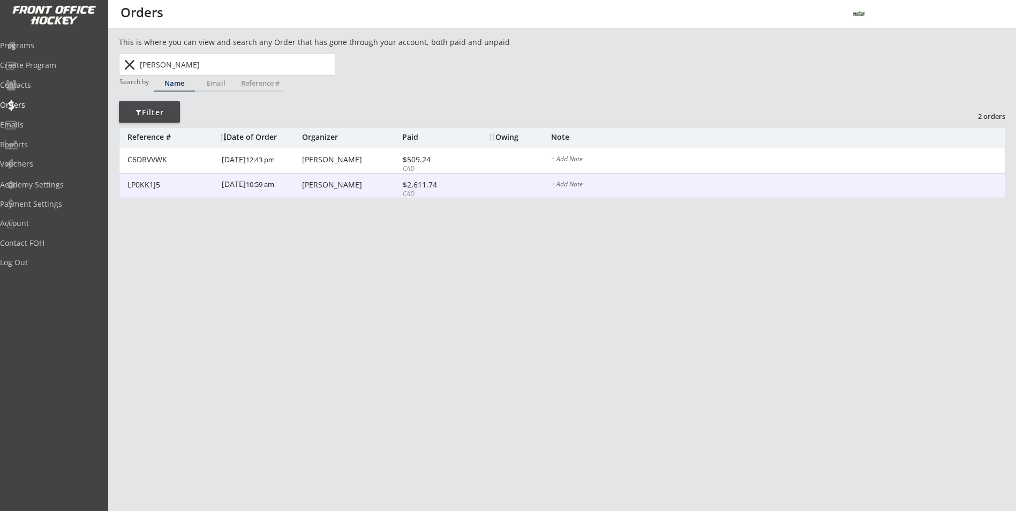
type input "[PERSON_NAME]"
click at [300, 182] on div "LP0KK1J5 [DATE] 10:59 am [PERSON_NAME] $2,611.74 CAD $872.75 + Add Note" at bounding box center [561, 186] width 885 height 25
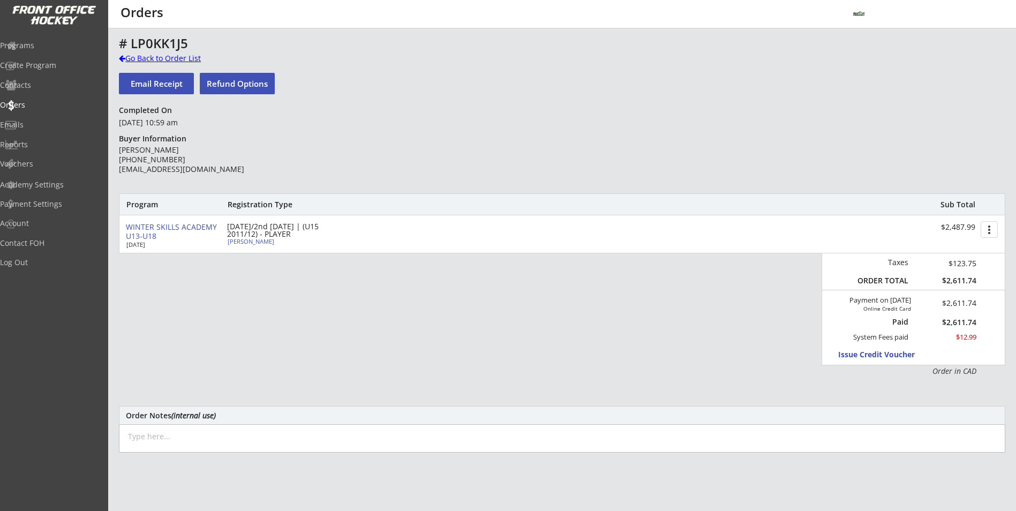
click at [166, 59] on div "Go Back to Order List" at bounding box center [174, 58] width 110 height 11
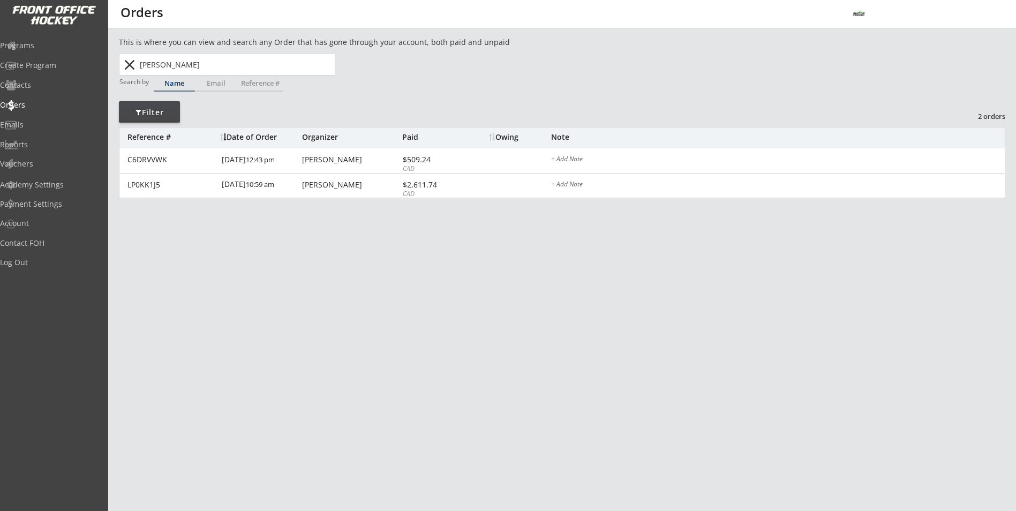
click at [135, 66] on button "close" at bounding box center [130, 64] width 18 height 17
click at [130, 65] on button "close" at bounding box center [130, 64] width 18 height 17
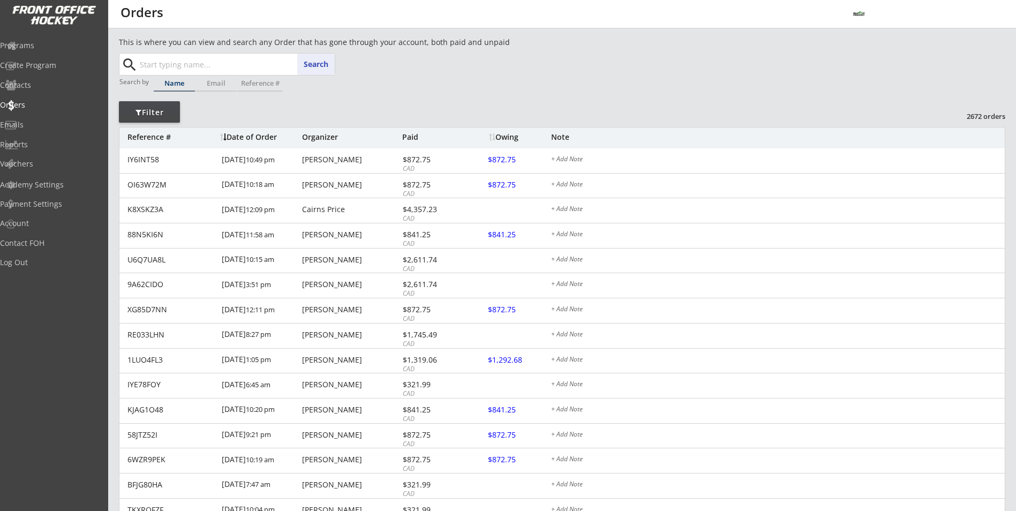
click at [149, 63] on input "text" at bounding box center [236, 64] width 197 height 21
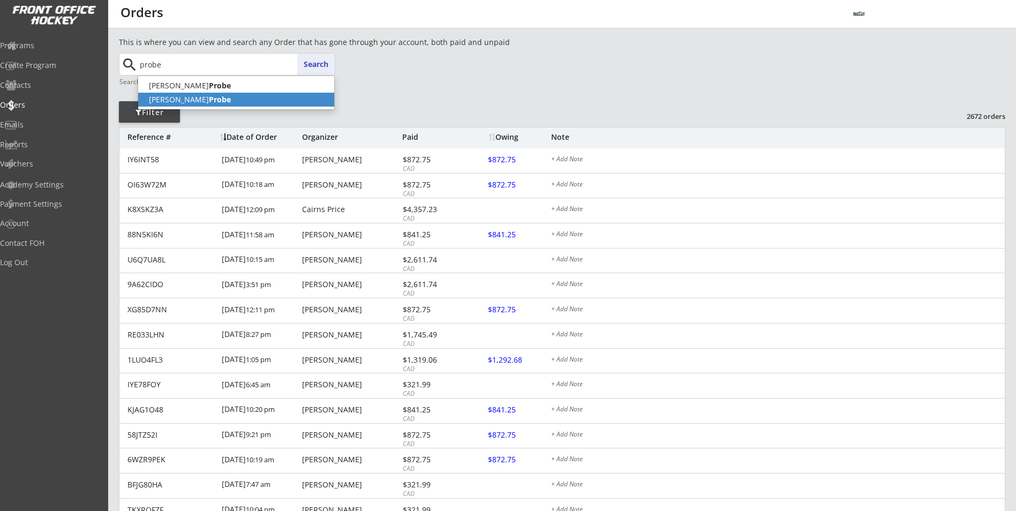
click at [177, 106] on span "[PERSON_NAME] [PERSON_NAME] Probe" at bounding box center [236, 93] width 197 height 34
click at [209, 104] on strong "Probe" at bounding box center [220, 99] width 22 height 10
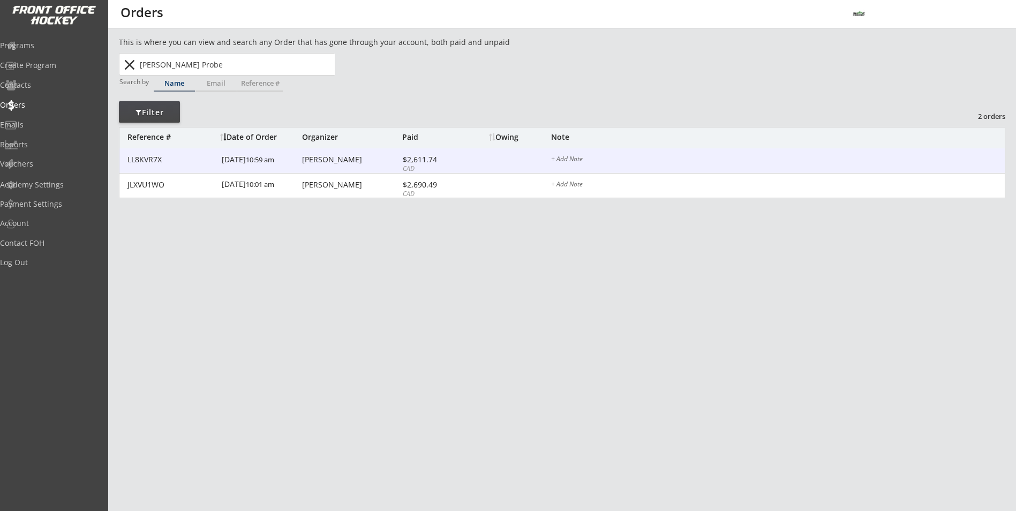
type input "[PERSON_NAME] Probe"
click at [271, 164] on div "[DATE] 10:59 am" at bounding box center [261, 160] width 78 height 24
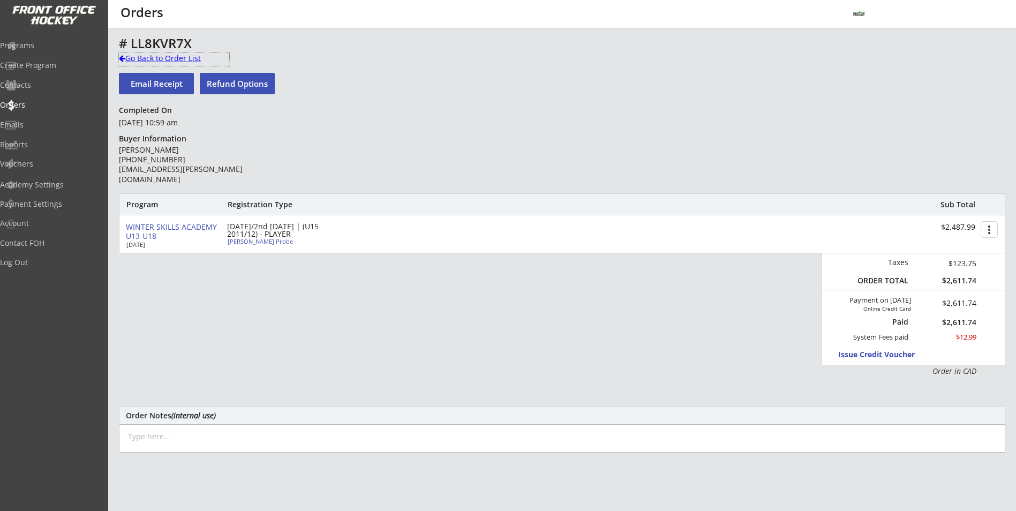
click at [147, 55] on div "Go Back to Order List" at bounding box center [174, 58] width 110 height 11
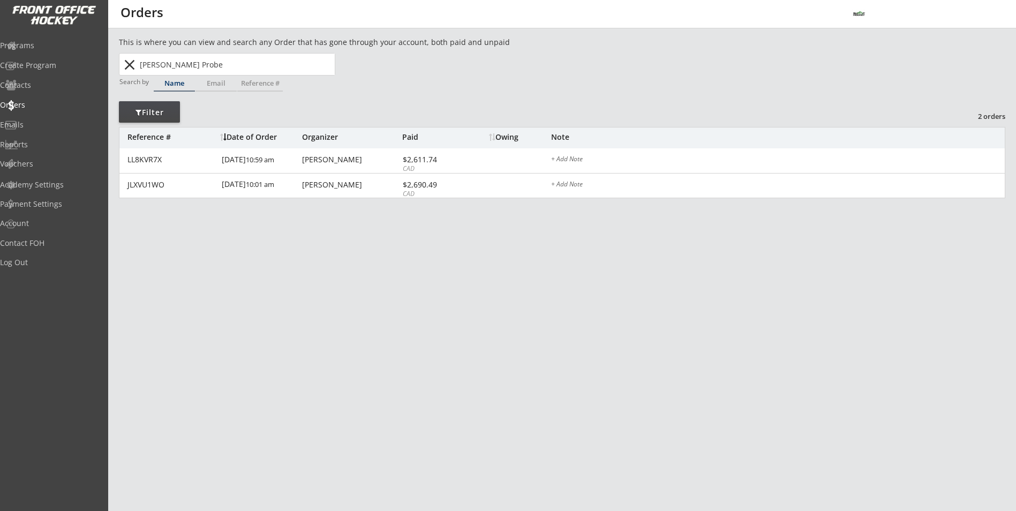
click at [130, 63] on button "close" at bounding box center [130, 64] width 18 height 17
click at [136, 67] on button "close" at bounding box center [130, 64] width 18 height 17
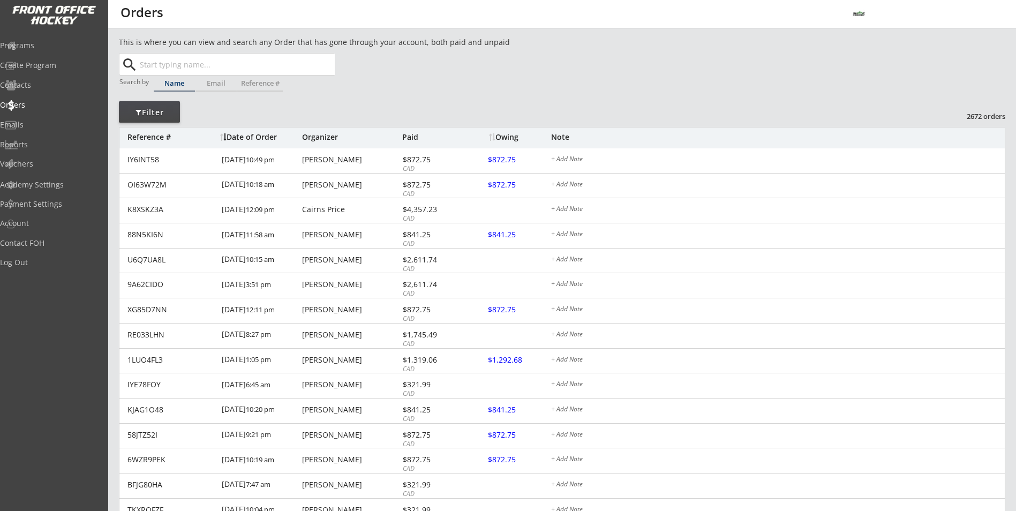
click at [156, 62] on input "text" at bounding box center [236, 64] width 197 height 21
type input "rhy"
type input "[PERSON_NAME]"
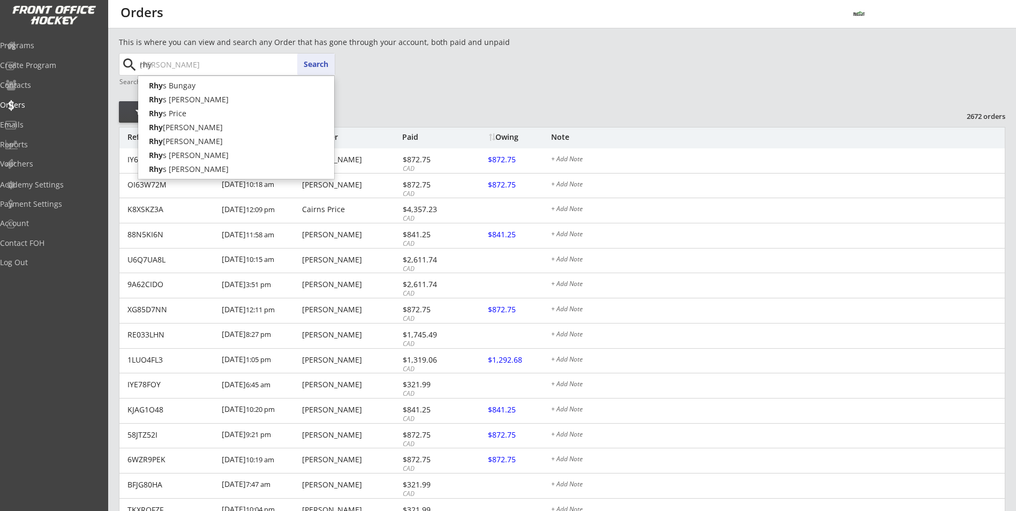
type input "[PERSON_NAME]"
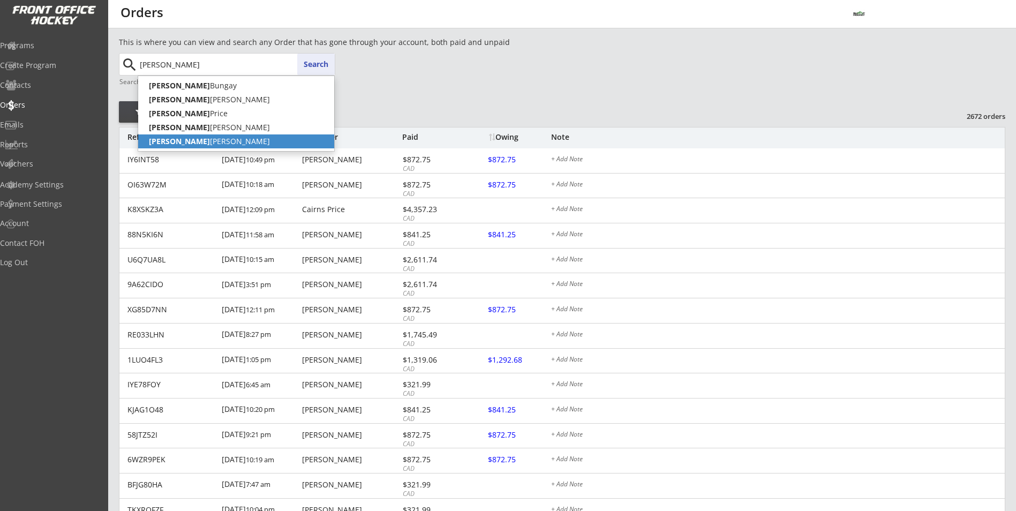
click at [184, 135] on p "[PERSON_NAME]" at bounding box center [236, 141] width 196 height 14
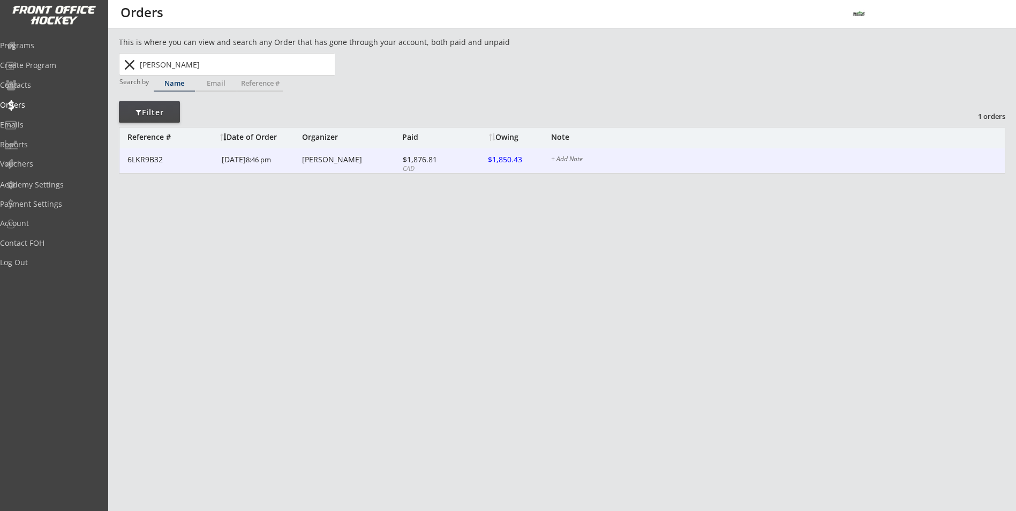
type input "[PERSON_NAME]"
click at [313, 163] on div "[PERSON_NAME]" at bounding box center [350, 159] width 97 height 7
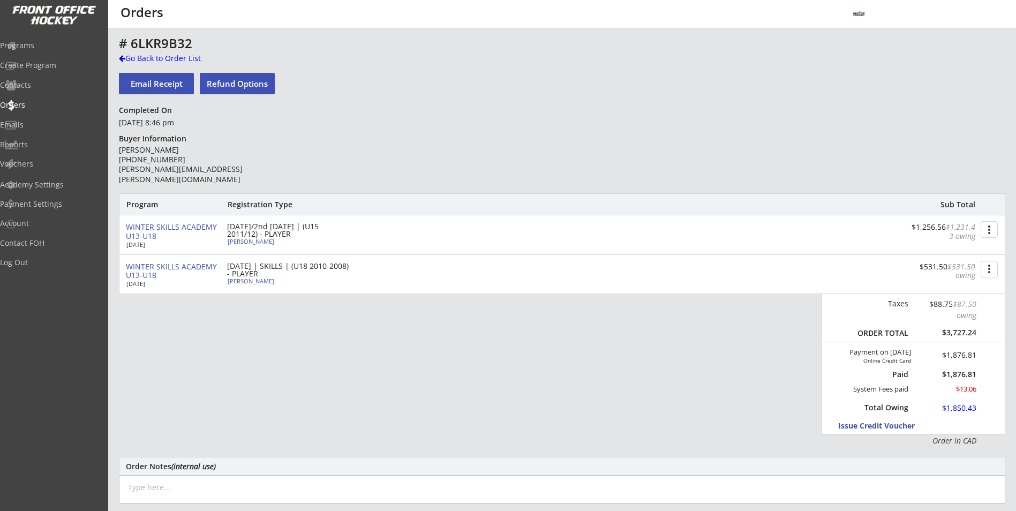
click at [996, 270] on button "more_vert" at bounding box center [989, 269] width 17 height 17
click at [963, 293] on div "Change Owing" at bounding box center [949, 290] width 98 height 16
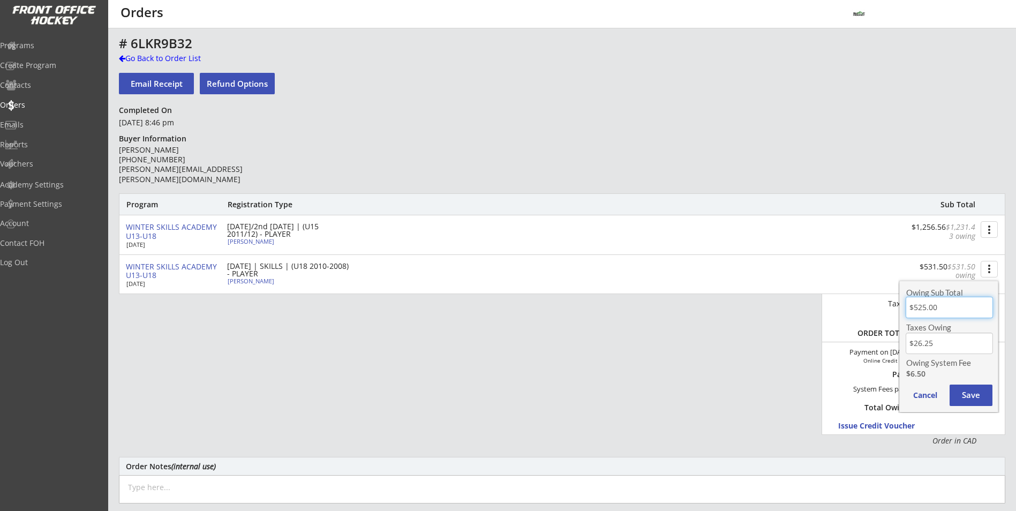
click at [941, 306] on input "input" at bounding box center [949, 307] width 87 height 21
drag, startPoint x: 941, startPoint y: 306, endPoint x: 947, endPoint y: 307, distance: 6.5
click at [939, 307] on input "input" at bounding box center [949, 307] width 87 height 21
type input "$1,214.00"
click at [659, 383] on div "Program Registration Type Sub Total WINTER SKILLS ACADEMY U13-U18 [DATE] [DATE]…" at bounding box center [562, 319] width 886 height 253
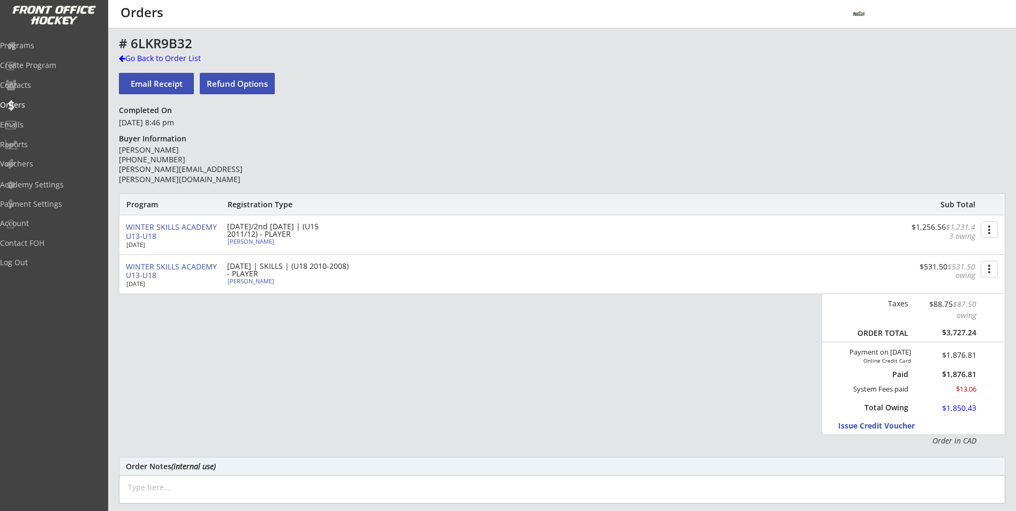
click at [979, 272] on div "more_vert" at bounding box center [988, 269] width 21 height 19
click at [966, 288] on div "Change Owing" at bounding box center [948, 288] width 77 height 7
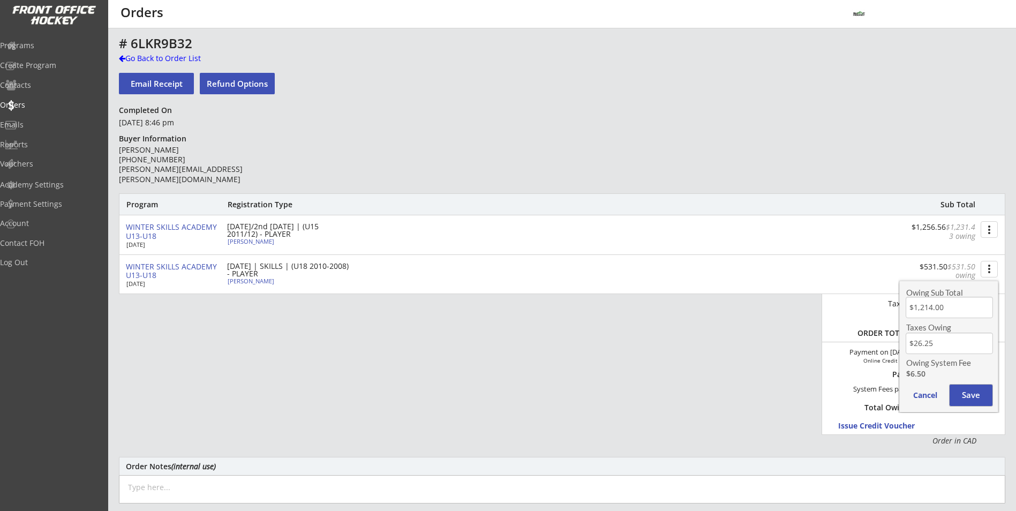
click at [979, 389] on button "Save" at bounding box center [971, 395] width 43 height 21
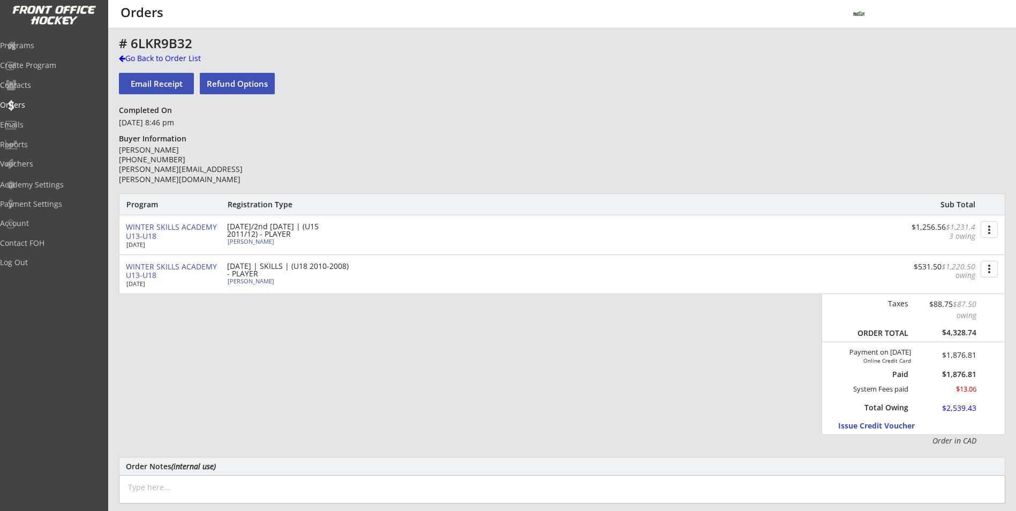
click at [993, 269] on button "more_vert" at bounding box center [989, 269] width 17 height 17
click at [959, 285] on div "Change Owing" at bounding box center [948, 288] width 77 height 7
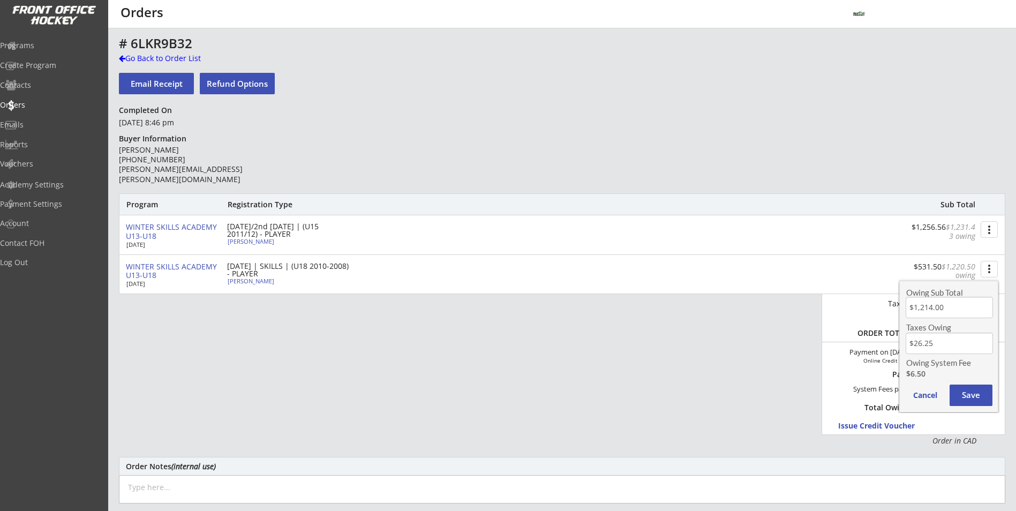
click at [666, 383] on div "Program Registration Type Sub Total WINTER SKILLS ACADEMY U13-U18 [DATE] [DATE]…" at bounding box center [562, 319] width 886 height 253
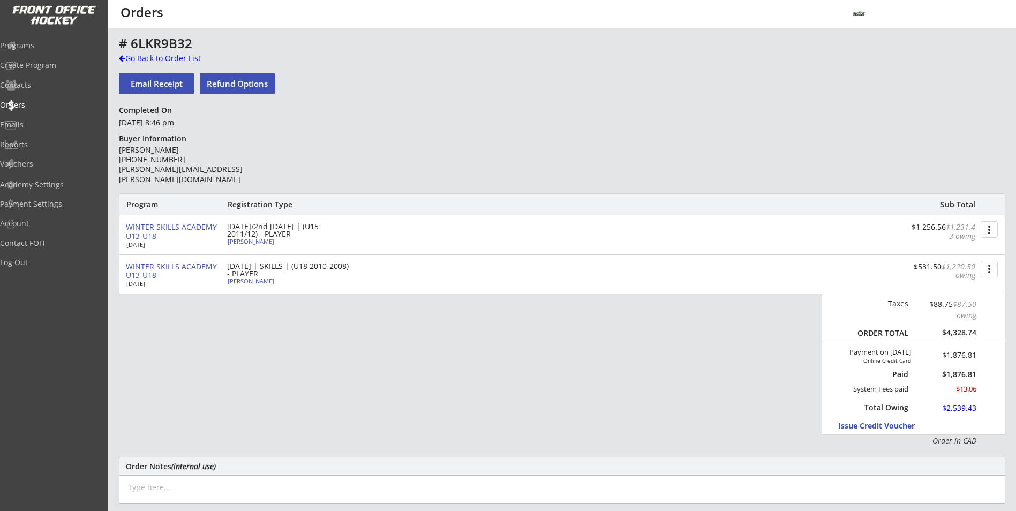
click at [986, 267] on button "more_vert" at bounding box center [989, 269] width 17 height 17
click at [958, 285] on div "Change Owing" at bounding box center [948, 288] width 77 height 7
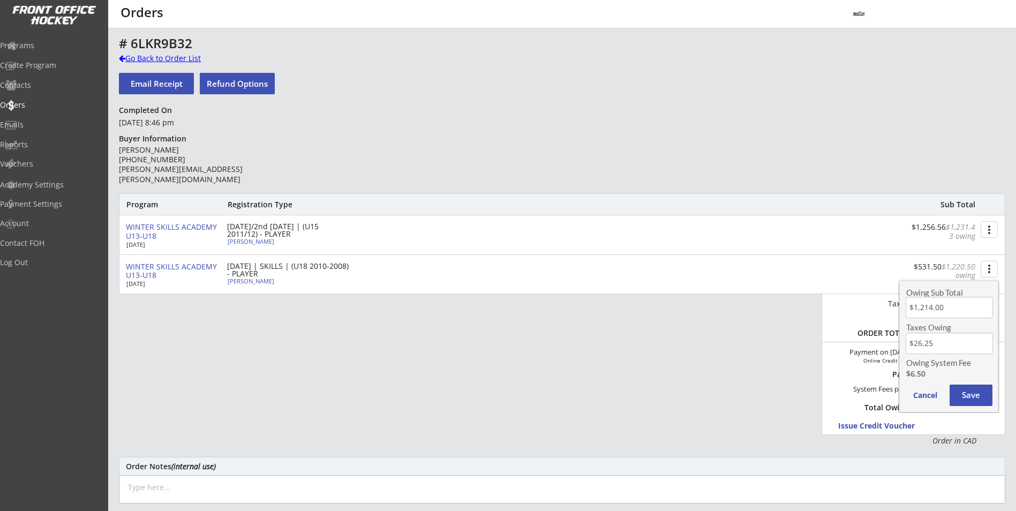
click at [136, 56] on div "Go Back to Order List" at bounding box center [174, 58] width 110 height 11
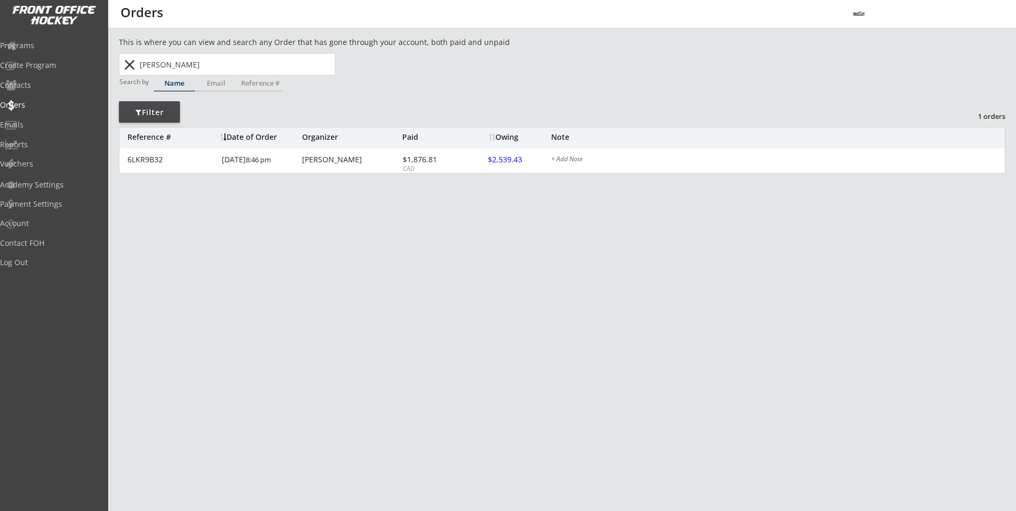
click at [127, 63] on button "close" at bounding box center [130, 64] width 18 height 17
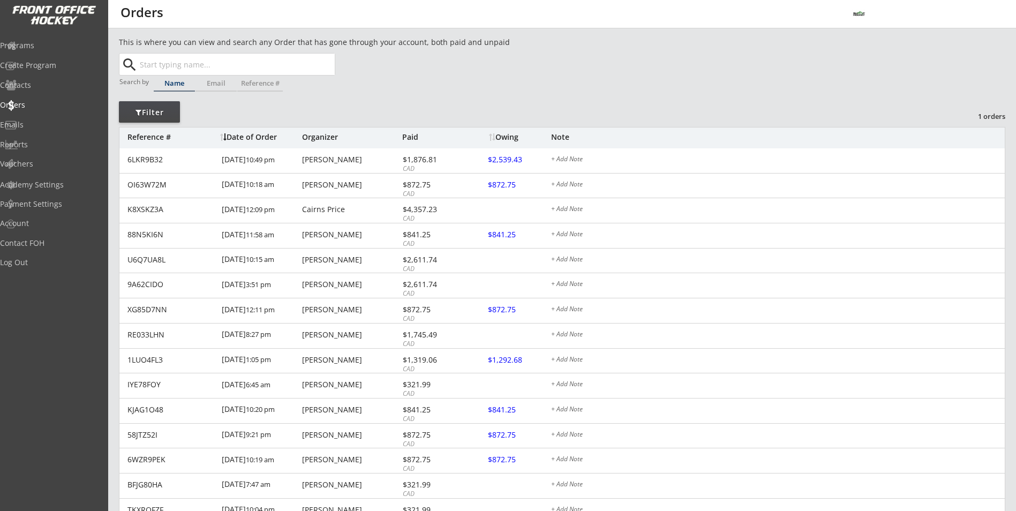
click at [127, 63] on button "search" at bounding box center [130, 64] width 18 height 17
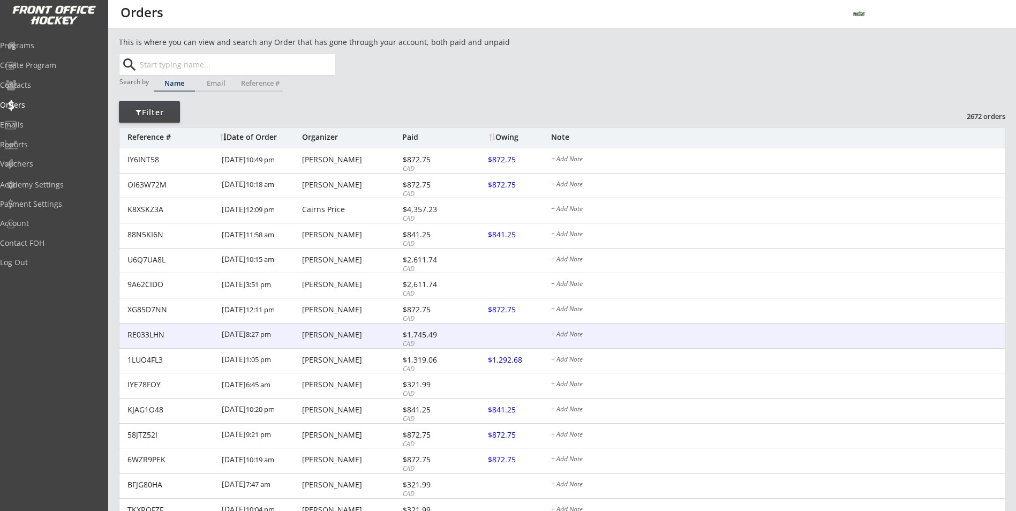
click at [323, 331] on div "[PERSON_NAME]" at bounding box center [350, 334] width 97 height 7
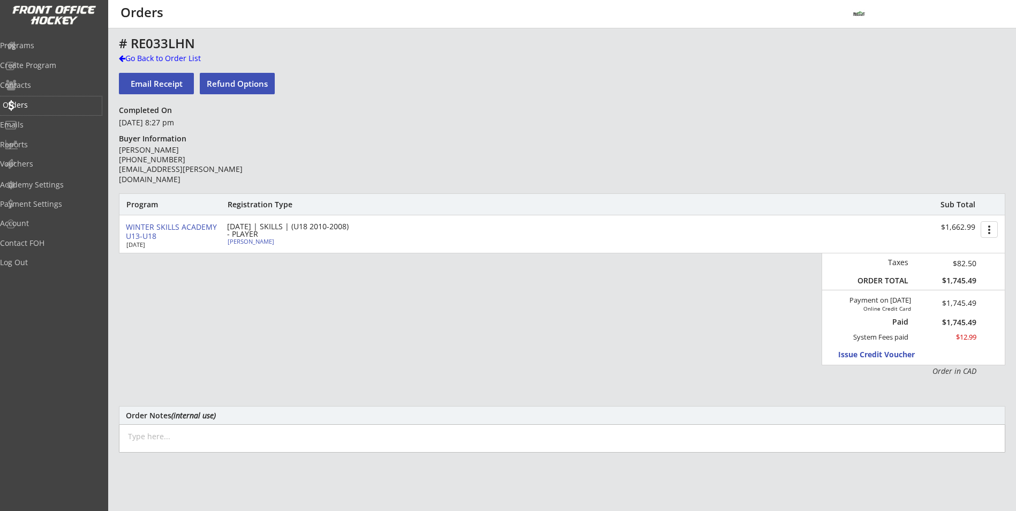
click at [44, 101] on div "Orders" at bounding box center [51, 104] width 96 height 7
click at [0, 0] on input "text" at bounding box center [0, 0] width 0 height 0
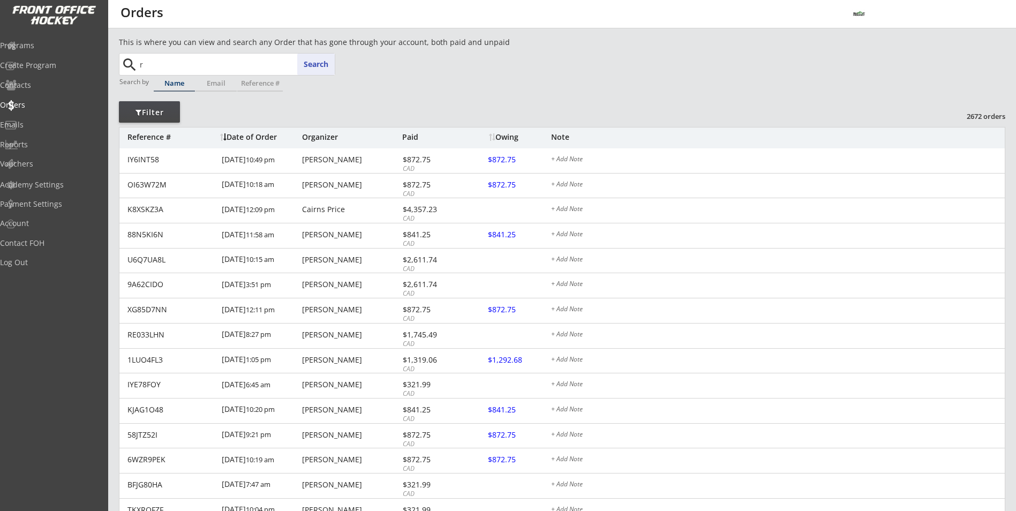
type input "rh"
type input "[PERSON_NAME]"
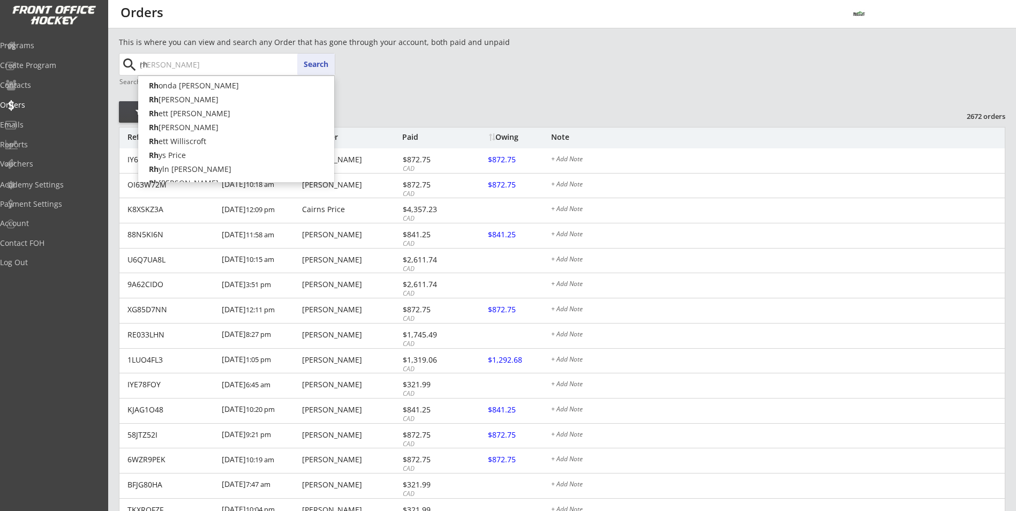
type input "rhy"
type input "[PERSON_NAME]"
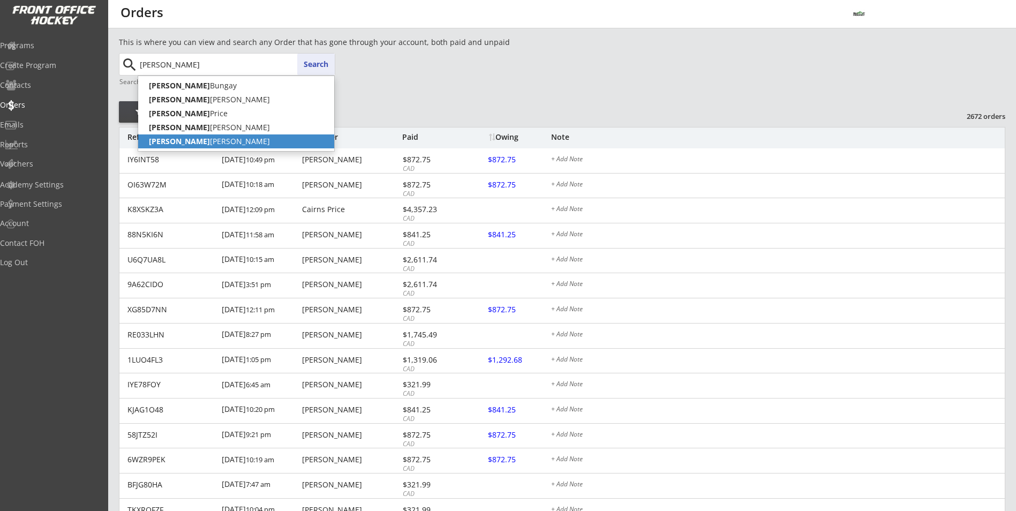
click at [263, 139] on p "[PERSON_NAME]" at bounding box center [236, 141] width 196 height 14
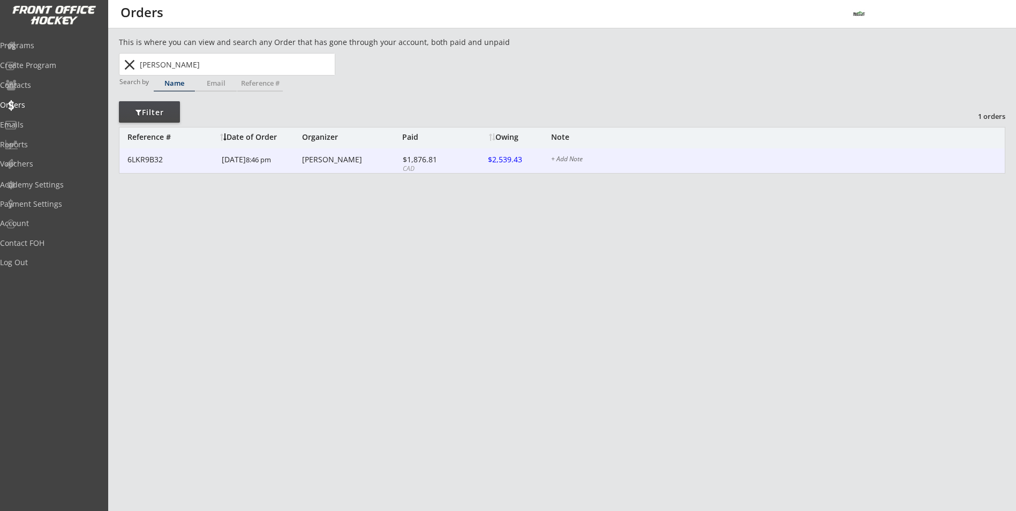
type input "[PERSON_NAME]"
click at [279, 165] on div "[DATE] 8:46 pm" at bounding box center [261, 160] width 78 height 24
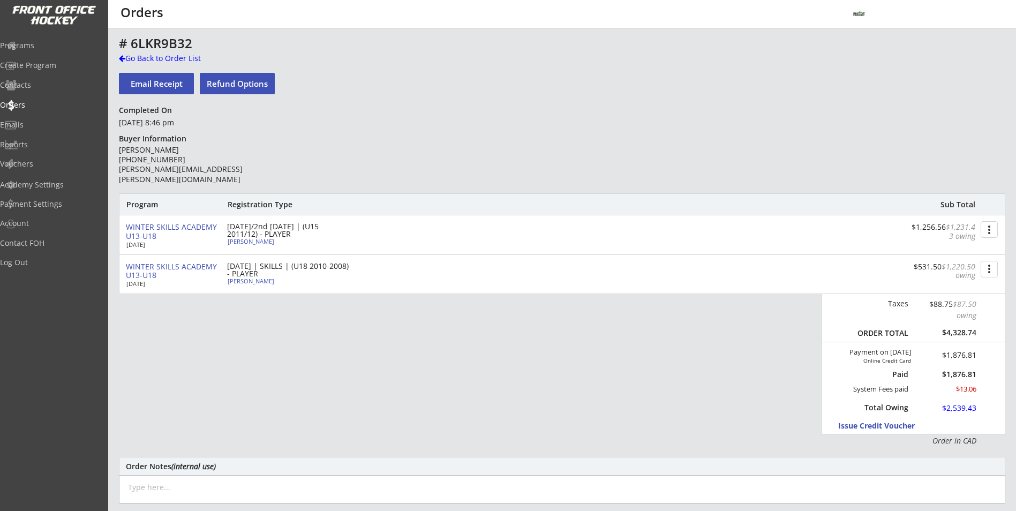
click at [986, 276] on button "more_vert" at bounding box center [989, 269] width 17 height 17
click at [967, 285] on div "Change Owing" at bounding box center [948, 288] width 77 height 7
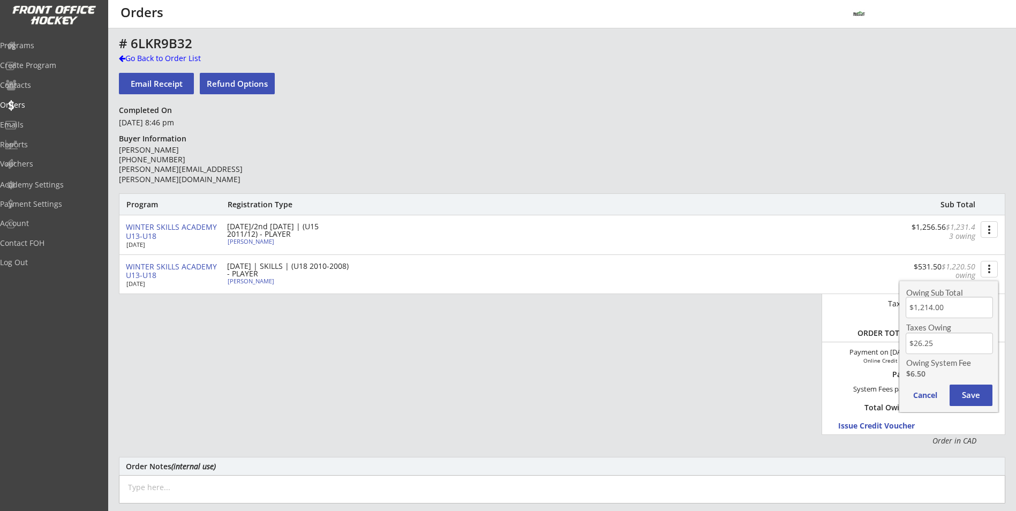
click at [786, 347] on div "Program Registration Type Sub Total WINTER SKILLS ACADEMY U13-U18 [DATE] [DATE]…" at bounding box center [562, 319] width 886 height 253
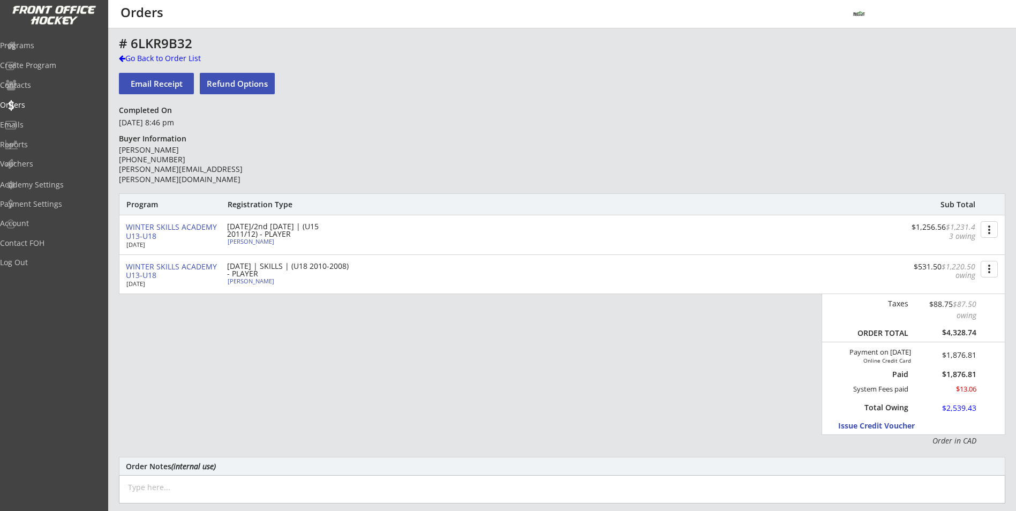
click at [990, 266] on button "more_vert" at bounding box center [989, 269] width 17 height 17
click at [961, 287] on div "Change Owing" at bounding box center [948, 288] width 77 height 7
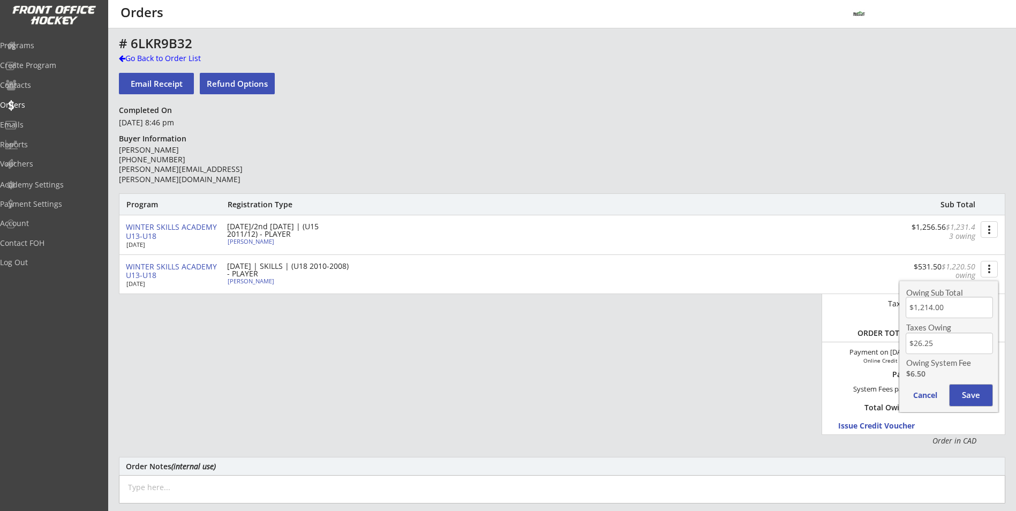
click at [973, 401] on button "Save" at bounding box center [971, 395] width 43 height 21
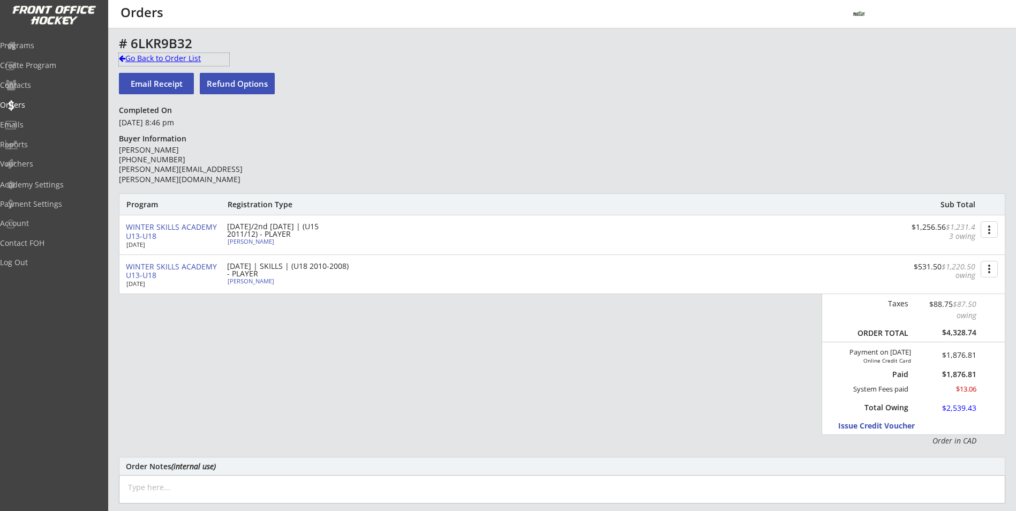
click at [134, 55] on div "Go Back to Order List" at bounding box center [174, 58] width 110 height 11
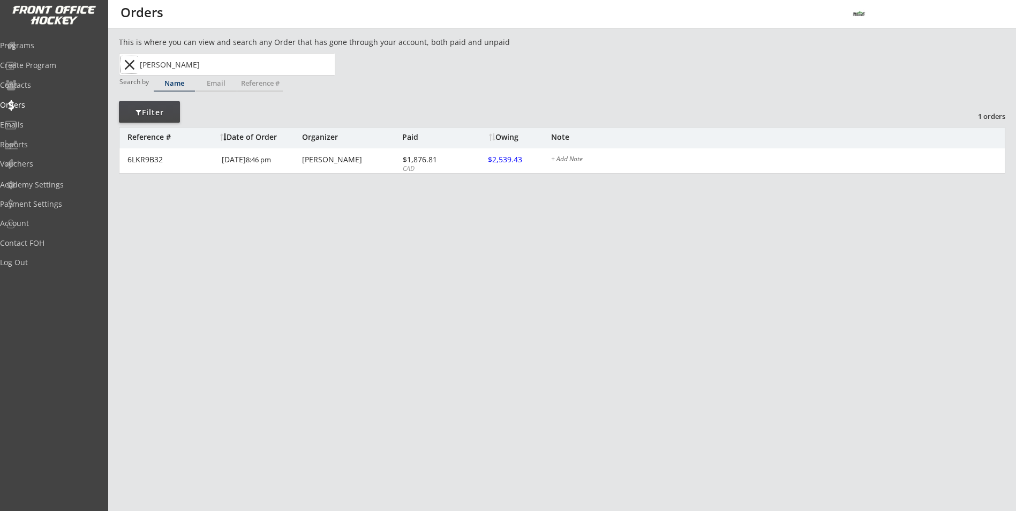
click at [128, 69] on button "close" at bounding box center [130, 64] width 18 height 17
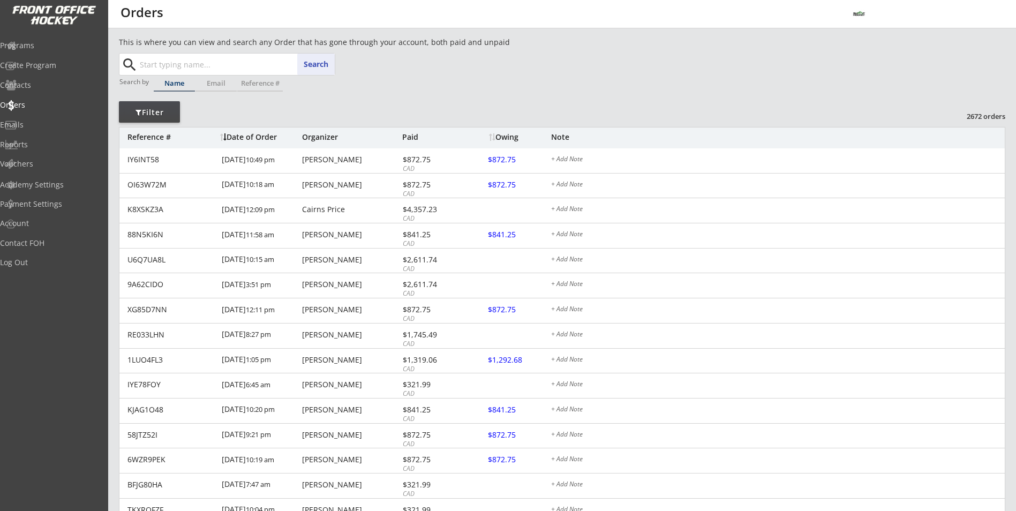
click at [152, 69] on input "text" at bounding box center [236, 64] width 197 height 21
type input "zi"
type input "[PERSON_NAME]"
click at [209, 81] on strong "[PERSON_NAME]" at bounding box center [239, 85] width 61 height 10
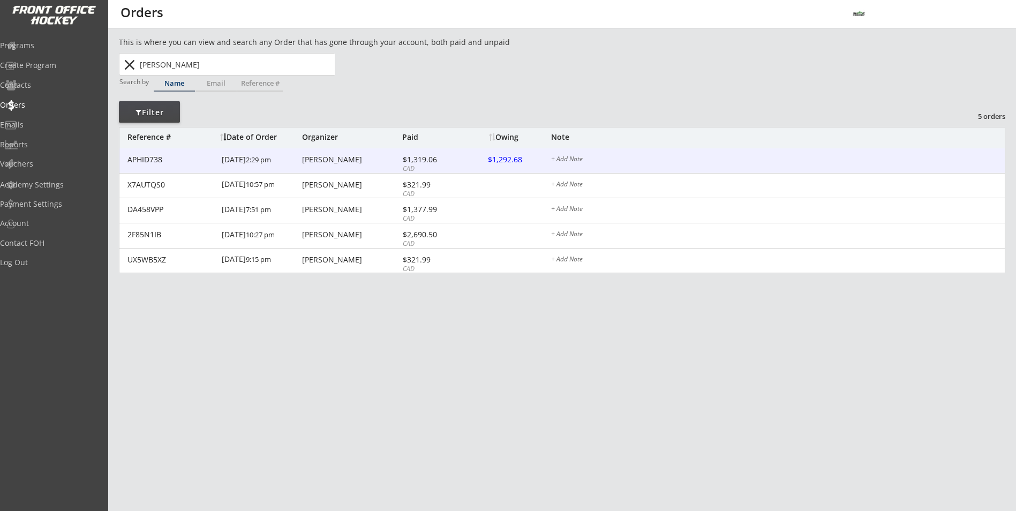
type input "[PERSON_NAME]"
click at [404, 166] on div "CAD" at bounding box center [431, 168] width 57 height 9
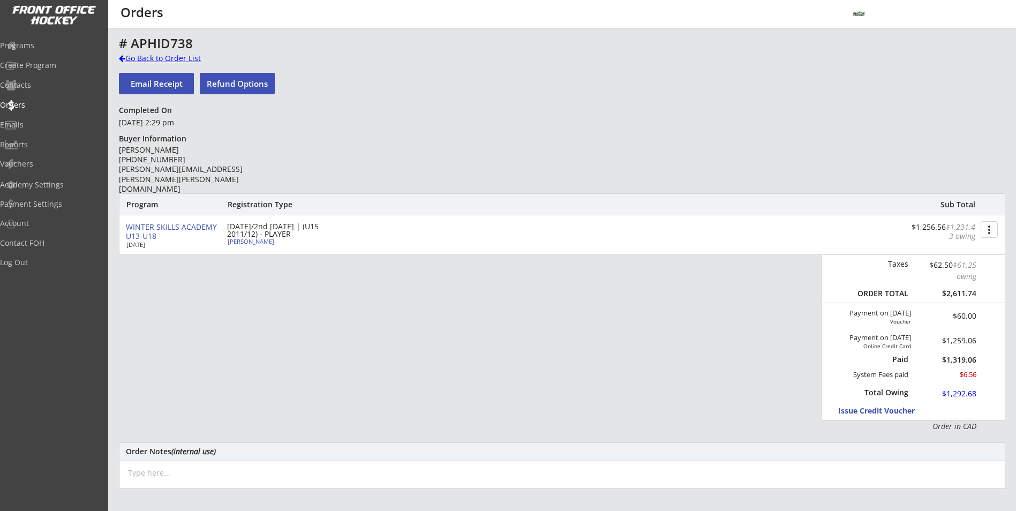
click at [178, 55] on div "Go Back to Order List" at bounding box center [174, 58] width 110 height 11
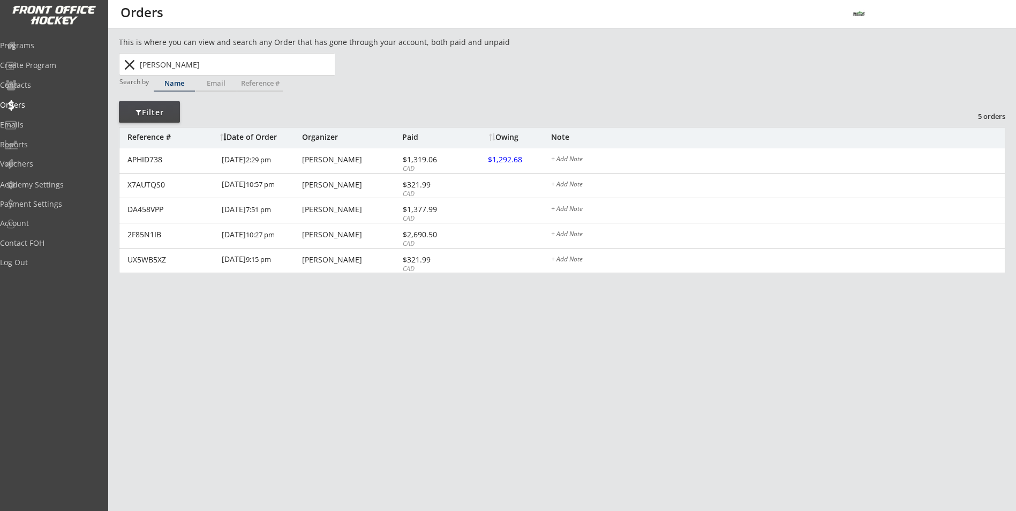
click at [179, 66] on input "[PERSON_NAME]" at bounding box center [236, 64] width 197 height 21
click at [130, 71] on button "close" at bounding box center [130, 64] width 18 height 17
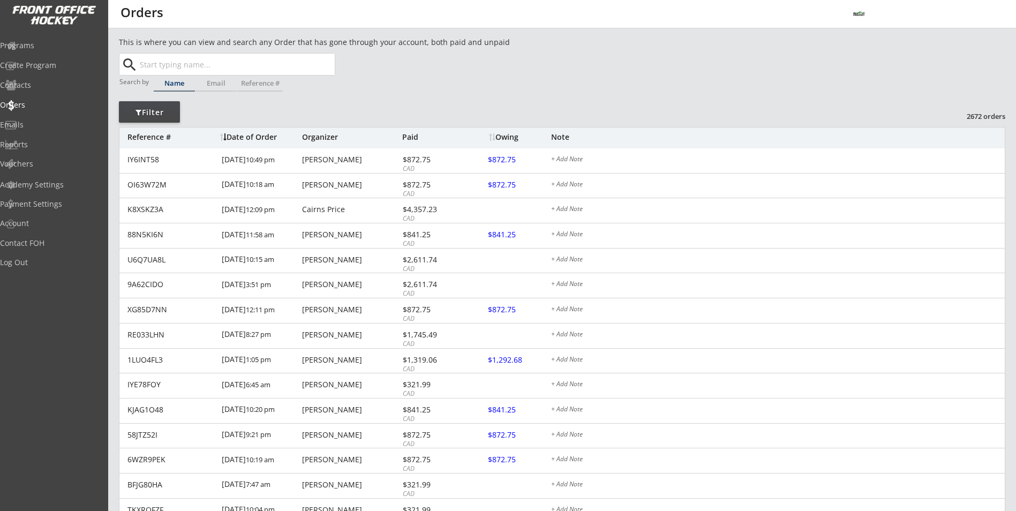
click at [126, 63] on button "search" at bounding box center [130, 64] width 18 height 17
click at [154, 65] on input "text" at bounding box center [236, 64] width 197 height 21
type input "nol"
type input "[PERSON_NAME]"
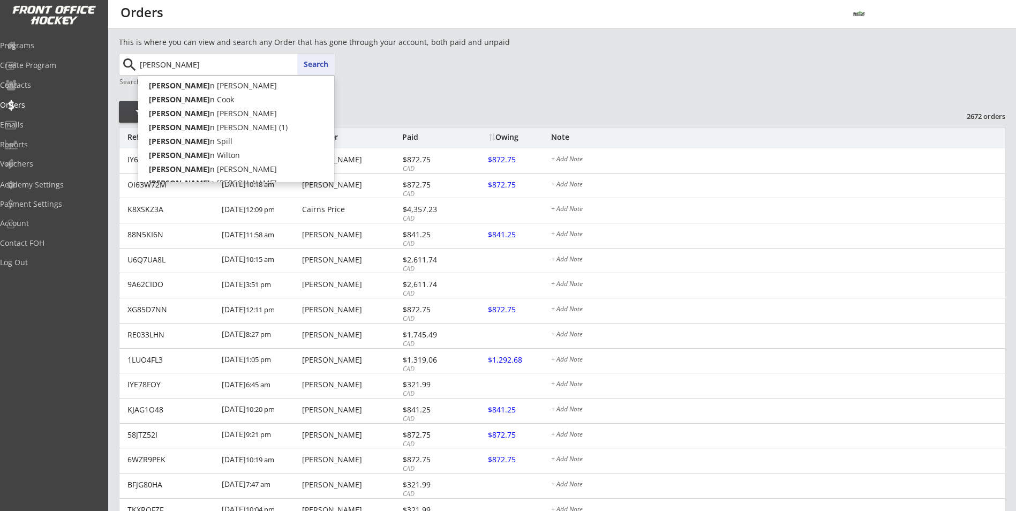
type input "[PERSON_NAME]"
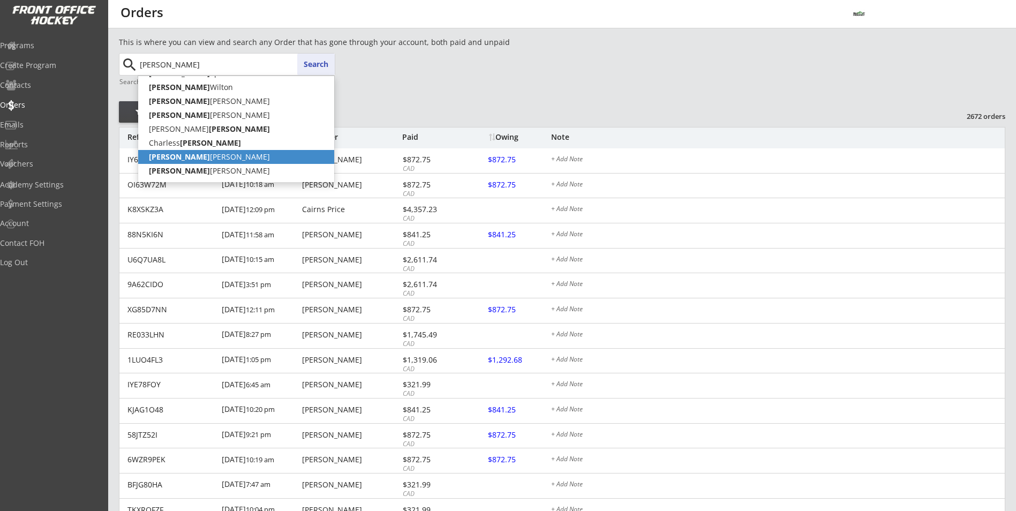
scroll to position [80, 0]
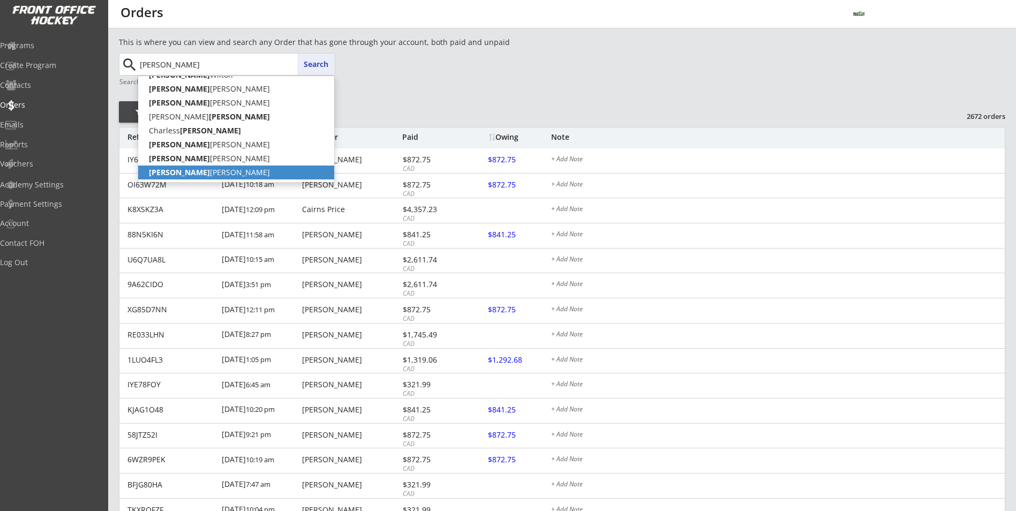
click at [207, 165] on p "[PERSON_NAME]" at bounding box center [236, 172] width 196 height 14
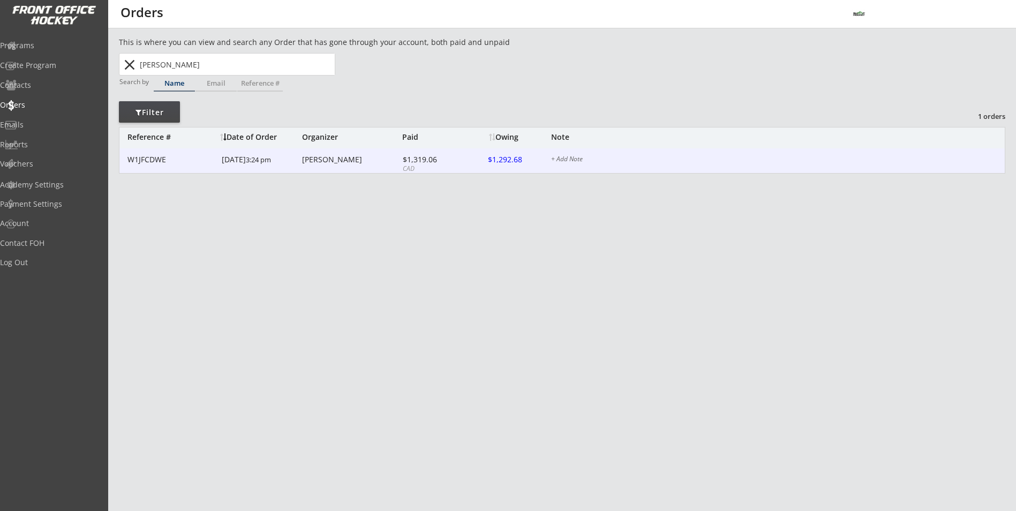
type input "[PERSON_NAME]"
click at [212, 168] on div "W1JFCDWE [DATE] 3:24 pm [PERSON_NAME] $1,319.06 CAD $1,292.68 + Add Note" at bounding box center [561, 160] width 885 height 25
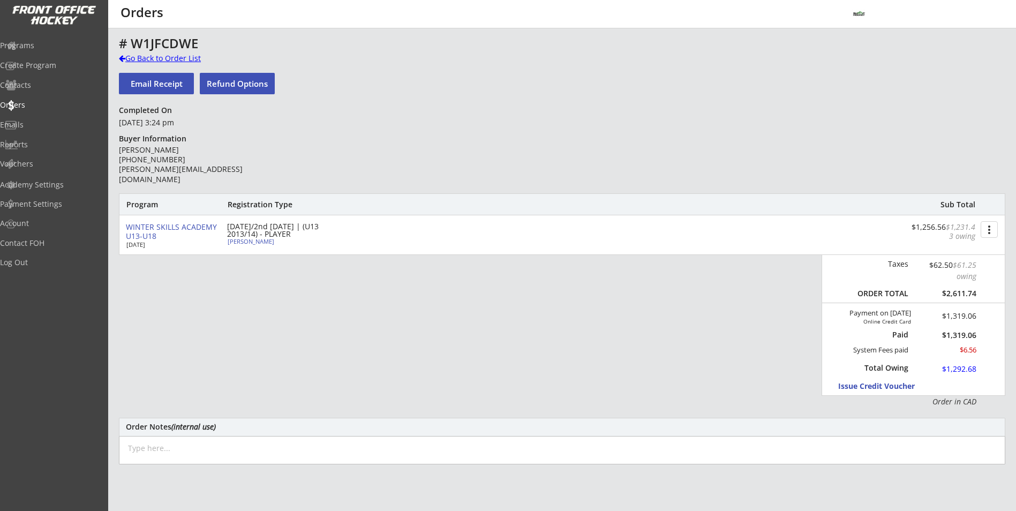
click at [140, 59] on div "Go Back to Order List" at bounding box center [174, 58] width 110 height 11
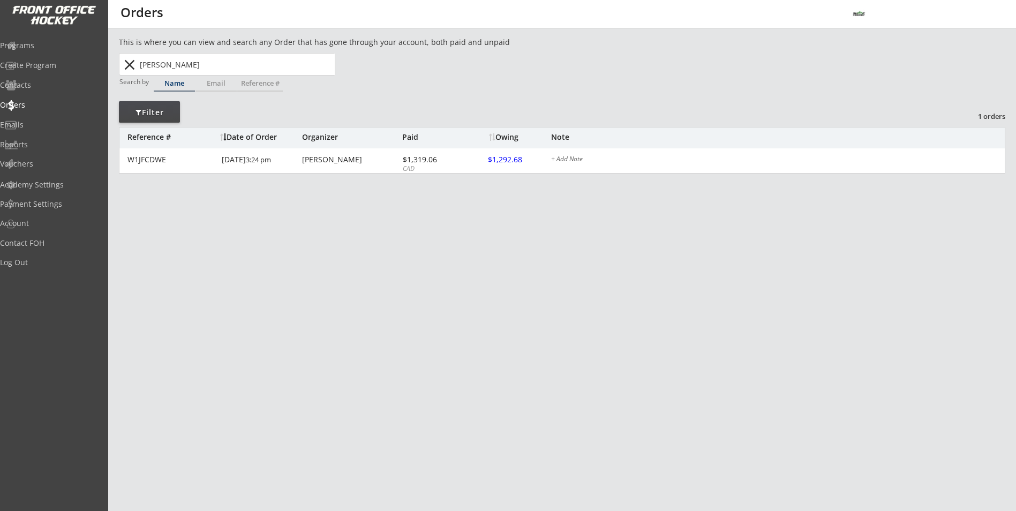
click at [126, 69] on button "close" at bounding box center [130, 64] width 18 height 17
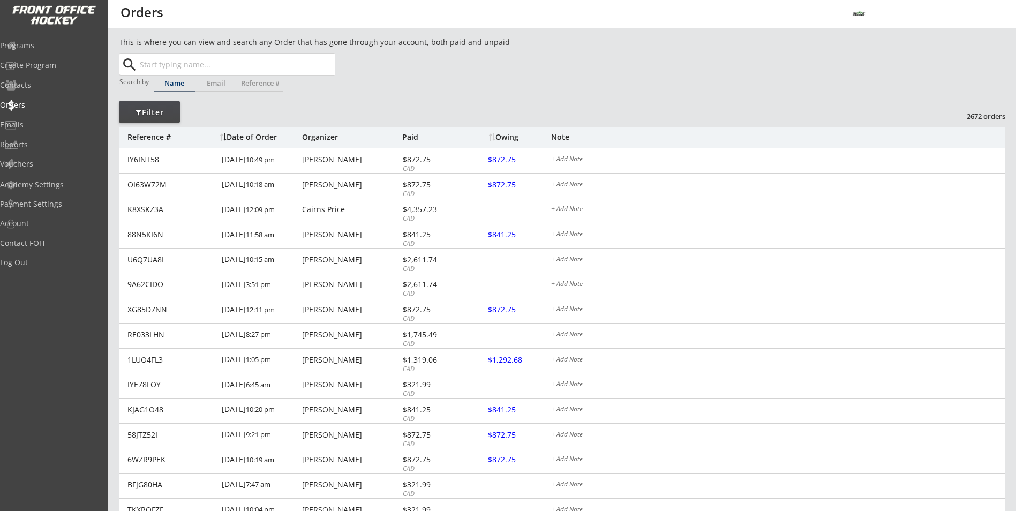
click at [189, 64] on input "text" at bounding box center [236, 64] width 197 height 21
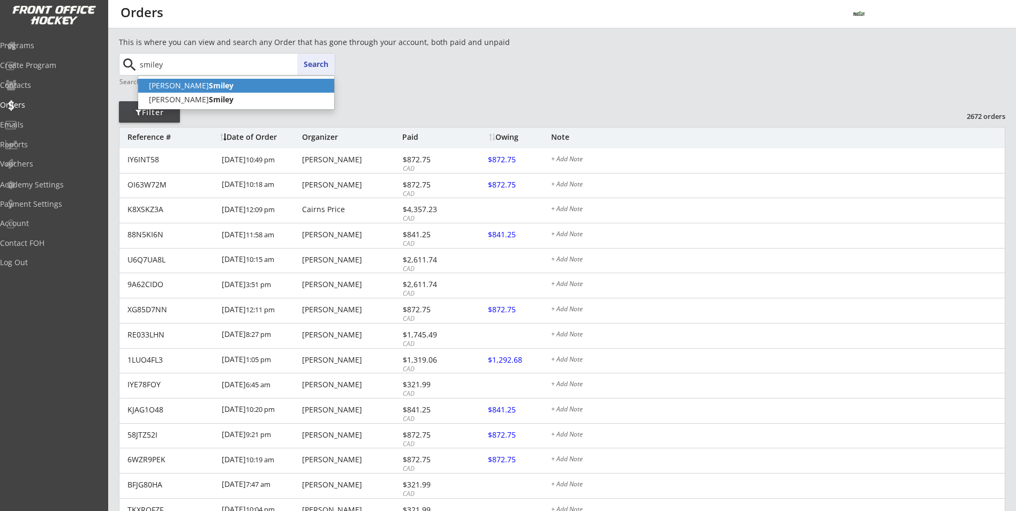
click at [209, 85] on strong "Smiley" at bounding box center [221, 85] width 25 height 10
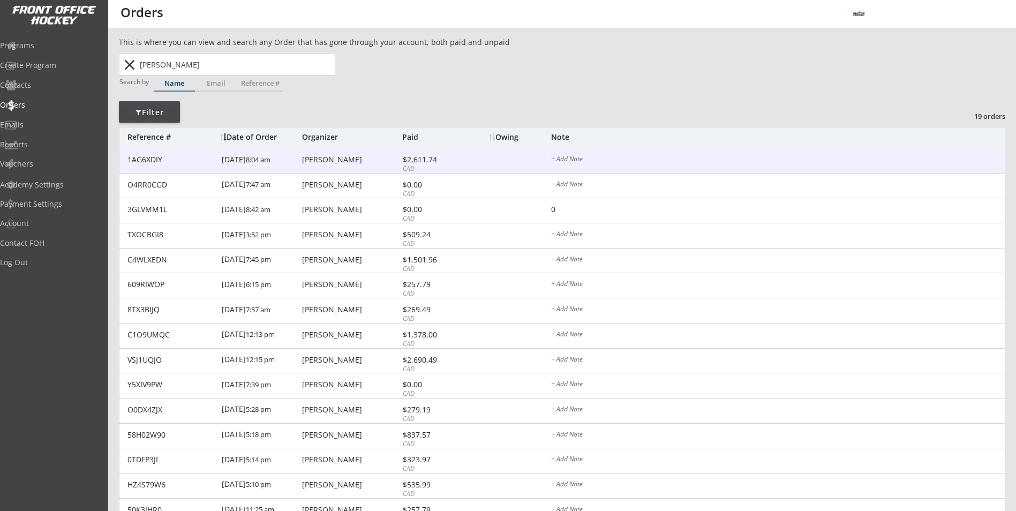
type input "[PERSON_NAME]"
click at [333, 166] on div "1AG6XDIY [DATE] 8:04 am [PERSON_NAME] $2,611.74 CAD $872.75 + Add Note" at bounding box center [561, 160] width 885 height 25
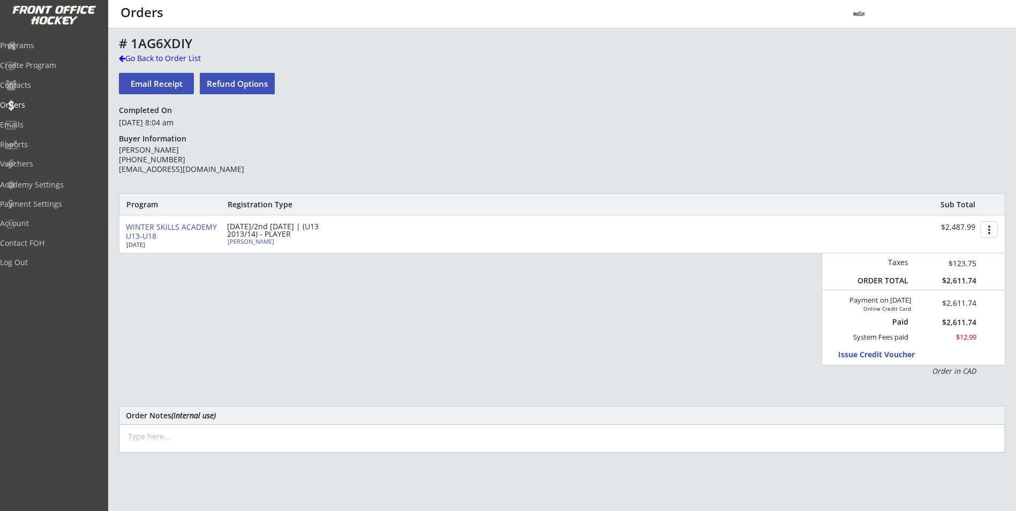
click at [174, 50] on div "# 1AG6XDIY" at bounding box center [375, 43] width 513 height 13
click at [172, 58] on div "Go Back to Order List" at bounding box center [174, 58] width 110 height 11
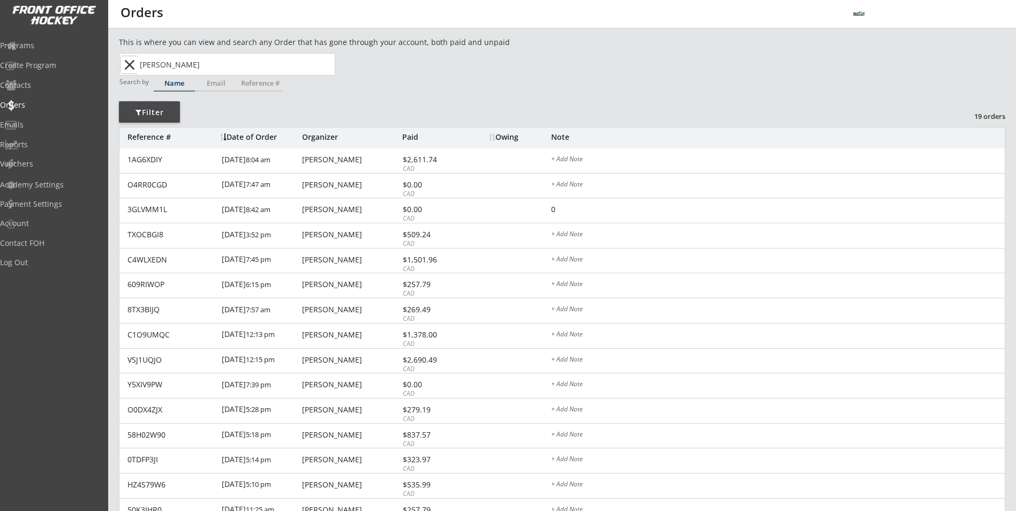
click at [127, 61] on button "close" at bounding box center [130, 64] width 18 height 17
click at [144, 66] on input "text" at bounding box center [236, 64] width 197 height 21
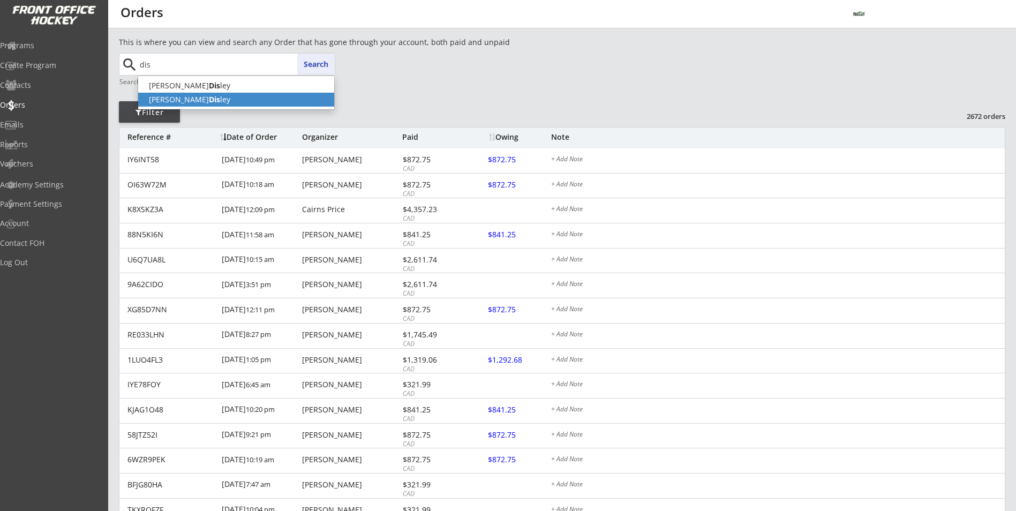
click at [160, 96] on p "[PERSON_NAME] Dis ley" at bounding box center [236, 100] width 196 height 14
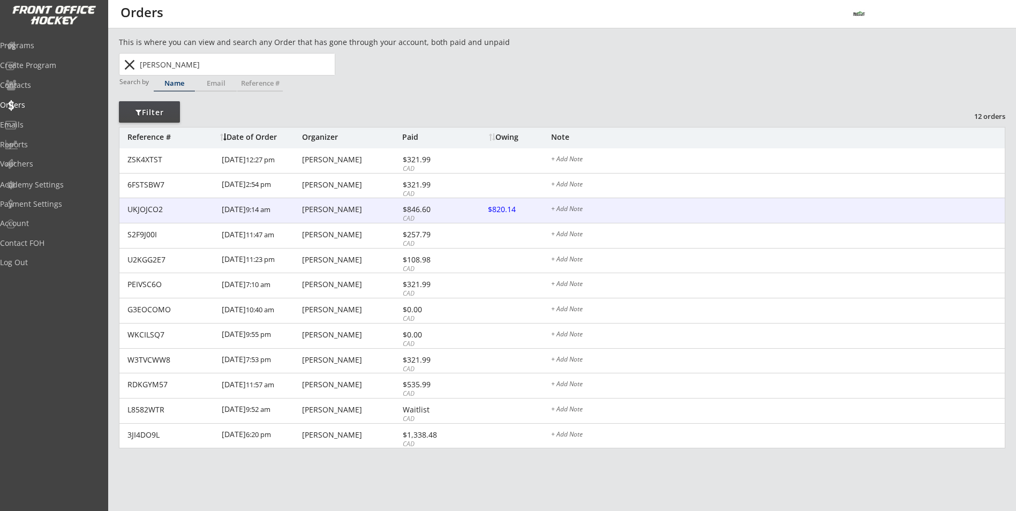
type input "[PERSON_NAME]"
click at [359, 209] on div "[PERSON_NAME]" at bounding box center [350, 209] width 97 height 7
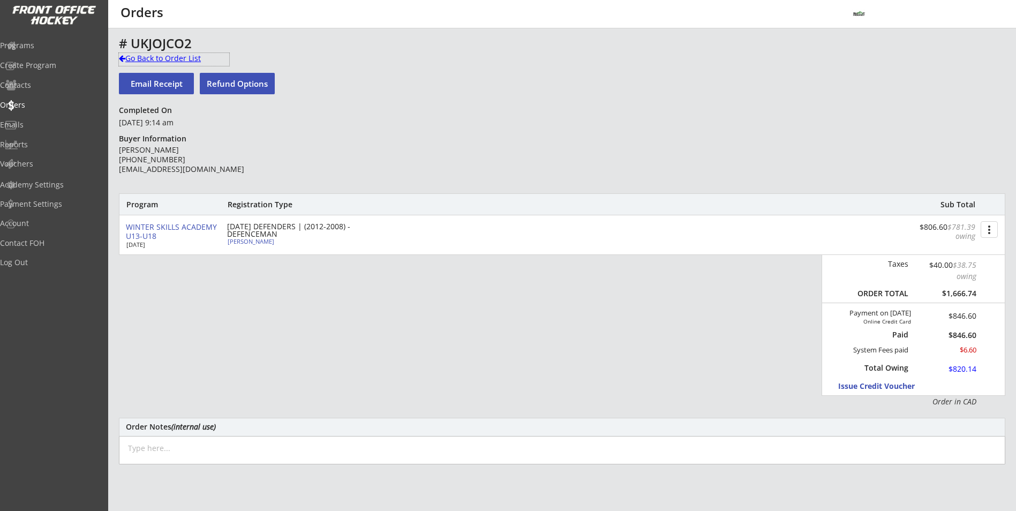
click at [191, 59] on div "Go Back to Order List" at bounding box center [174, 58] width 110 height 11
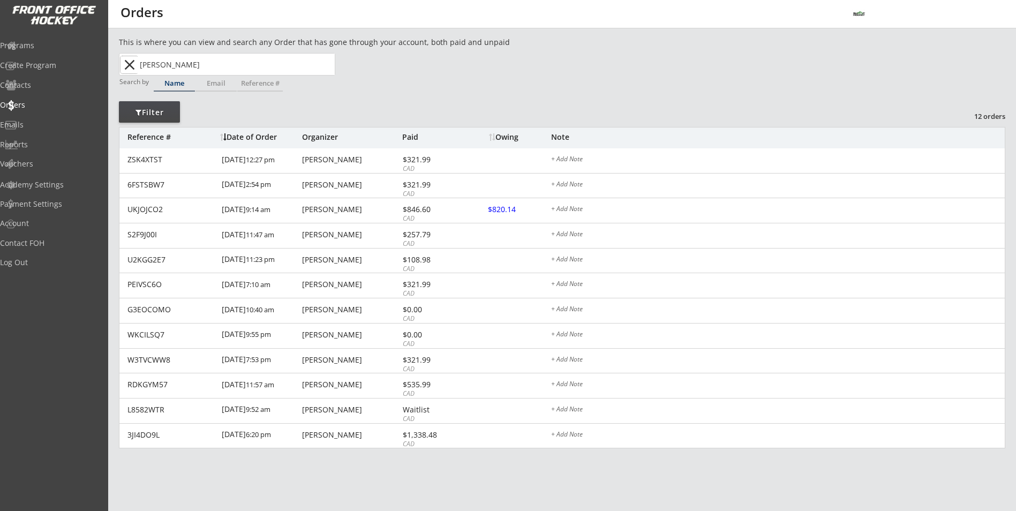
click at [126, 70] on button "close" at bounding box center [130, 64] width 18 height 17
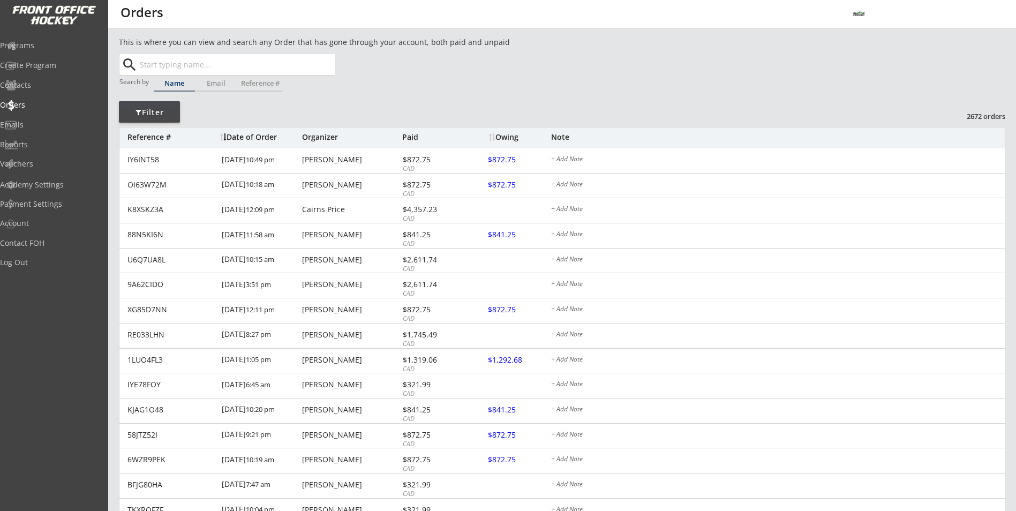
click at [145, 62] on input "text" at bounding box center [236, 64] width 197 height 21
type input "lu"
type input "[PERSON_NAME]"
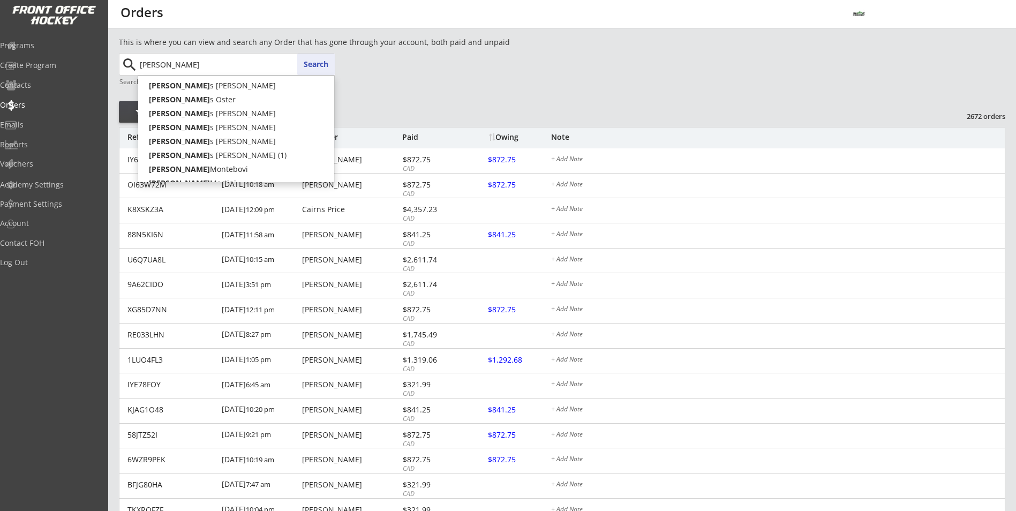
type input "[PERSON_NAME]"
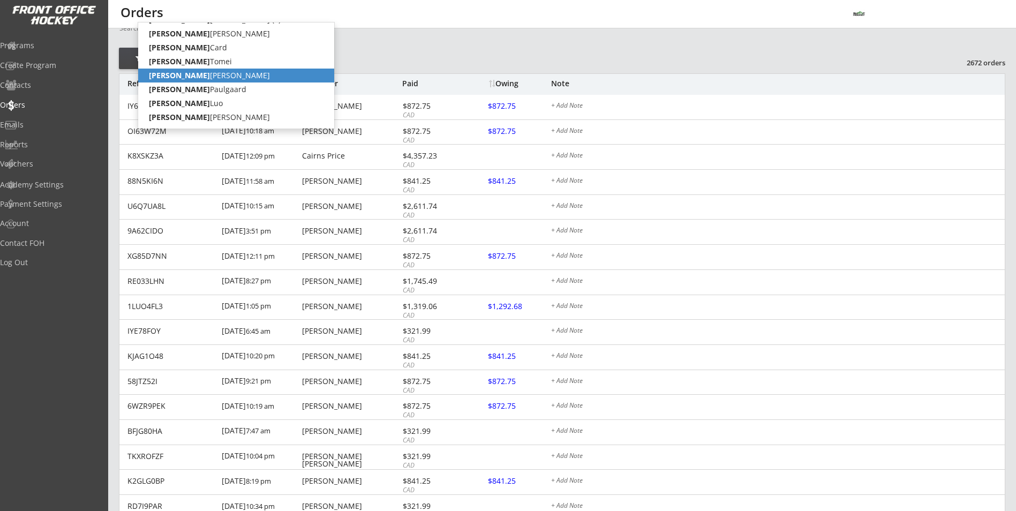
scroll to position [107, 0]
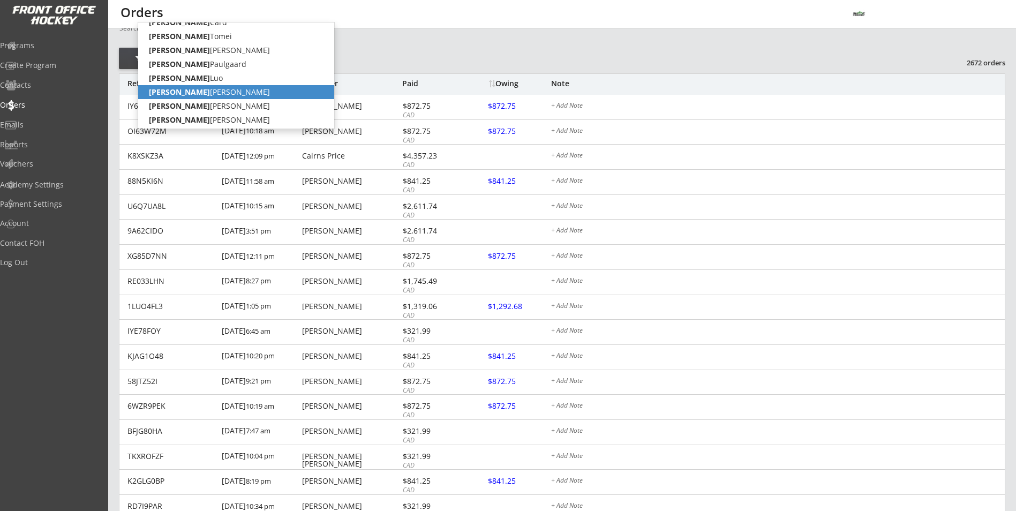
click at [236, 96] on p "[PERSON_NAME]" at bounding box center [236, 92] width 196 height 14
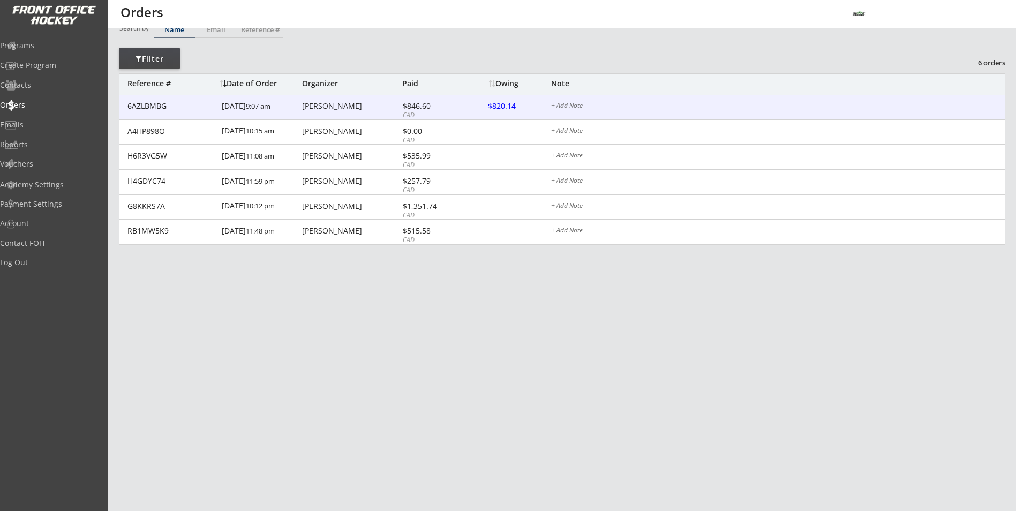
type input "[PERSON_NAME]"
click at [313, 112] on div "6AZLBMBG [DATE] 9:07 am [PERSON_NAME] $846.60 CAD $820.14 + Add Note" at bounding box center [561, 107] width 885 height 25
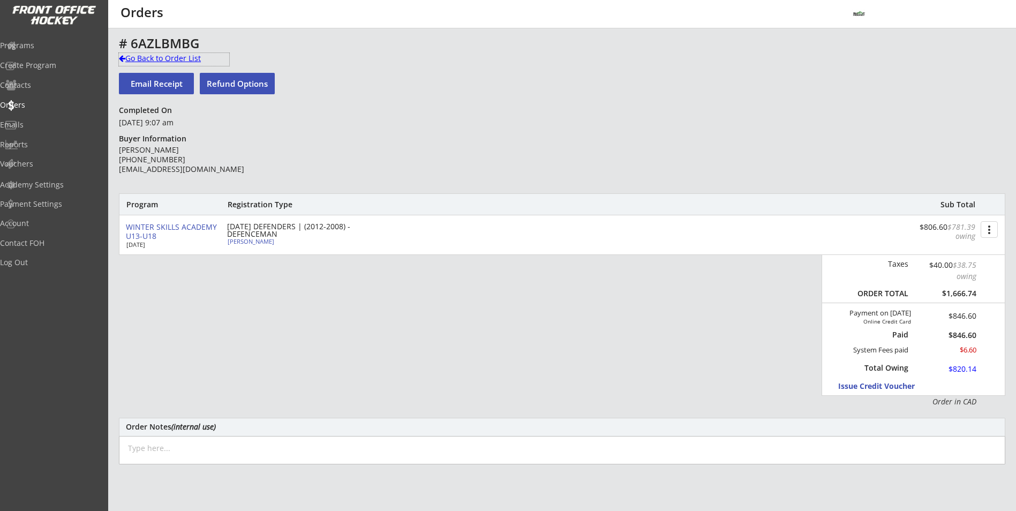
click at [139, 62] on div "Go Back to Order List" at bounding box center [174, 58] width 110 height 11
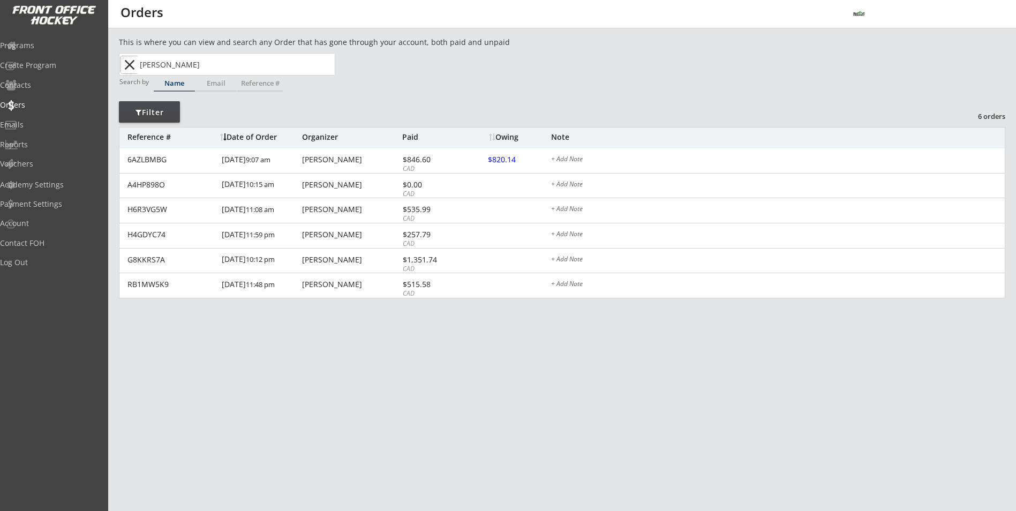
click at [127, 65] on button "close" at bounding box center [130, 64] width 18 height 17
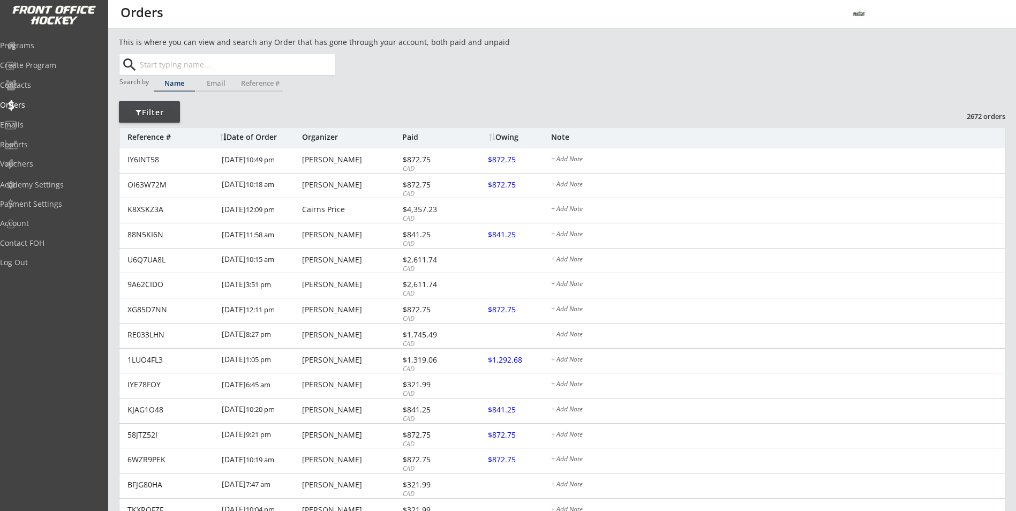
click at [149, 65] on input "text" at bounding box center [236, 64] width 197 height 21
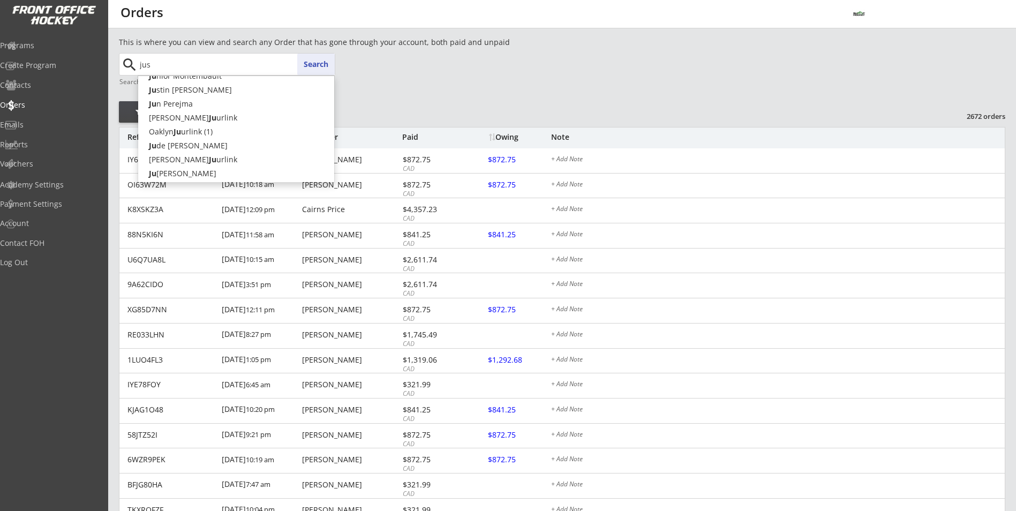
type input "just"
type input "[PERSON_NAME]"
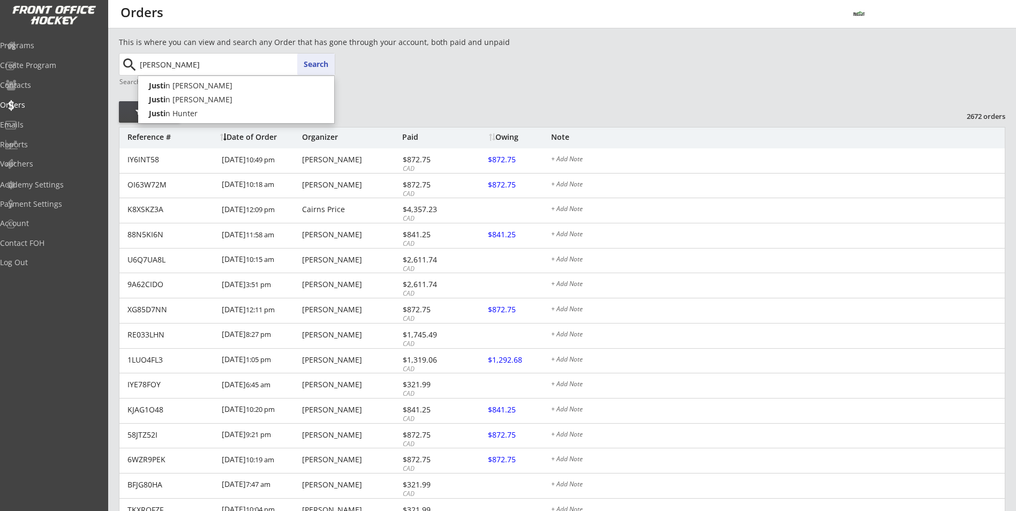
type input "[PERSON_NAME]"
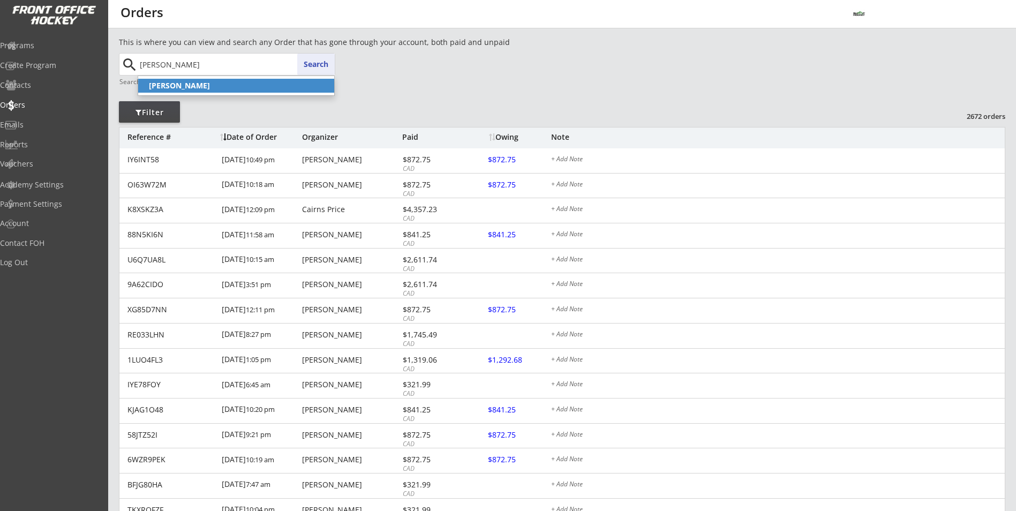
click at [153, 80] on p "[PERSON_NAME]" at bounding box center [236, 86] width 196 height 14
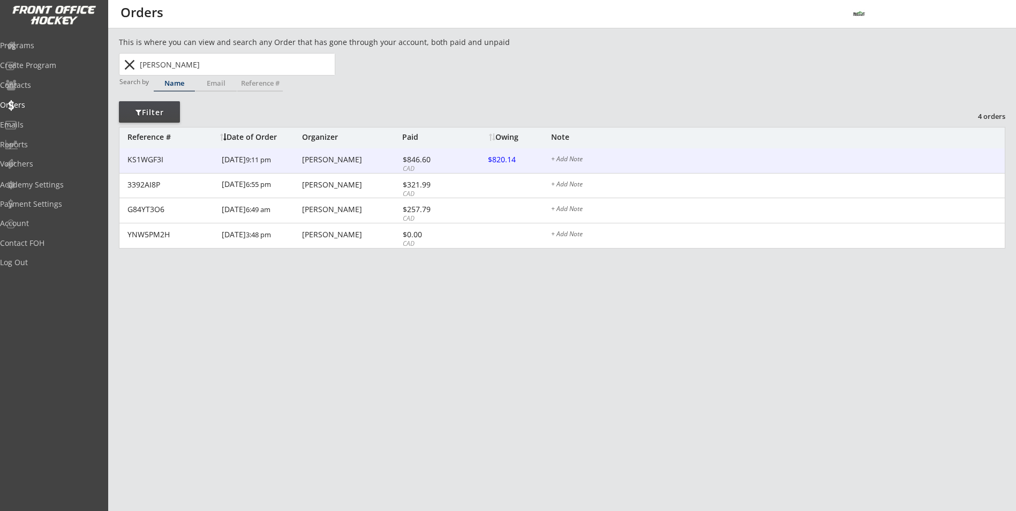
type input "[PERSON_NAME]"
click at [276, 166] on div "[DATE] 9:11 pm" at bounding box center [261, 160] width 78 height 24
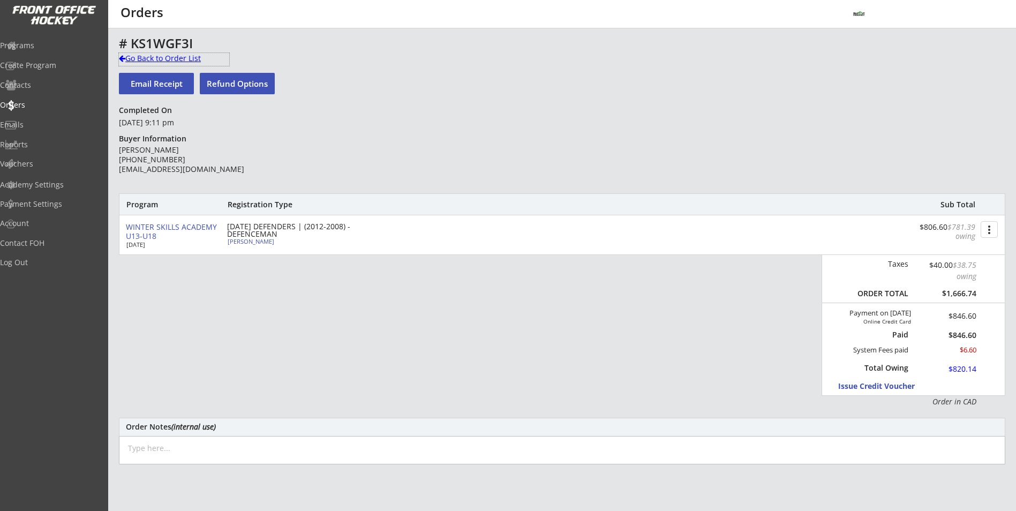
click at [140, 55] on div "Go Back to Order List" at bounding box center [174, 58] width 110 height 11
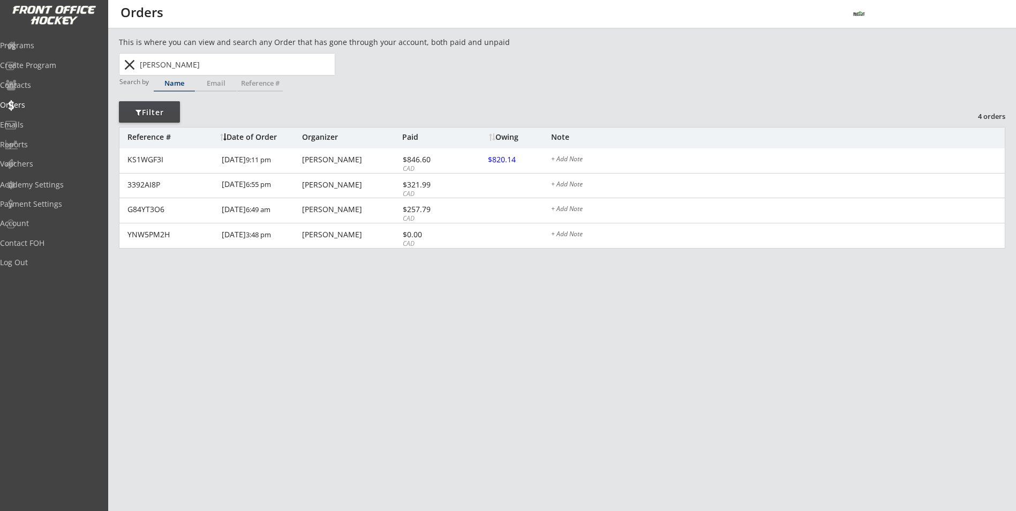
click at [124, 64] on button "close" at bounding box center [130, 64] width 18 height 17
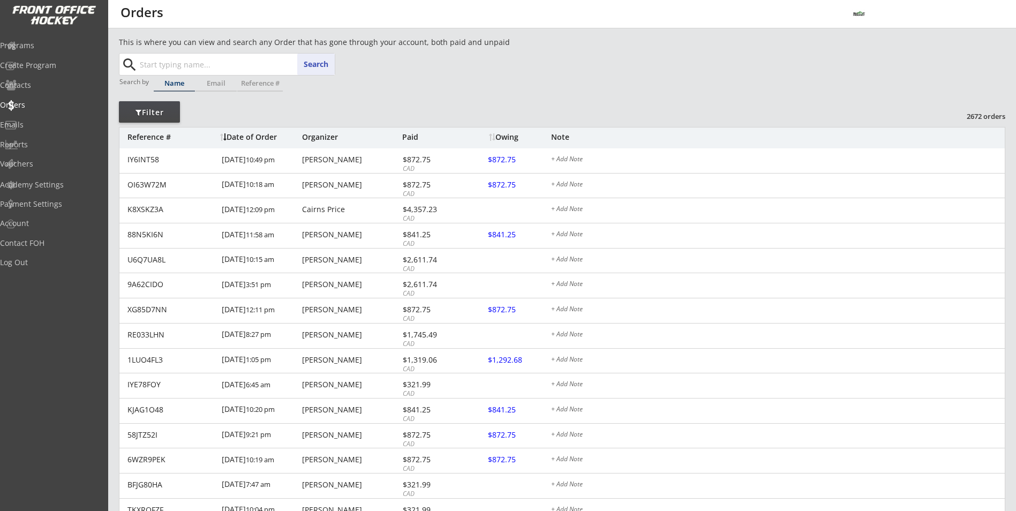
click at [205, 67] on input "text" at bounding box center [236, 64] width 197 height 21
type input "coop"
type input "[PERSON_NAME] [PERSON_NAME] [PERSON_NAME]"
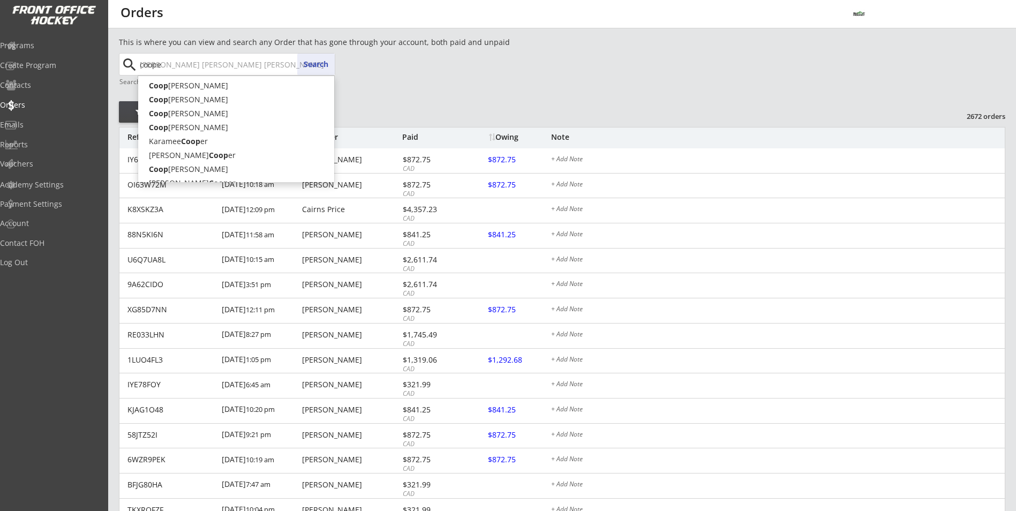
type input "[PERSON_NAME]"
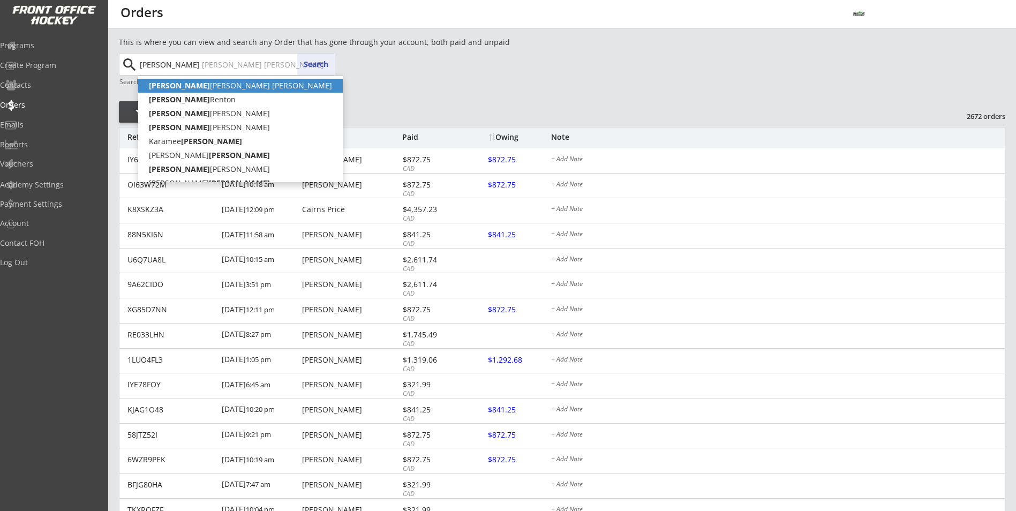
click at [239, 87] on p "[PERSON_NAME] [PERSON_NAME] [PERSON_NAME]" at bounding box center [240, 86] width 205 height 14
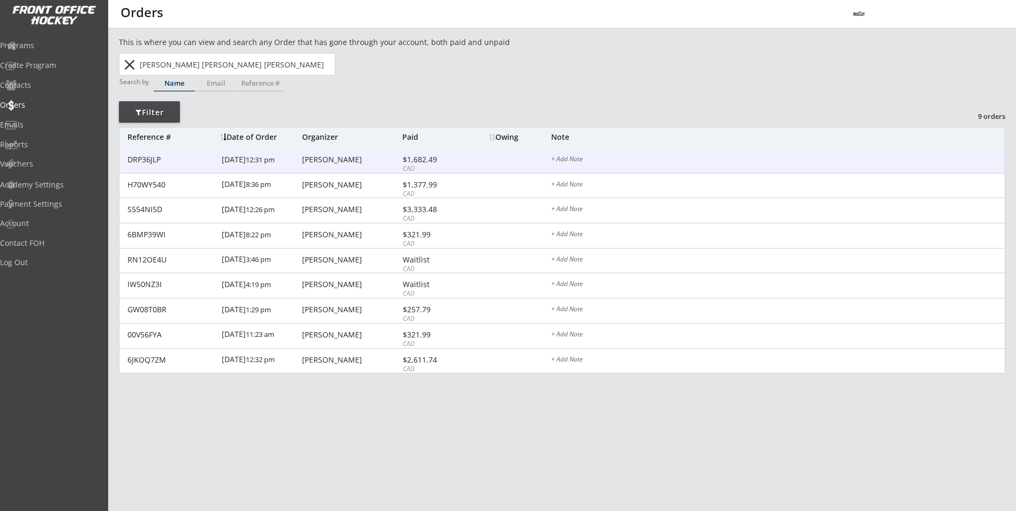
type input "[PERSON_NAME] [PERSON_NAME] [PERSON_NAME]"
click at [345, 161] on div "[PERSON_NAME]" at bounding box center [350, 159] width 97 height 7
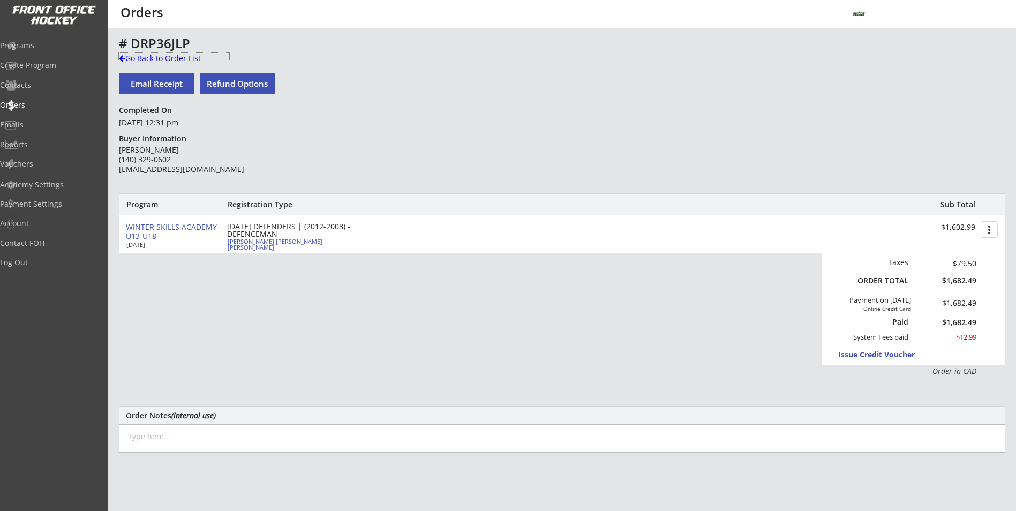
click at [144, 60] on div "Go Back to Order List" at bounding box center [174, 58] width 110 height 11
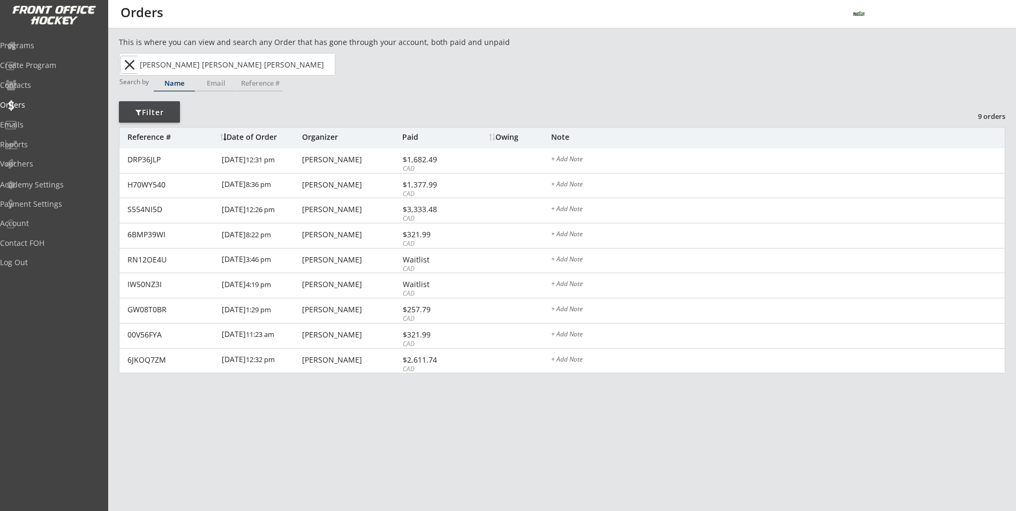
drag, startPoint x: 134, startPoint y: 62, endPoint x: 141, endPoint y: 69, distance: 9.8
click at [137, 61] on button "close" at bounding box center [130, 64] width 18 height 17
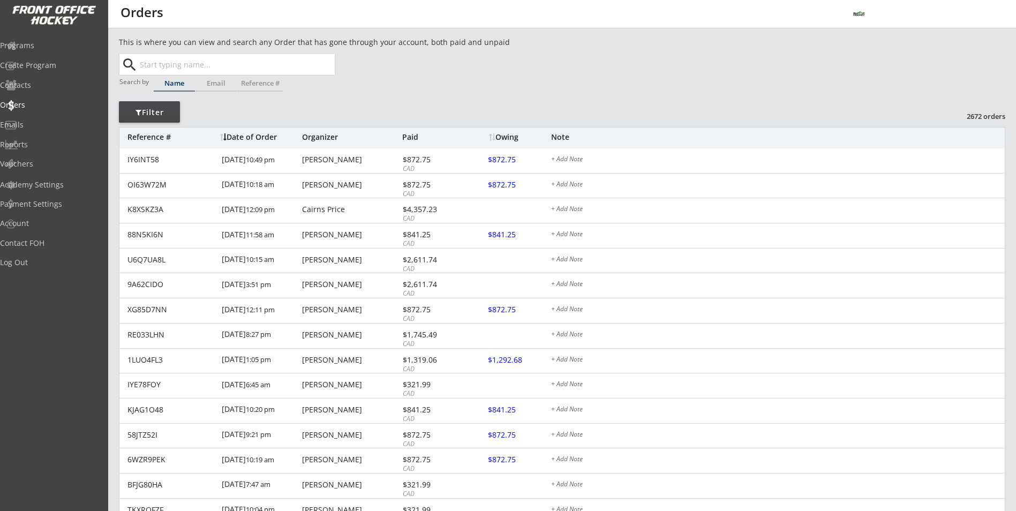
click at [159, 67] on input "text" at bounding box center [236, 64] width 197 height 21
type input "ky"
type input "[PERSON_NAME]"
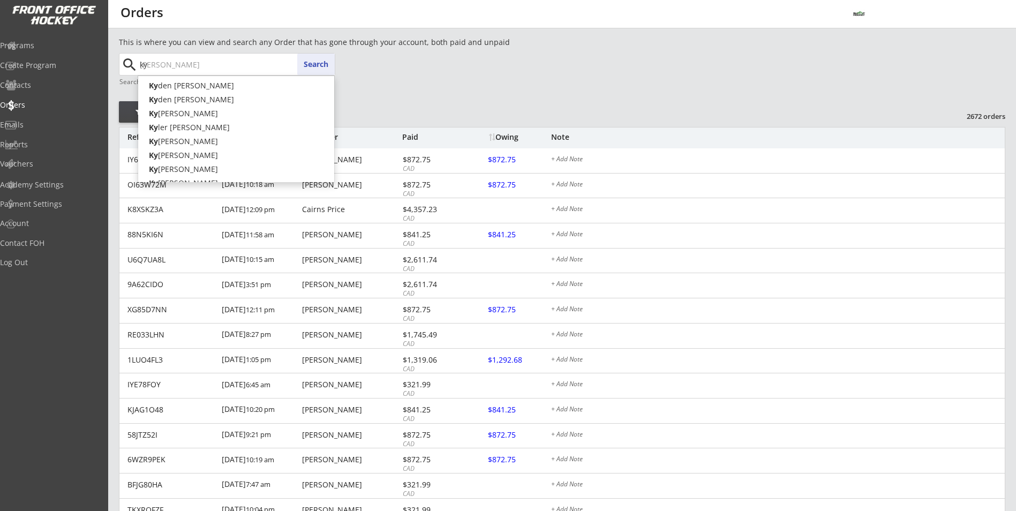
type input "kys"
type input "[PERSON_NAME]"
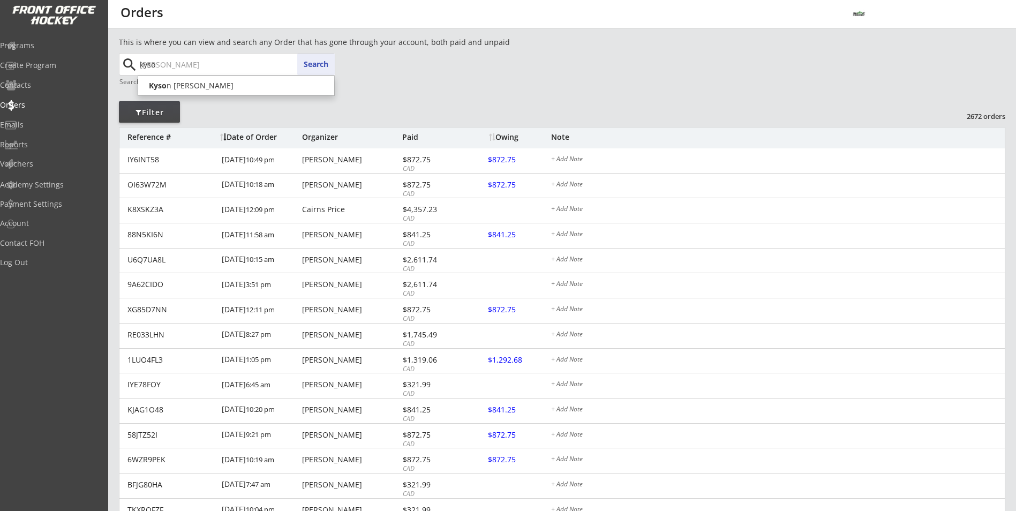
type input "kyson"
click at [222, 91] on p "[PERSON_NAME]" at bounding box center [236, 86] width 196 height 14
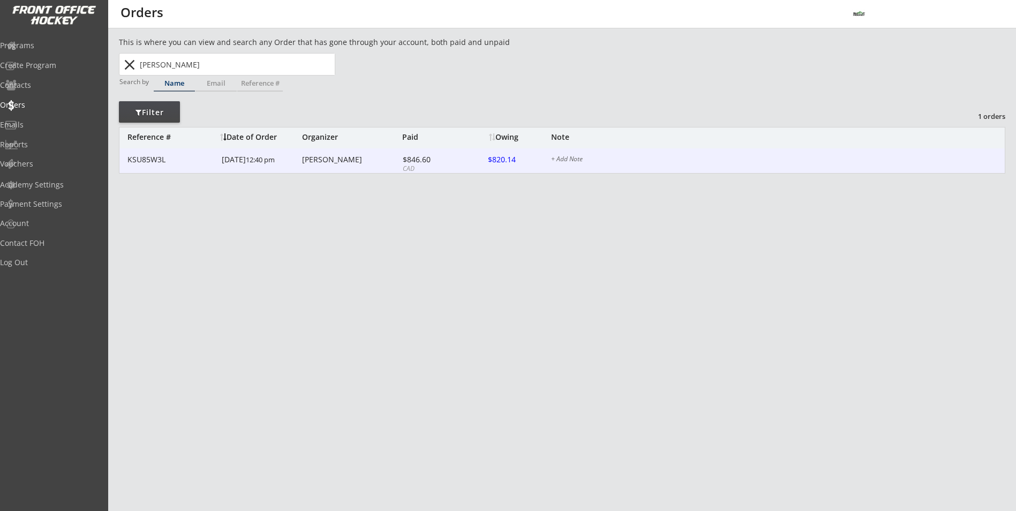
type input "[PERSON_NAME]"
click at [209, 165] on div "KSU85W3L [DATE] 12:40 pm [PERSON_NAME] $846.60 CAD $820.14 + Add Note" at bounding box center [561, 160] width 885 height 25
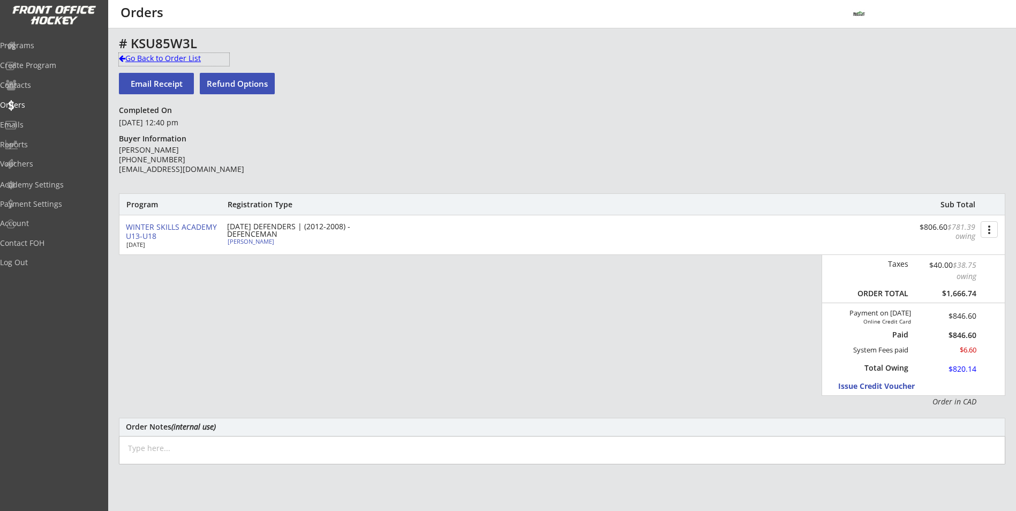
click at [173, 60] on div "Go Back to Order List" at bounding box center [174, 58] width 110 height 11
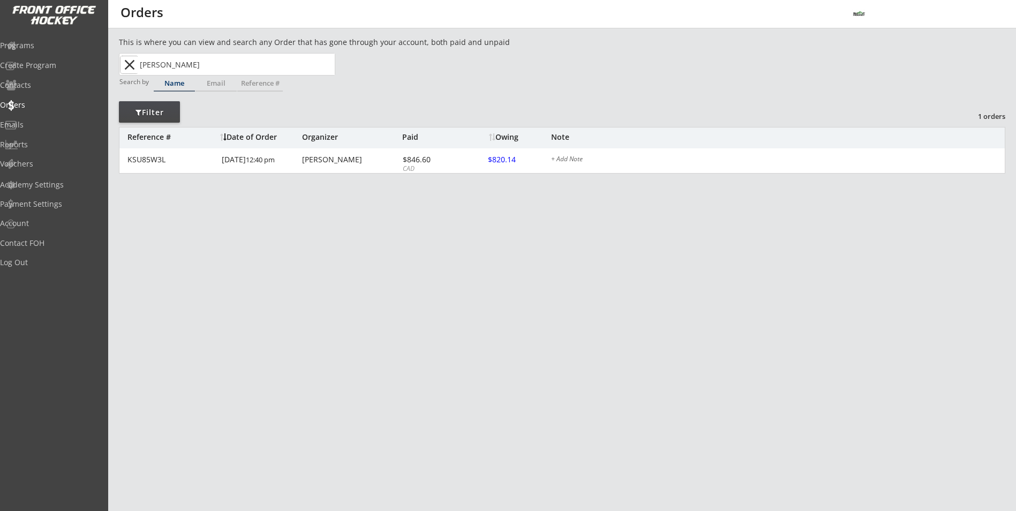
click at [129, 67] on button "close" at bounding box center [130, 64] width 18 height 17
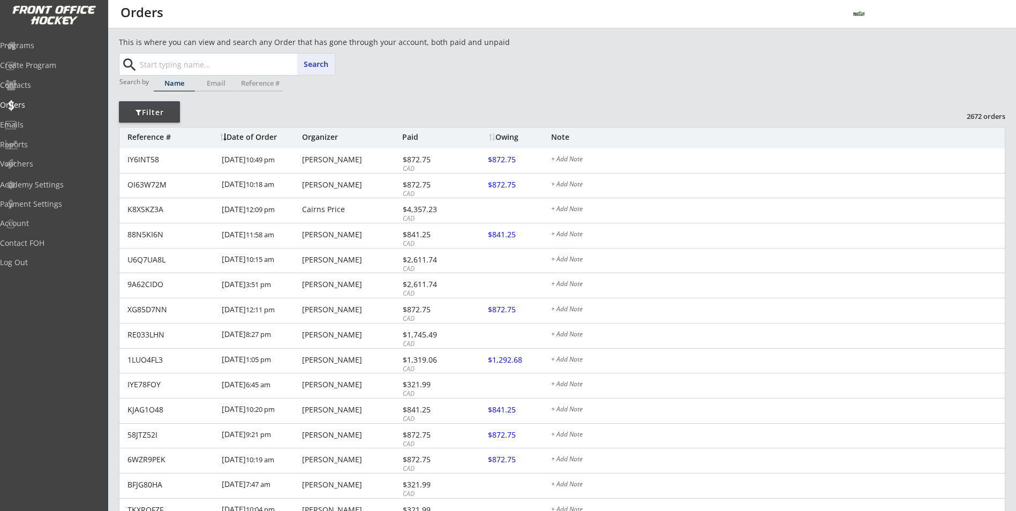
click at [147, 64] on input "text" at bounding box center [236, 64] width 197 height 21
type input "dec"
type input "[PERSON_NAME]"
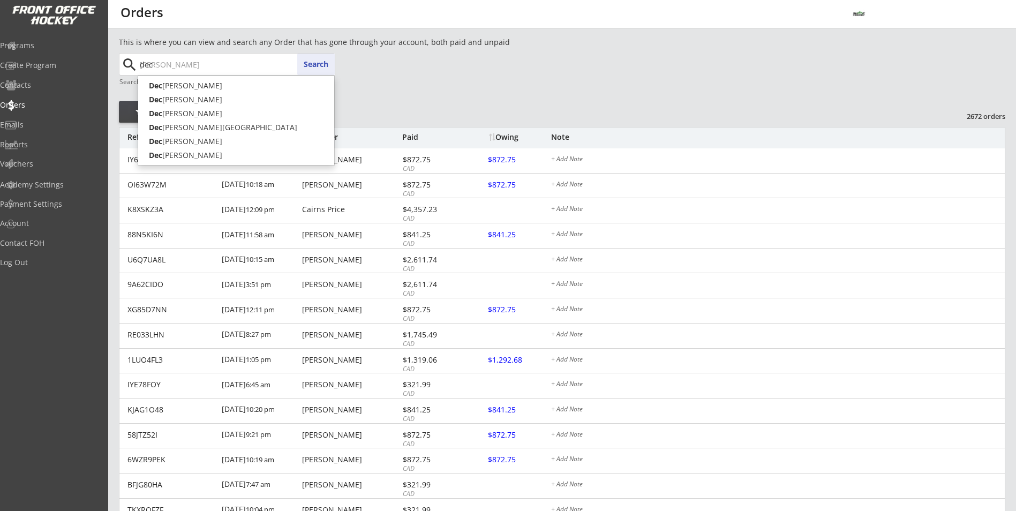
type input "decl"
click at [159, 87] on strong "Decl" at bounding box center [157, 85] width 16 height 10
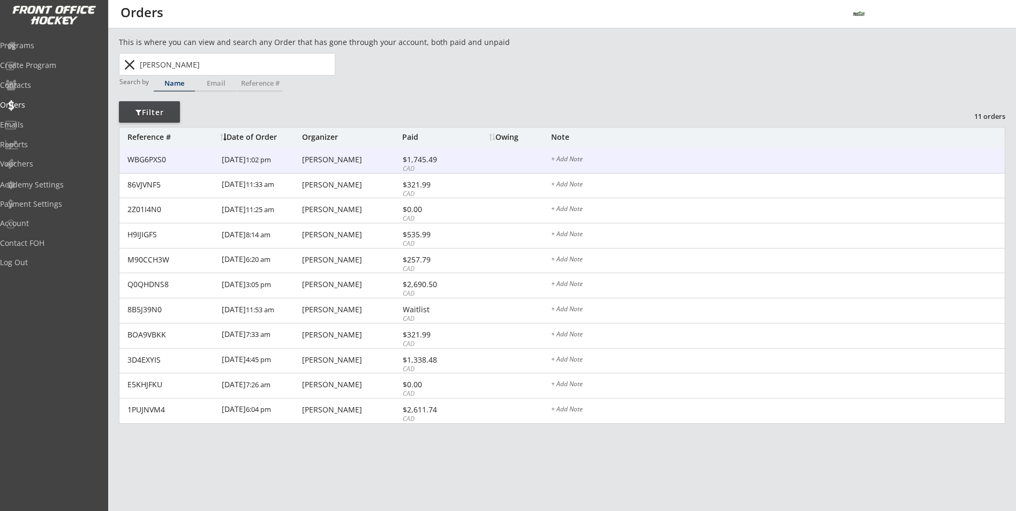
type input "[PERSON_NAME]"
click at [375, 167] on div "WBG6PXS0 [DATE] 1:02 pm [PERSON_NAME] $1,745.49 CAD $872.75 + Add Note" at bounding box center [561, 160] width 885 height 25
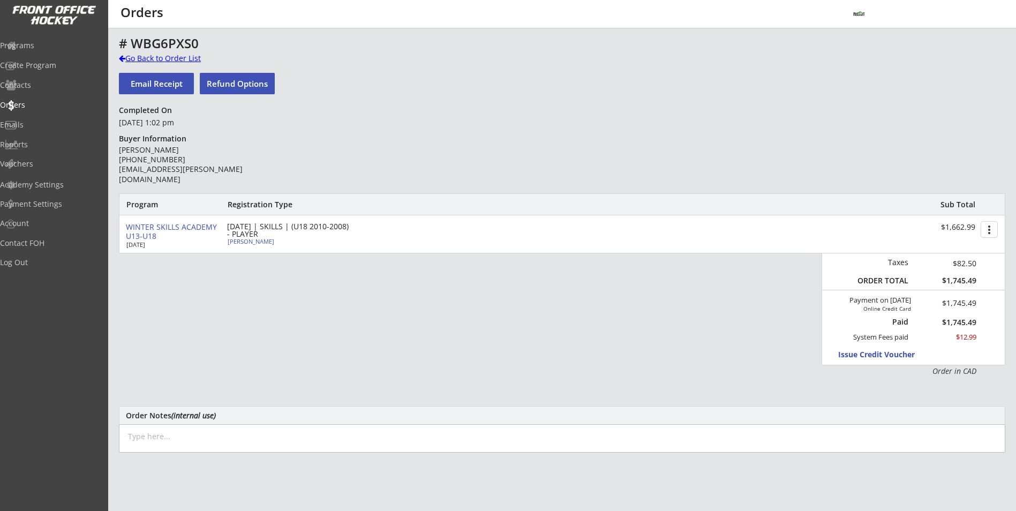
click at [165, 61] on div "Go Back to Order List" at bounding box center [174, 58] width 110 height 11
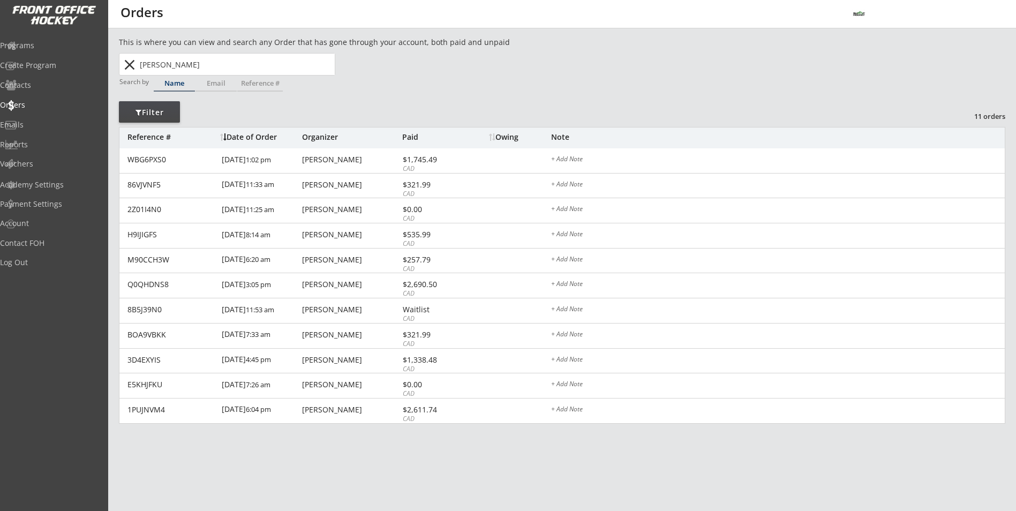
click at [126, 62] on button "close" at bounding box center [130, 64] width 18 height 17
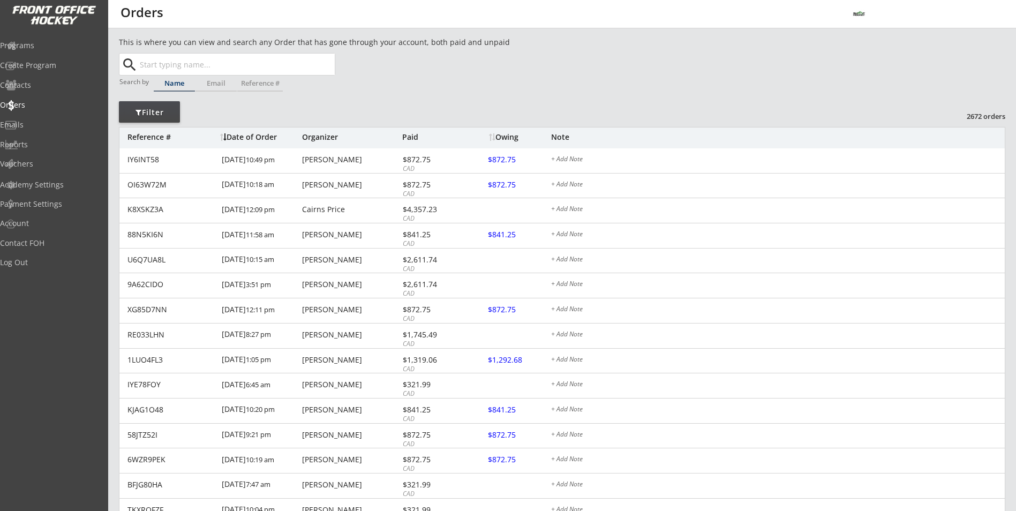
click at [147, 67] on input "text" at bounding box center [236, 64] width 197 height 21
type input "ja"
type input "[PERSON_NAME]"
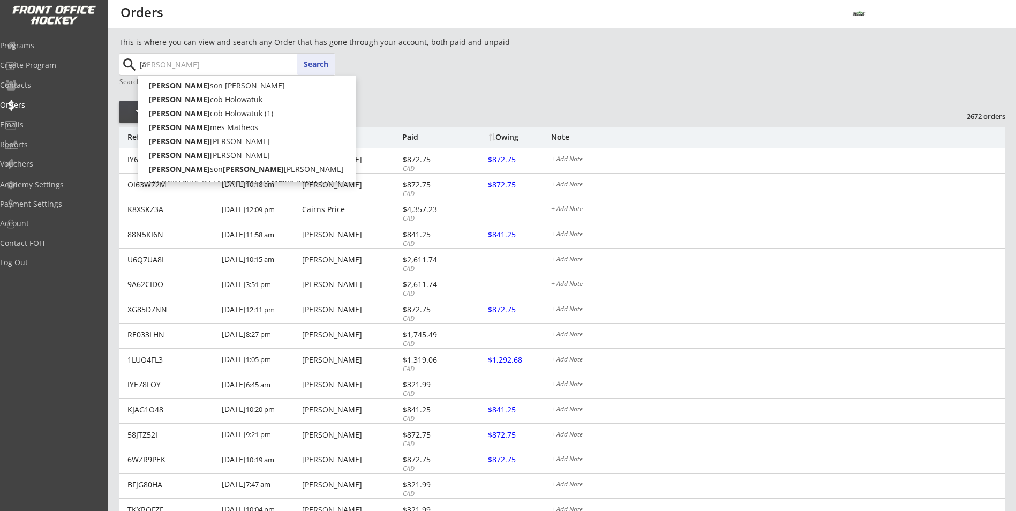
type input "jac"
type input "[PERSON_NAME]"
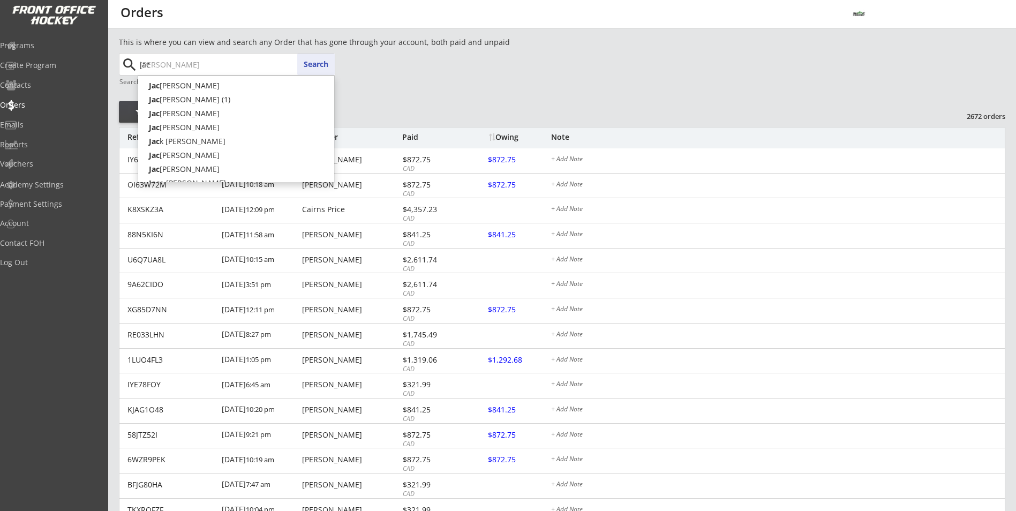
type input "jack"
type input "[PERSON_NAME] [PERSON_NAME]"
type input "[PERSON_NAME]"
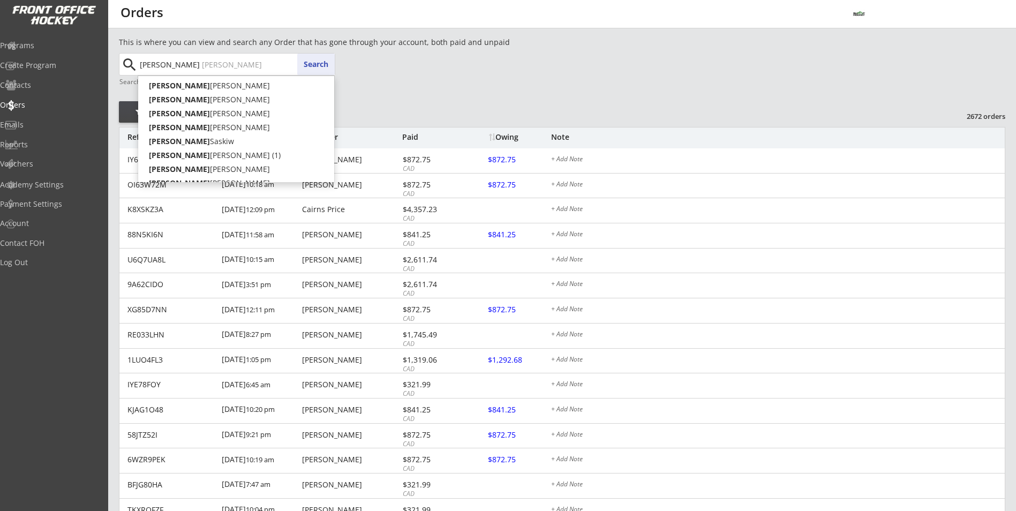
type input "[PERSON_NAME] m"
type input "[PERSON_NAME] [PERSON_NAME]"
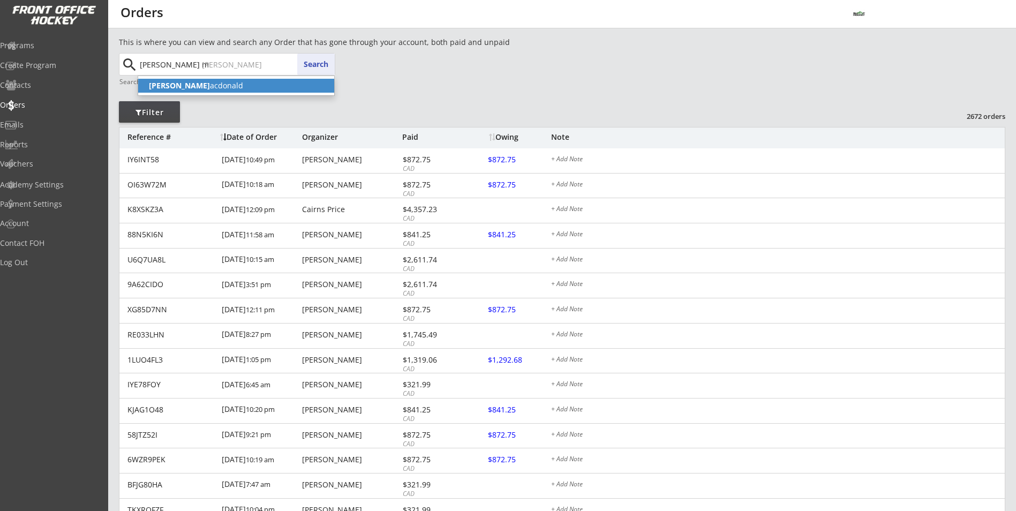
click at [162, 81] on strong "[PERSON_NAME]" at bounding box center [179, 85] width 61 height 10
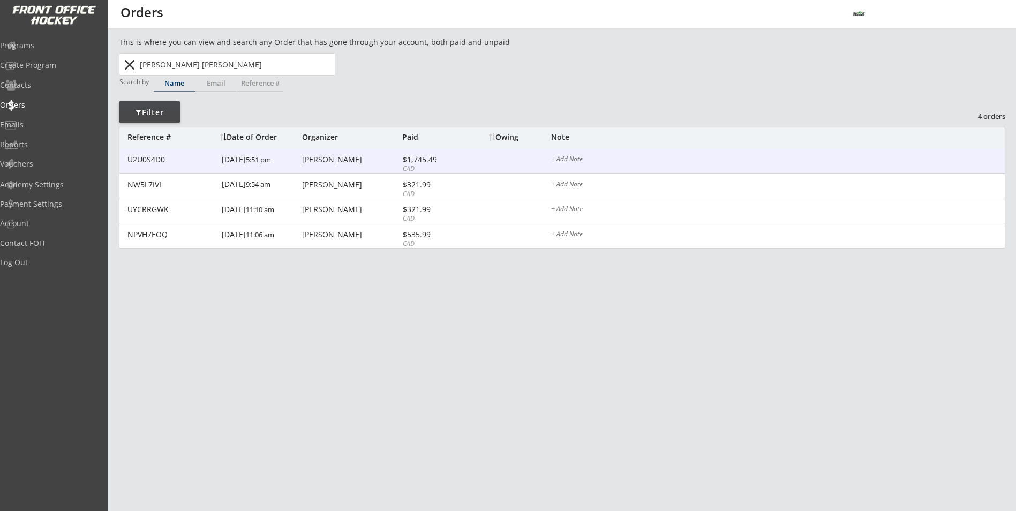
type input "[PERSON_NAME] [PERSON_NAME]"
click at [415, 168] on div "CAD" at bounding box center [431, 168] width 57 height 9
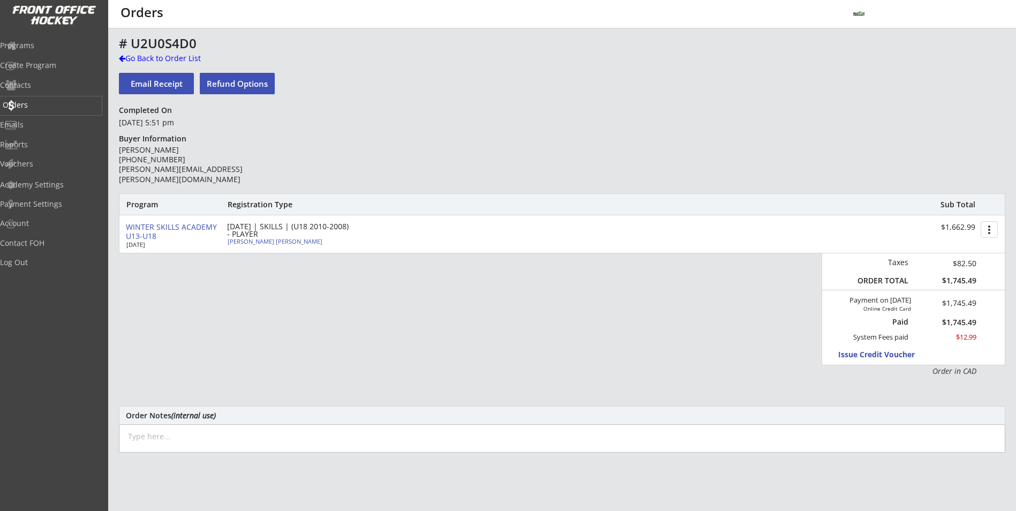
click at [37, 101] on div "Orders" at bounding box center [51, 104] width 96 height 7
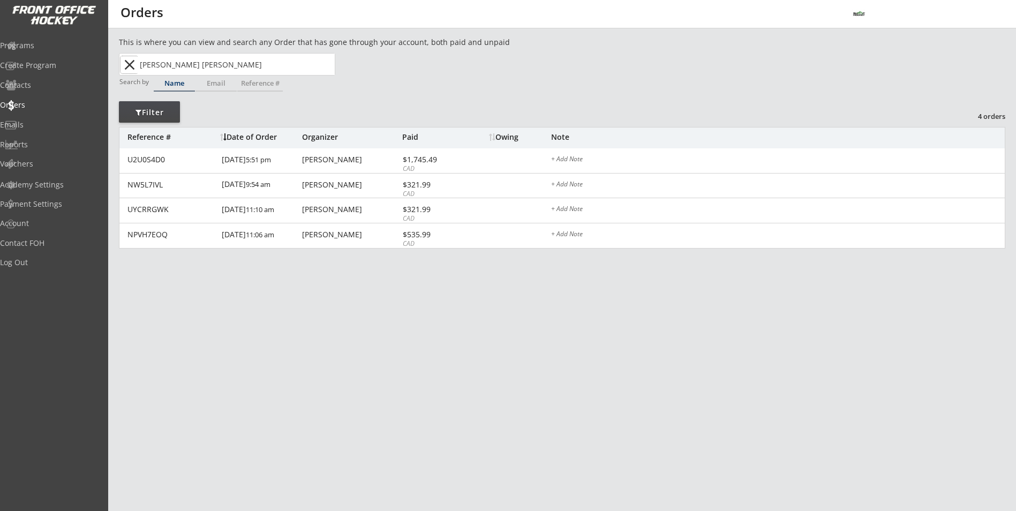
click at [126, 73] on button "close" at bounding box center [130, 64] width 18 height 17
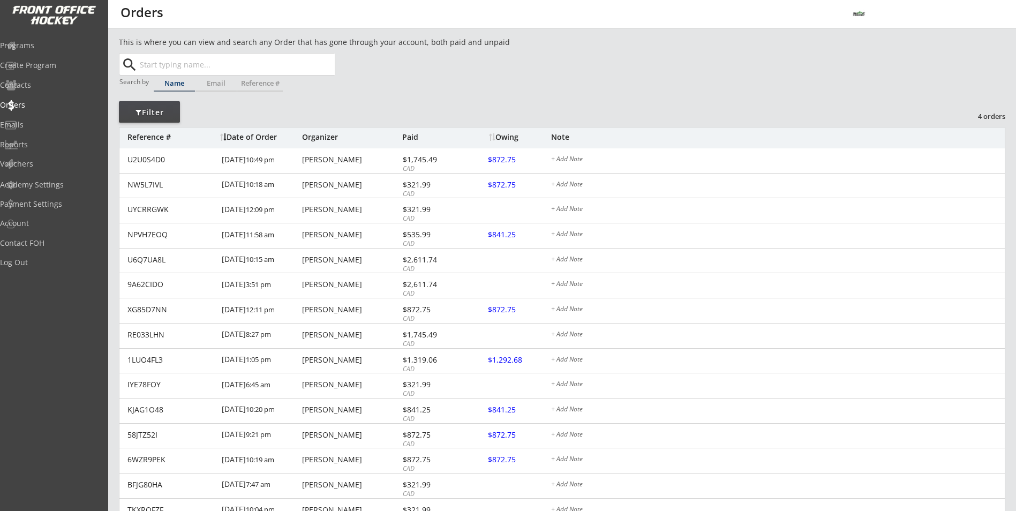
click at [127, 70] on button "search" at bounding box center [130, 64] width 18 height 17
